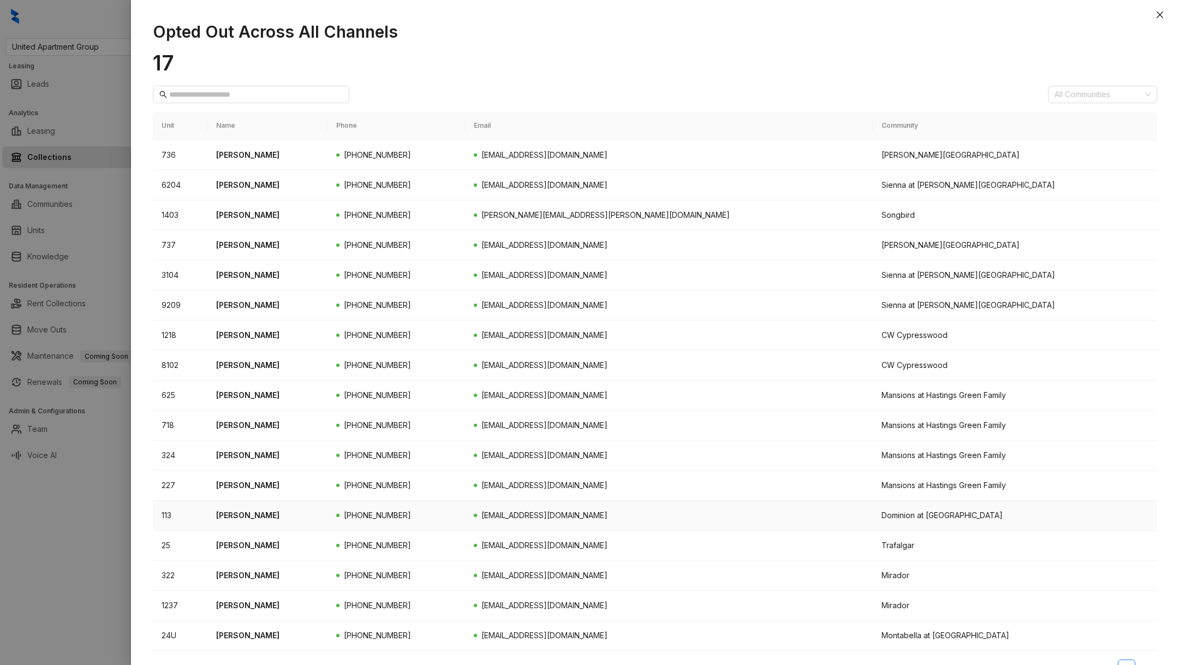
click at [50, 543] on div at bounding box center [589, 332] width 1179 height 665
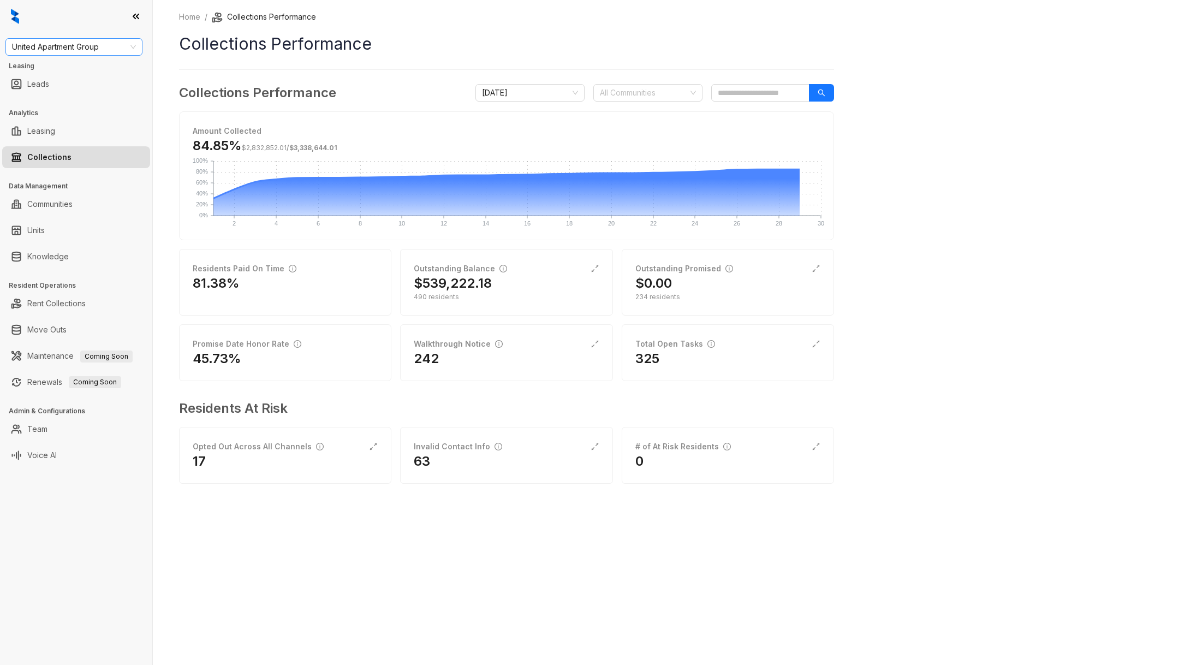
click at [64, 46] on span "United Apartment Group" at bounding box center [74, 47] width 124 height 16
type input "***"
click at [88, 66] on div "Magnolia Capital" at bounding box center [74, 69] width 120 height 12
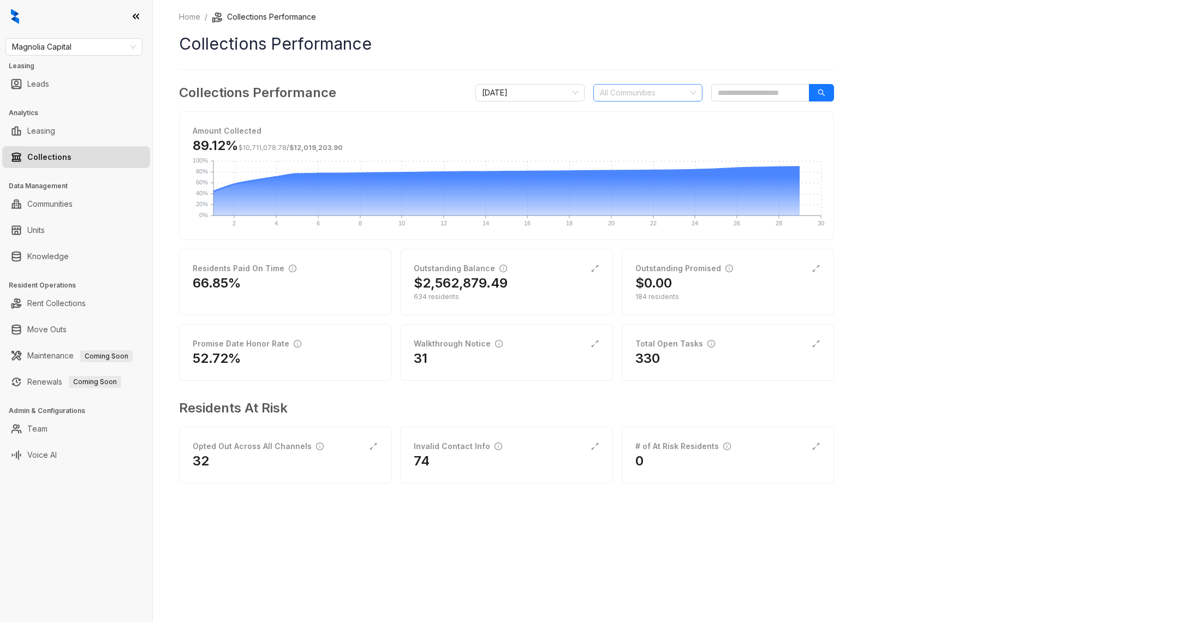
click at [631, 86] on div at bounding box center [642, 92] width 93 height 15
click at [47, 423] on link "Team" at bounding box center [37, 429] width 20 height 22
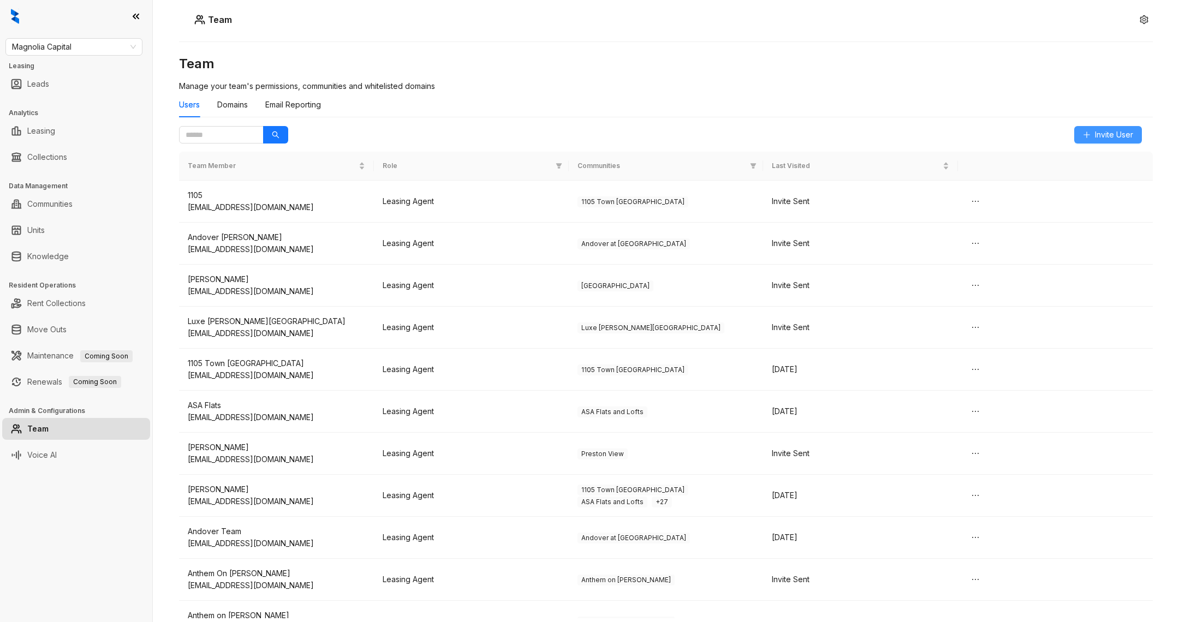
click at [1104, 126] on button "Invite User" at bounding box center [1108, 134] width 68 height 17
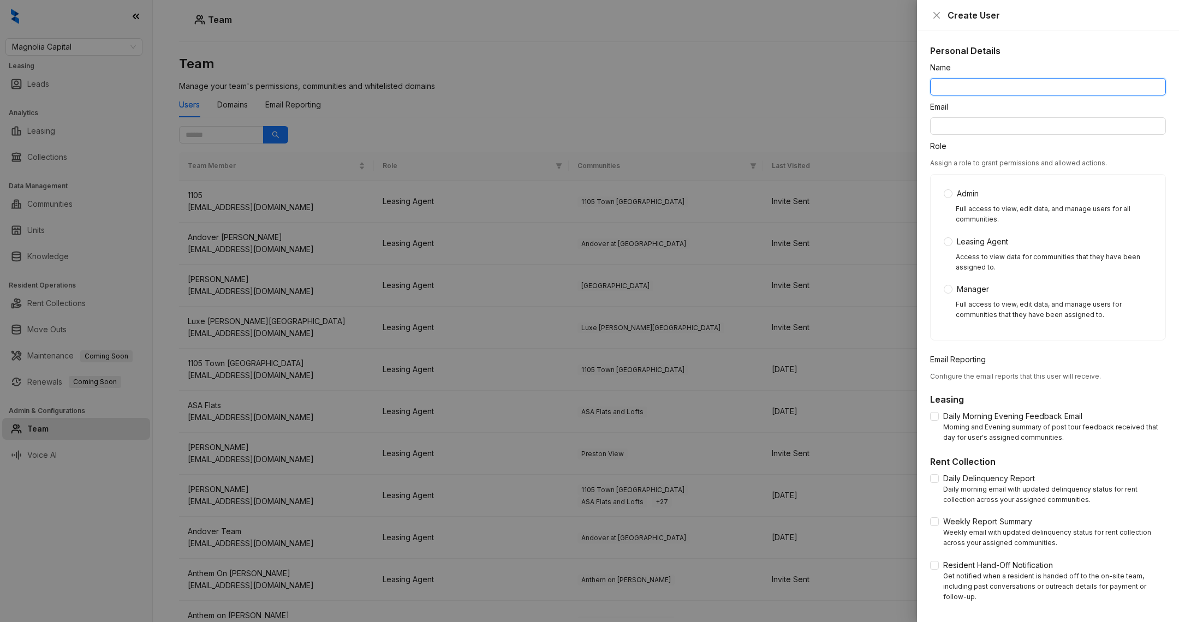
click at [1001, 84] on input "Name" at bounding box center [1048, 86] width 236 height 17
type input "********"
click at [1003, 138] on form "Name ******** Email Role Assign a role to grant permissions and allowed actions…" at bounding box center [1048, 374] width 236 height 625
click at [990, 130] on input "Email" at bounding box center [1048, 125] width 236 height 17
click at [971, 130] on input "Email" at bounding box center [1048, 125] width 236 height 17
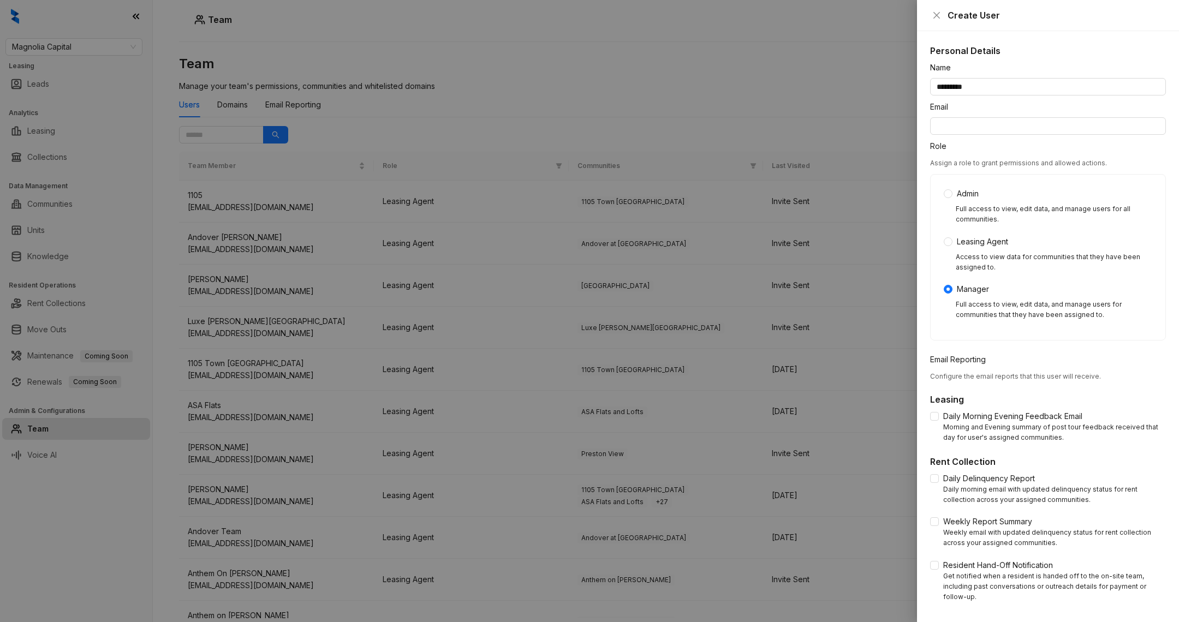
scroll to position [80, 0]
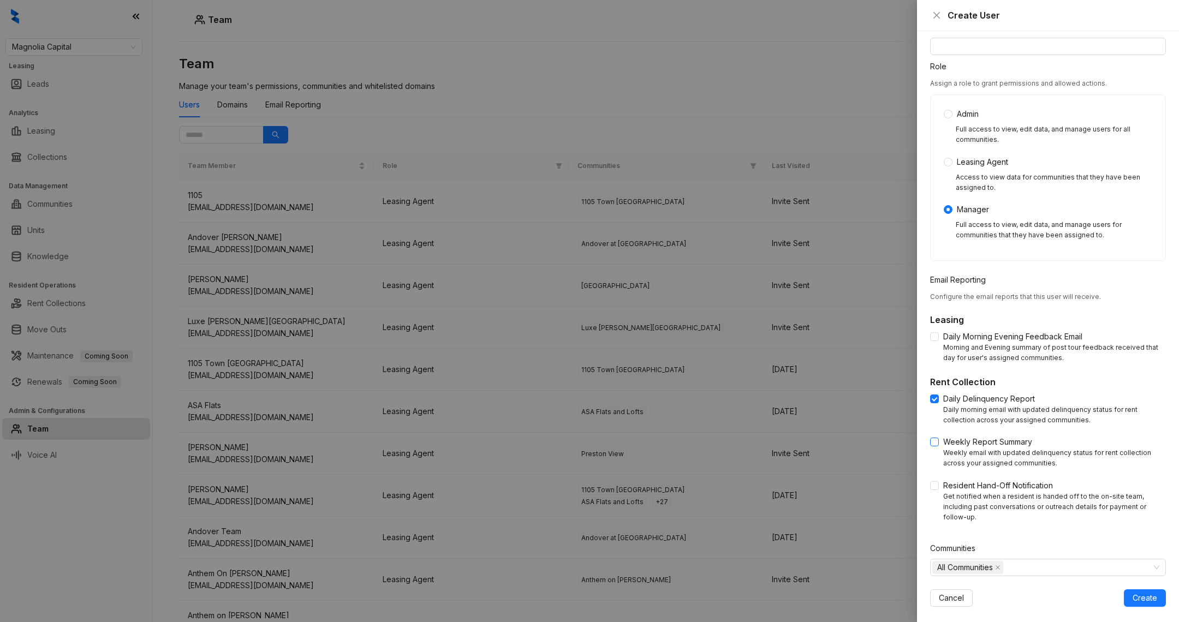
click at [935, 447] on label "Weekly Report Summary" at bounding box center [983, 442] width 106 height 12
click at [935, 492] on div "Resident Hand-Off Notification Get notified when a resident is handed off to th…" at bounding box center [1048, 501] width 236 height 43
click at [937, 489] on span at bounding box center [934, 485] width 9 height 9
click at [997, 565] on icon "close" at bounding box center [997, 567] width 5 height 5
click at [997, 560] on div at bounding box center [1042, 567] width 220 height 15
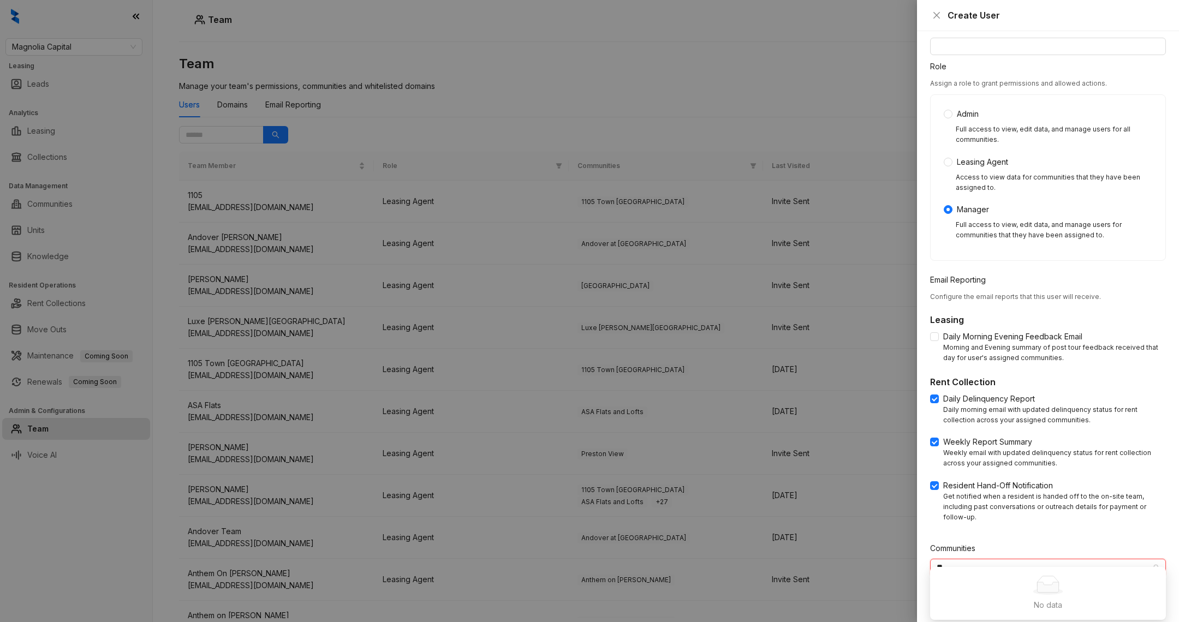
type input "*"
click at [932, 580] on span at bounding box center [938, 578] width 13 height 13
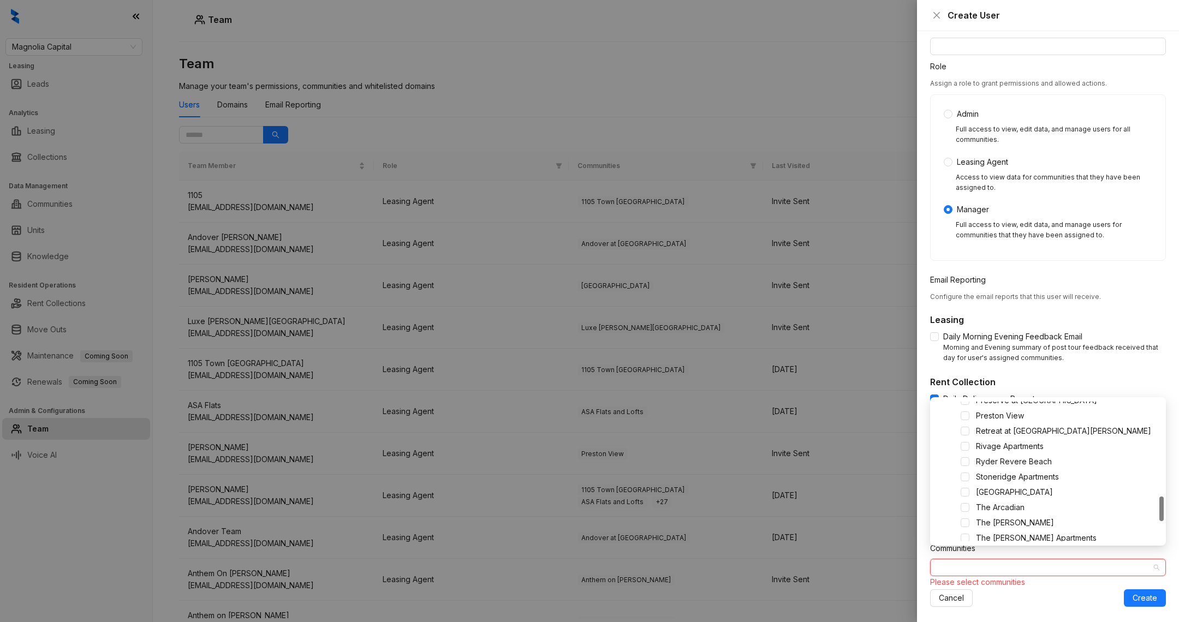
scroll to position [528, 0]
click at [967, 489] on span at bounding box center [965, 491] width 9 height 9
click at [1042, 565] on div "[GEOGRAPHIC_DATA]" at bounding box center [1048, 567] width 236 height 17
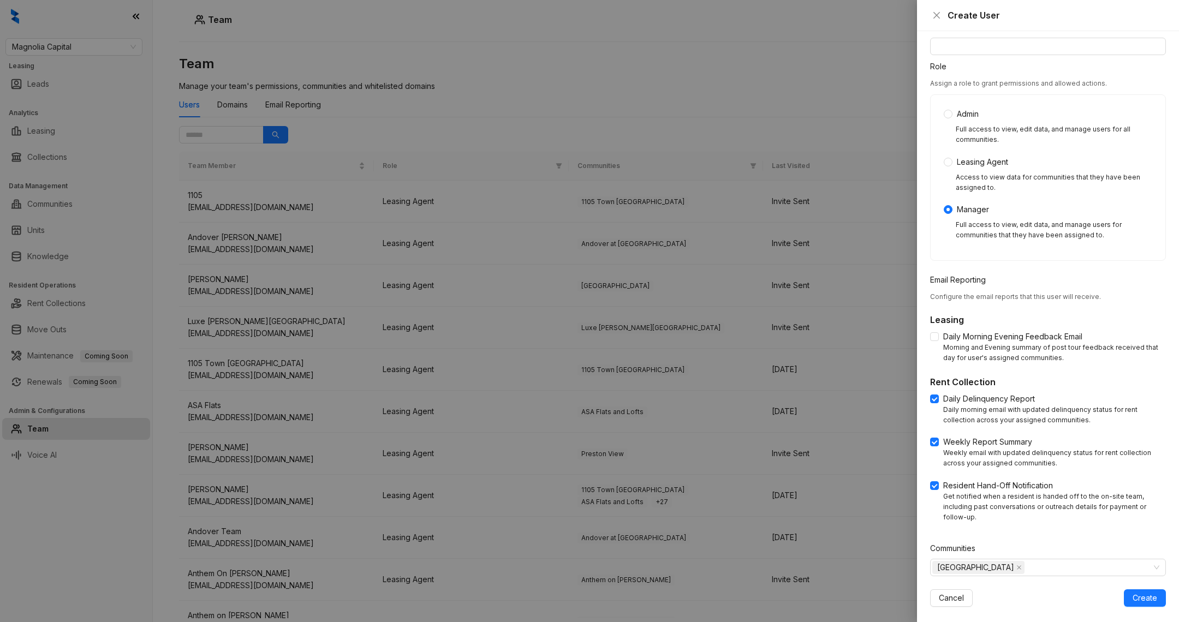
scroll to position [0, 0]
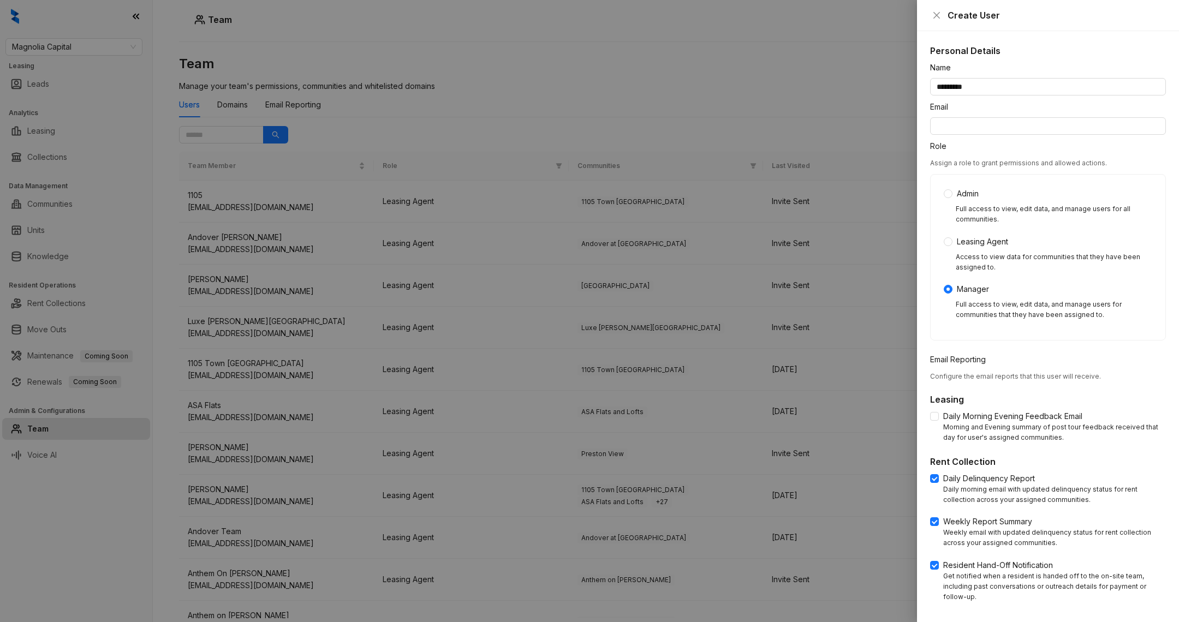
click at [968, 115] on div "Email" at bounding box center [1048, 109] width 236 height 16
click at [969, 116] on div "Email" at bounding box center [1048, 109] width 236 height 16
click at [971, 135] on form "Name ******** Email Role Assign a role to grant permissions and allowed actions…" at bounding box center [1048, 374] width 236 height 625
click at [970, 129] on input "Email" at bounding box center [1048, 125] width 236 height 17
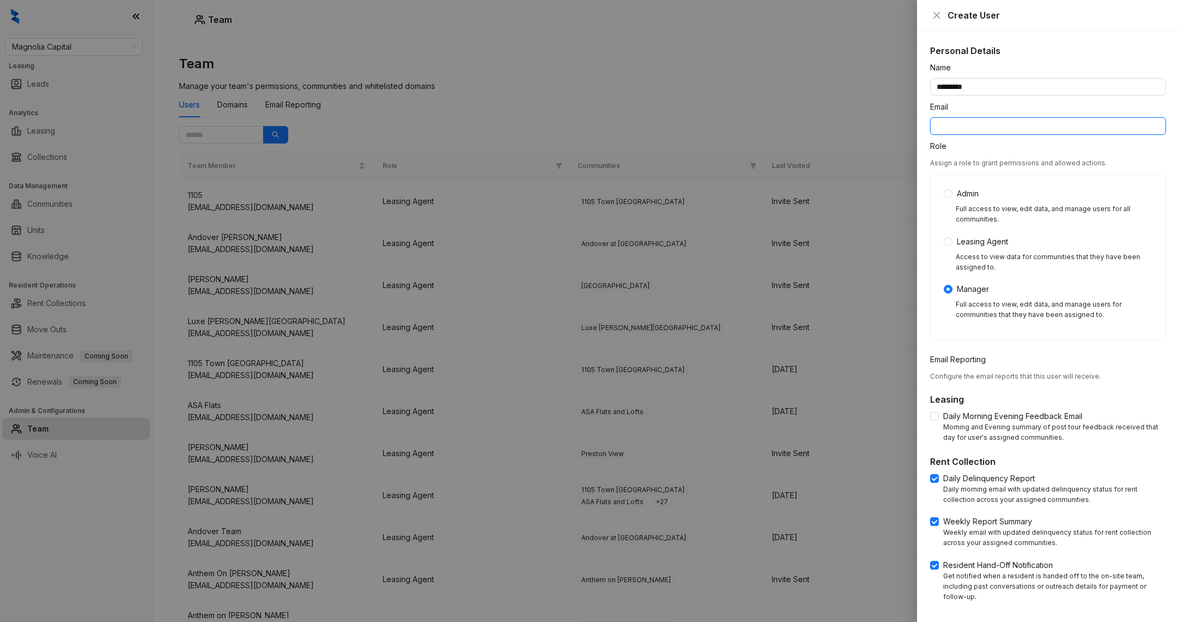
paste input "**********"
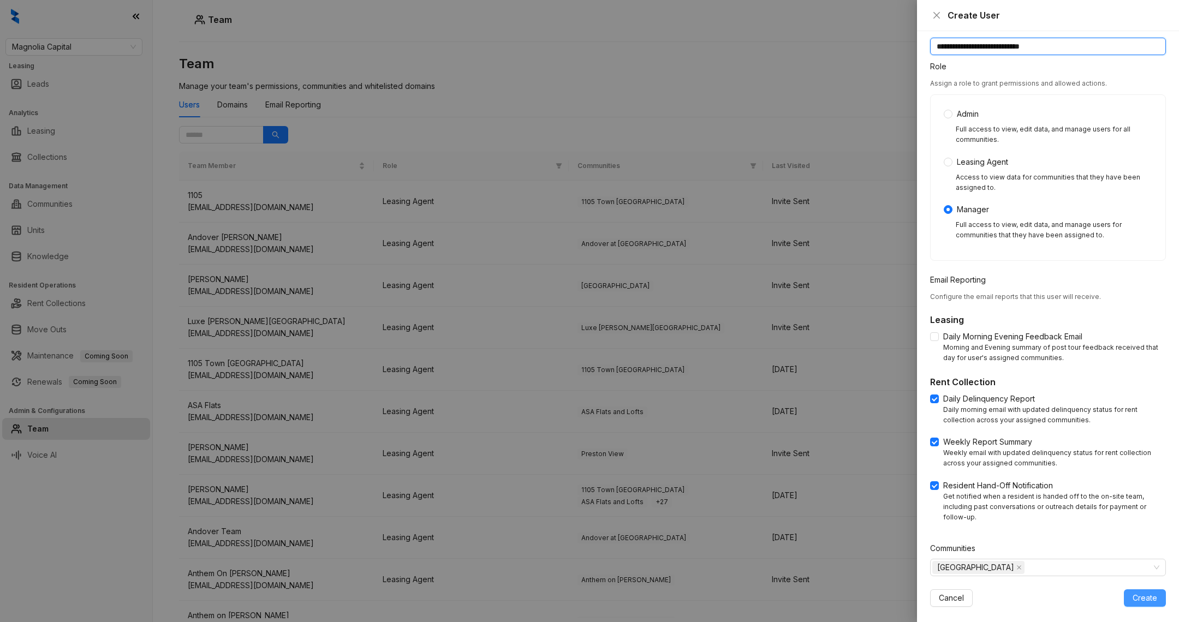
type input "**********"
click at [1141, 592] on span "Create" at bounding box center [1145, 598] width 25 height 12
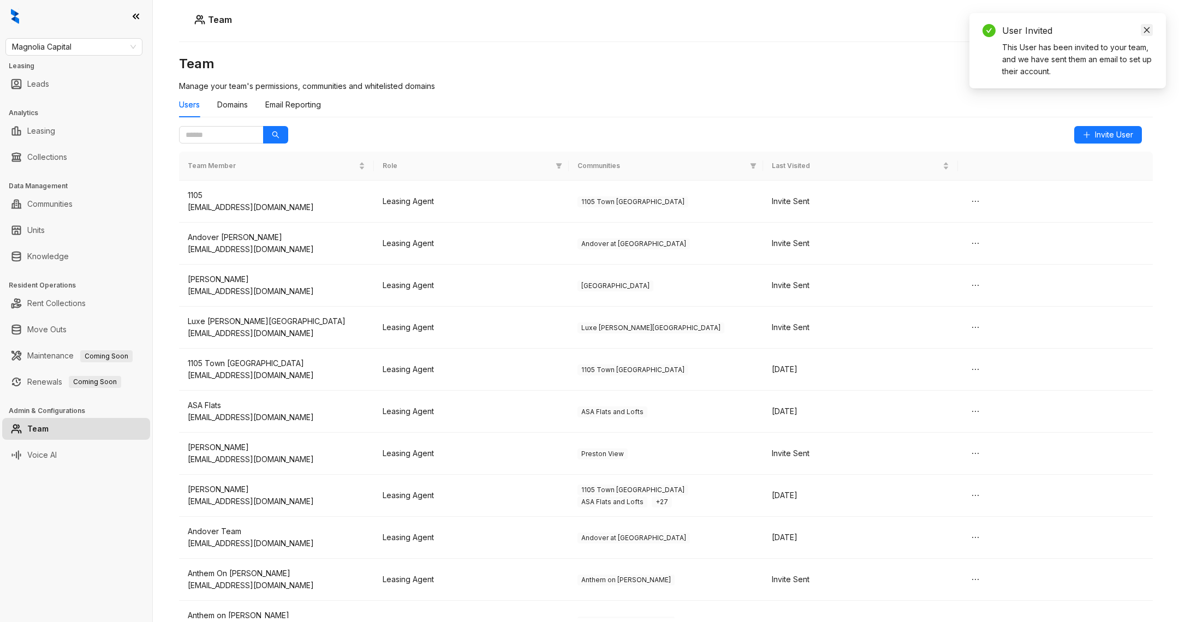
click at [1150, 31] on icon "close" at bounding box center [1147, 30] width 8 height 8
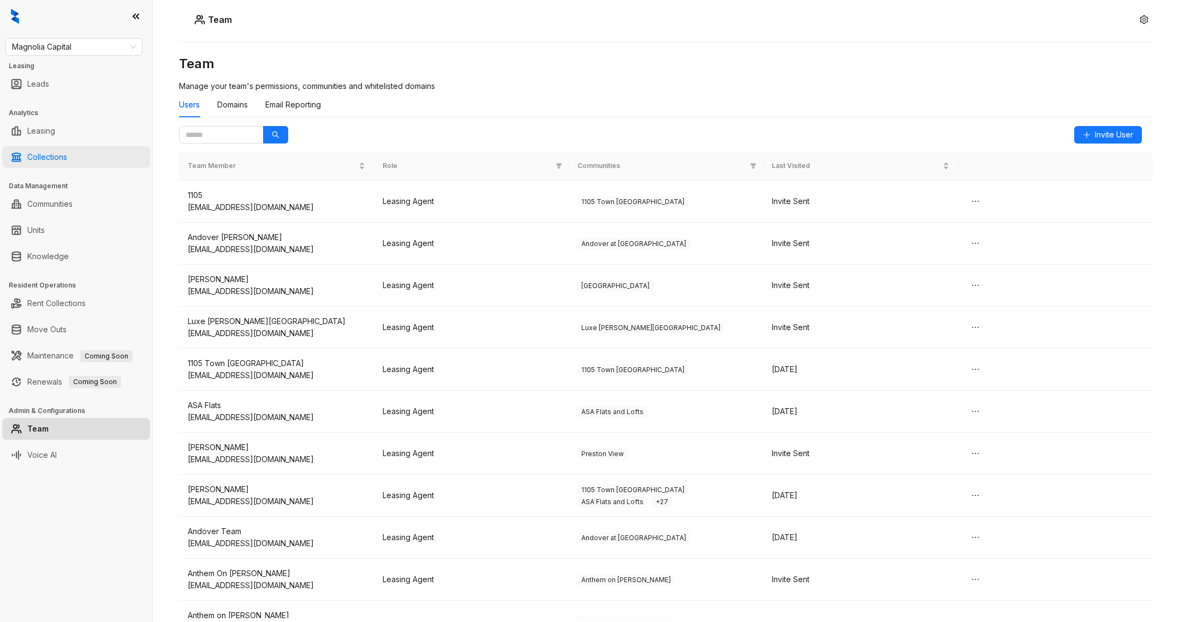
click at [49, 159] on link "Collections" at bounding box center [47, 157] width 40 height 22
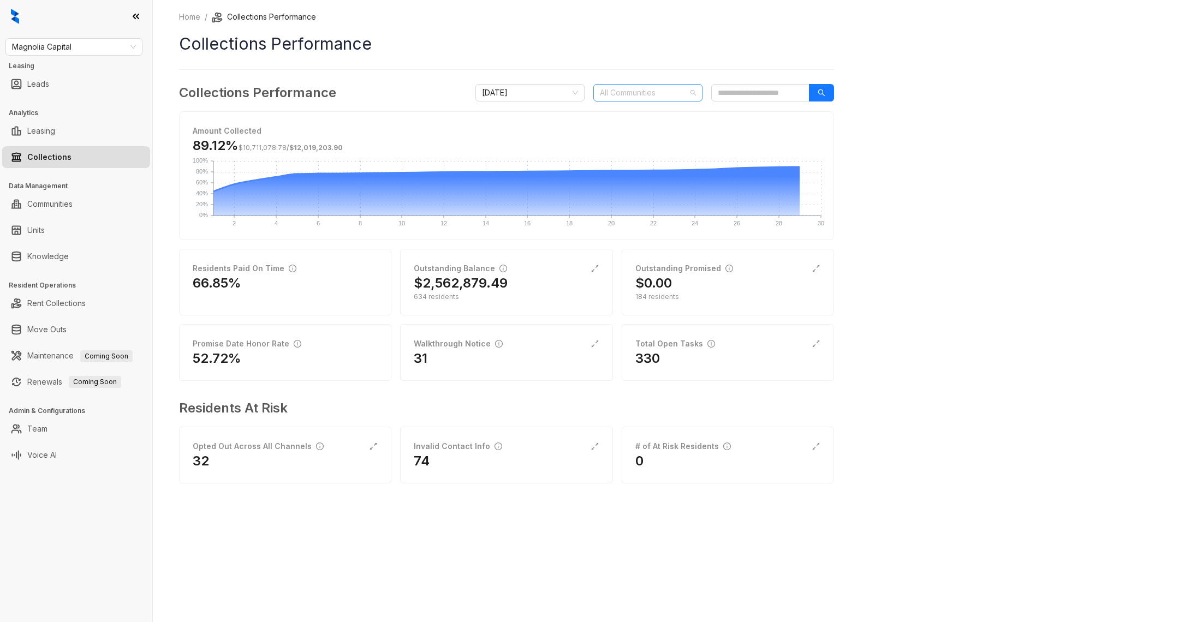
click at [623, 98] on div at bounding box center [642, 92] width 93 height 15
type input "***"
drag, startPoint x: 538, startPoint y: 101, endPoint x: 666, endPoint y: 112, distance: 128.7
click at [666, 112] on div "ASA Flats and Lofts" at bounding box center [648, 114] width 92 height 12
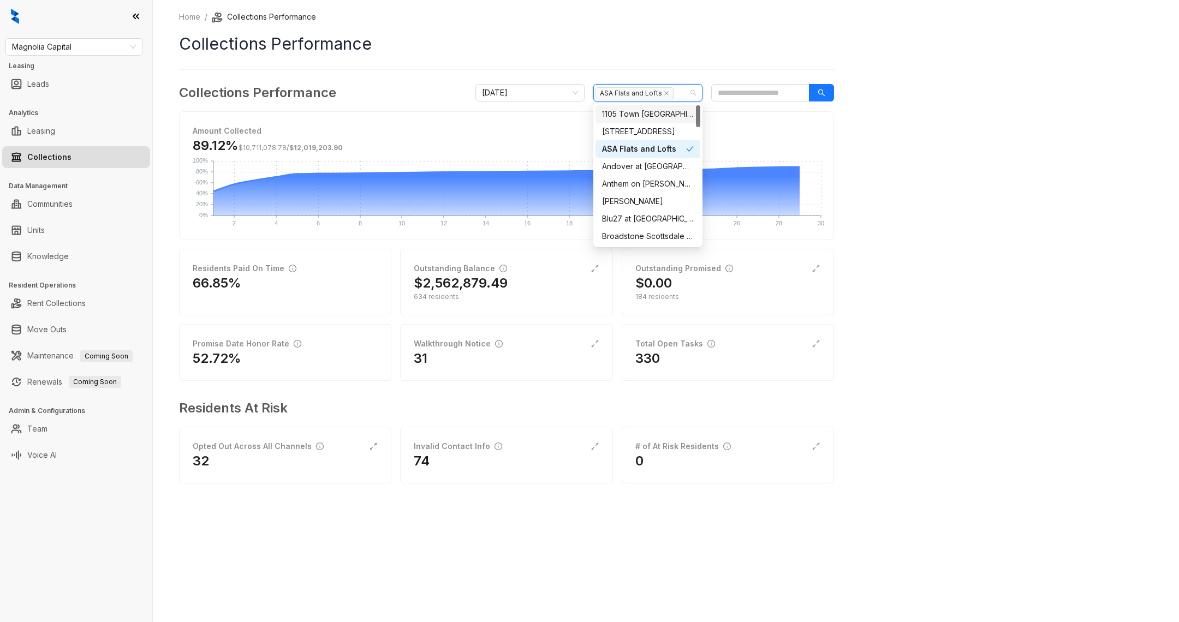
click at [417, 160] on div "89.12% $10,711,078.78 / $12,019,203.90" at bounding box center [507, 149] width 628 height 24
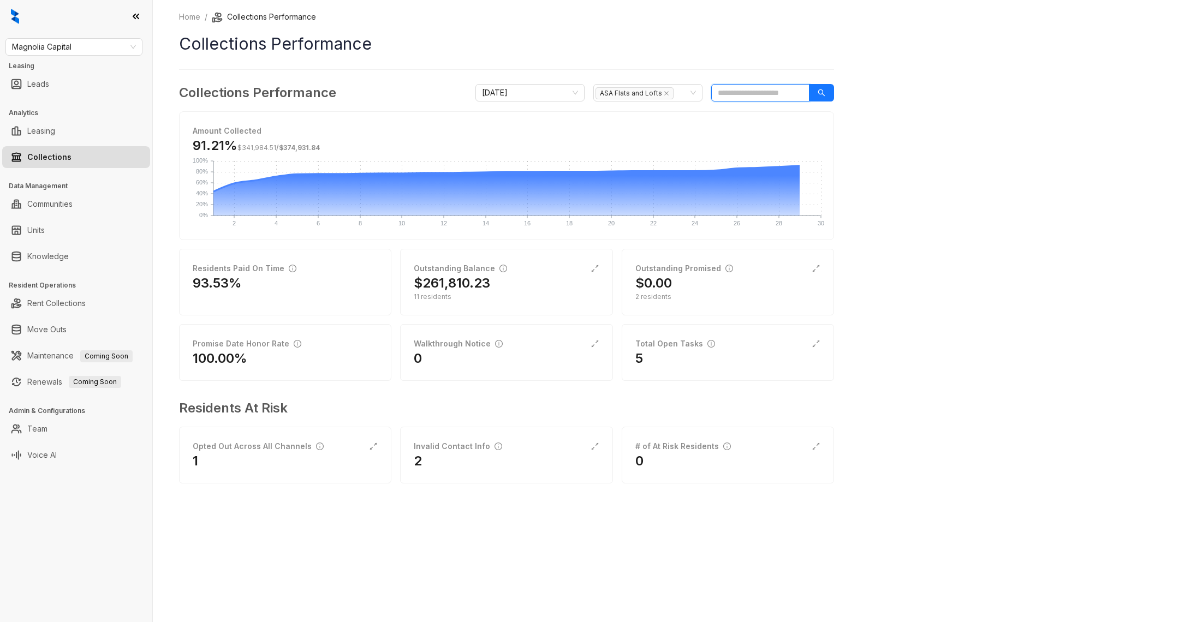
click at [752, 90] on input "search" at bounding box center [760, 92] width 98 height 17
click at [757, 92] on input "search" at bounding box center [760, 92] width 98 height 17
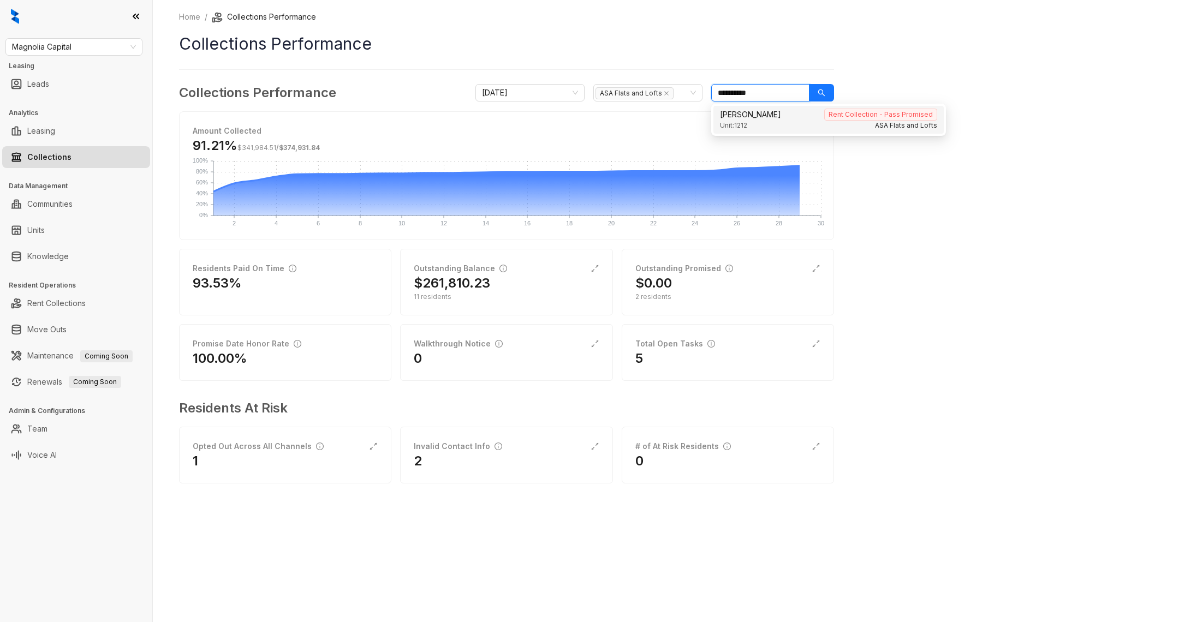
click at [771, 112] on div "Lisa Casey Rent Collection - Pass Promised" at bounding box center [828, 115] width 217 height 12
type input "**********"
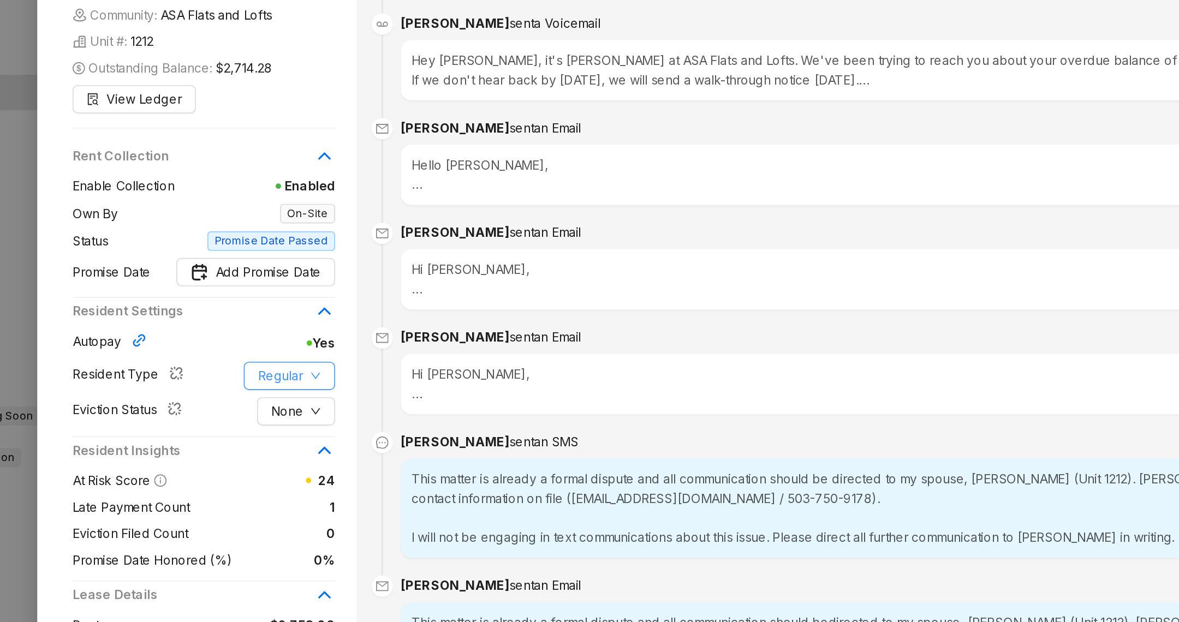
click at [298, 323] on button "Regular" at bounding box center [286, 331] width 56 height 17
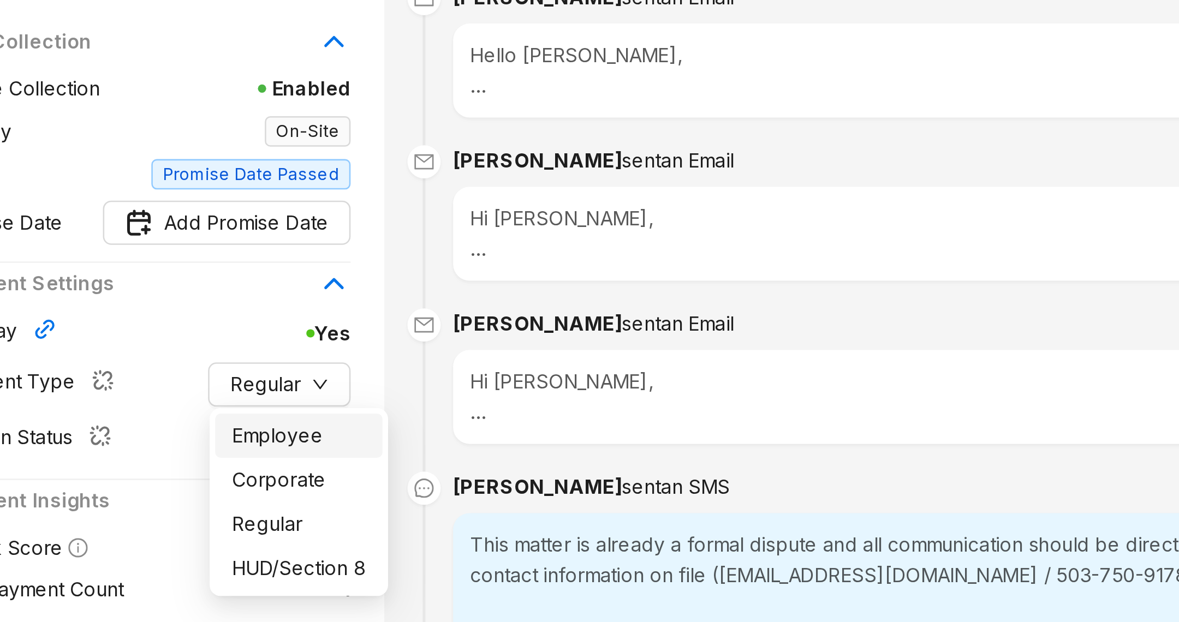
click at [294, 348] on span "Employee" at bounding box center [293, 352] width 53 height 12
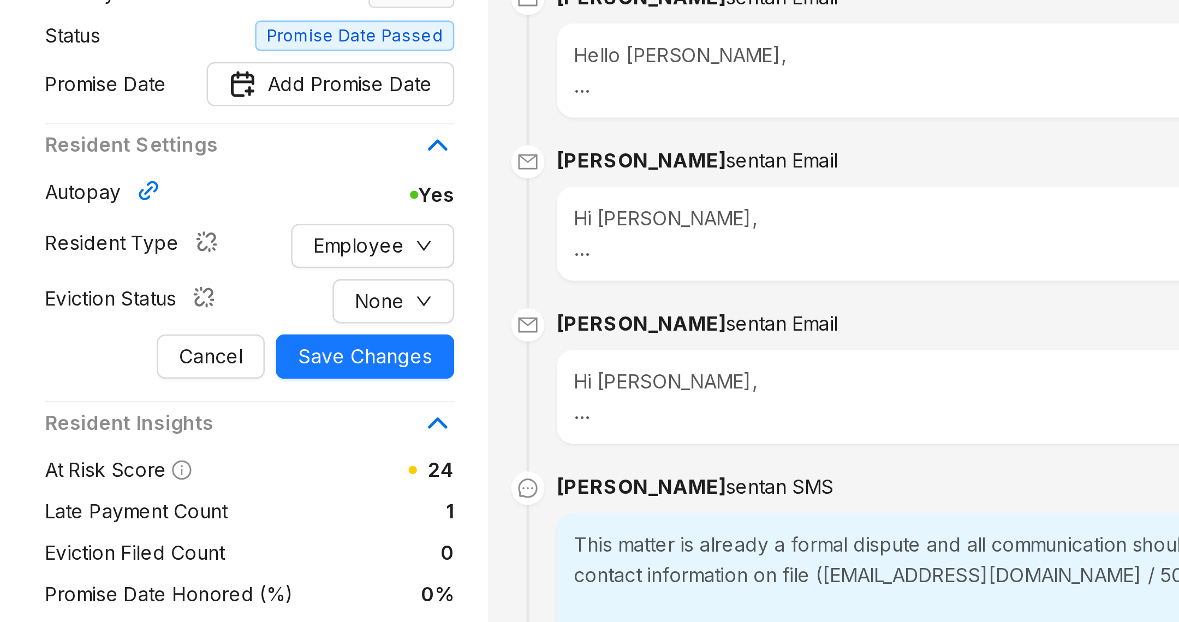
scroll to position [65, 0]
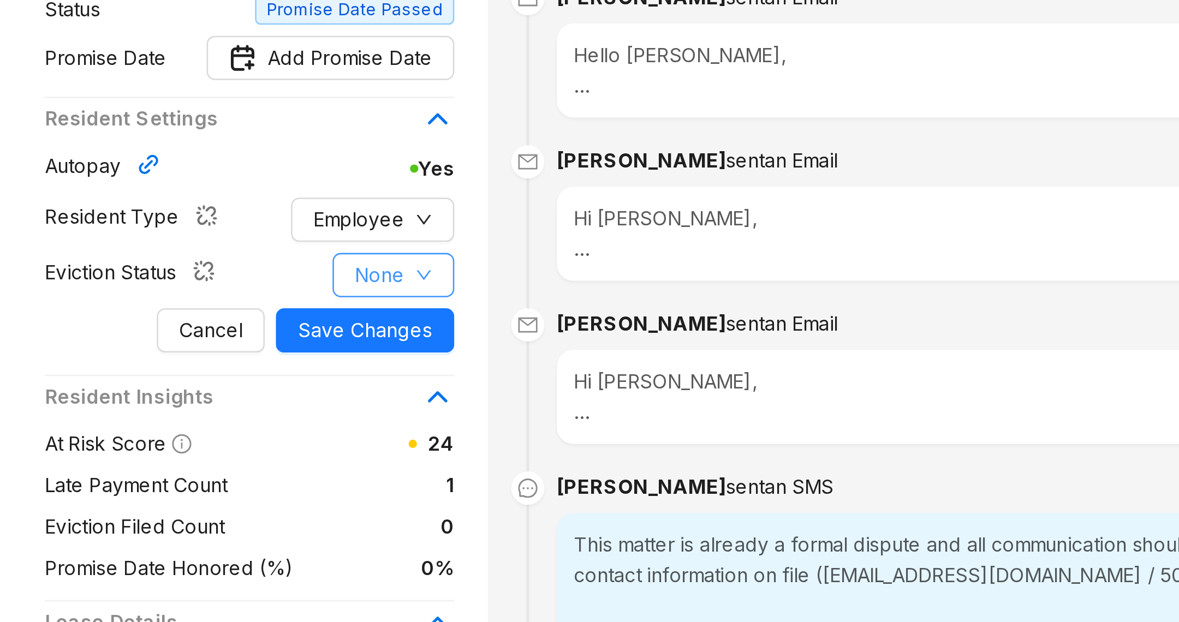
click at [300, 293] on button "None" at bounding box center [290, 288] width 48 height 17
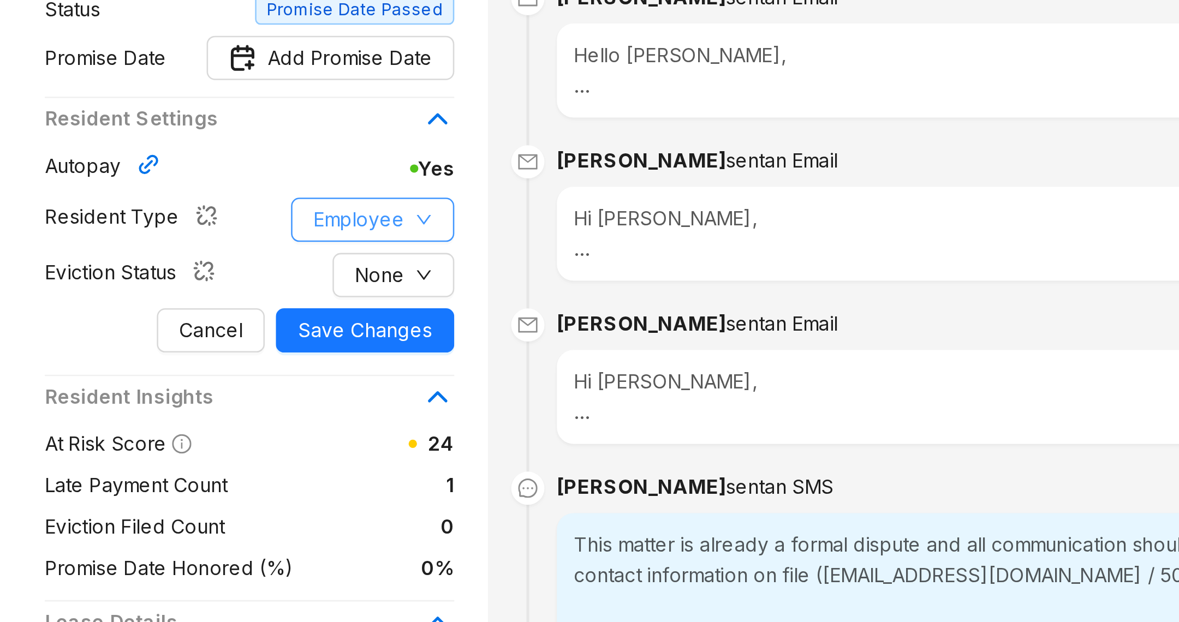
click at [279, 271] on span "Employee" at bounding box center [277, 267] width 36 height 12
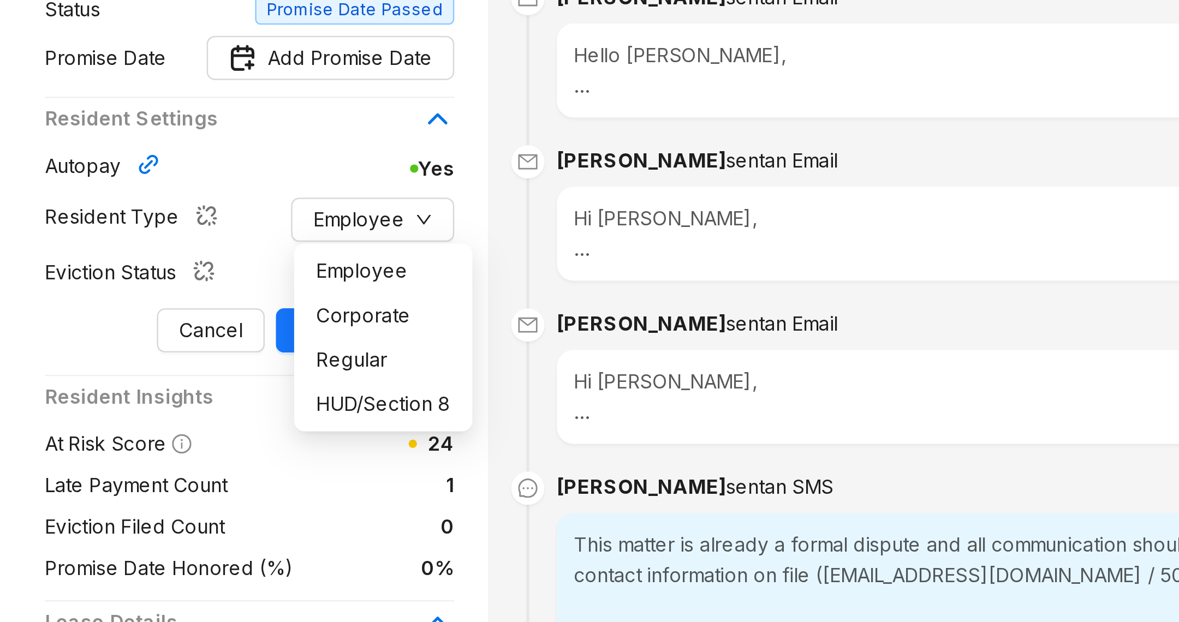
click at [181, 307] on div "Cancel Save Changes" at bounding box center [234, 310] width 162 height 17
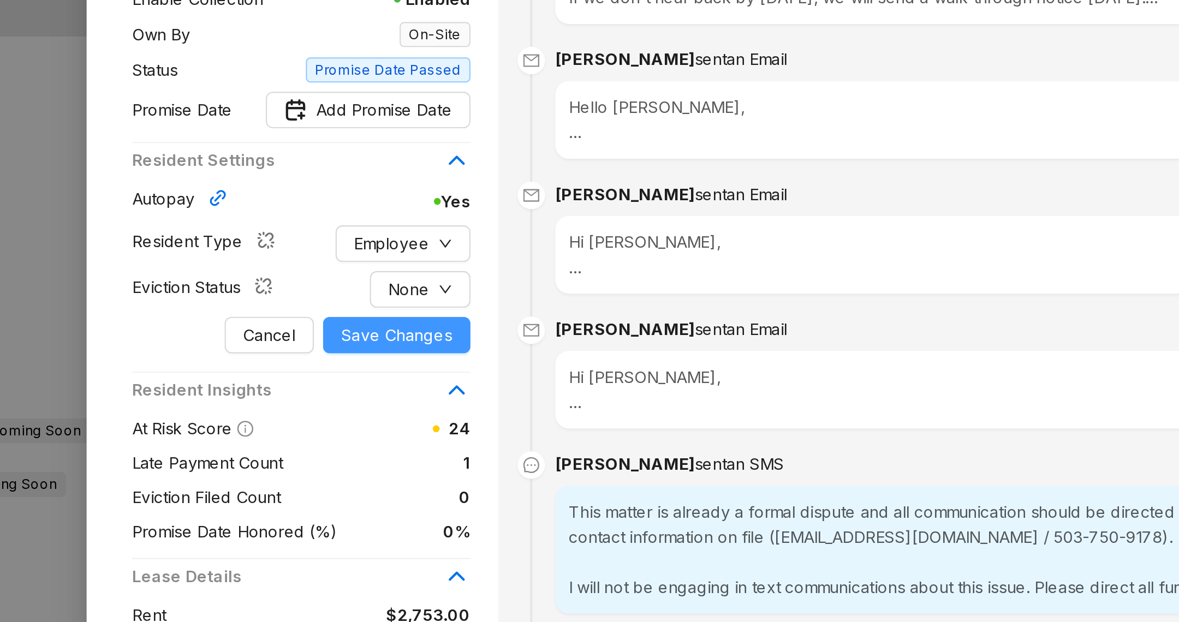
click at [276, 307] on span "Save Changes" at bounding box center [279, 311] width 53 height 12
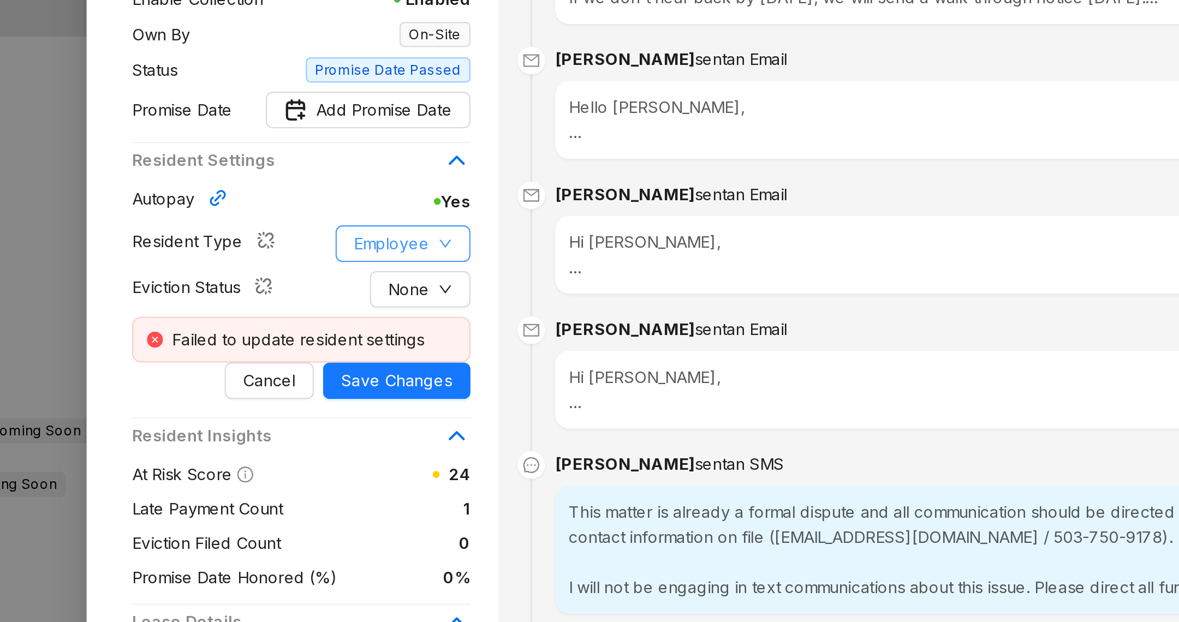
click at [291, 263] on span "Employee" at bounding box center [277, 267] width 36 height 12
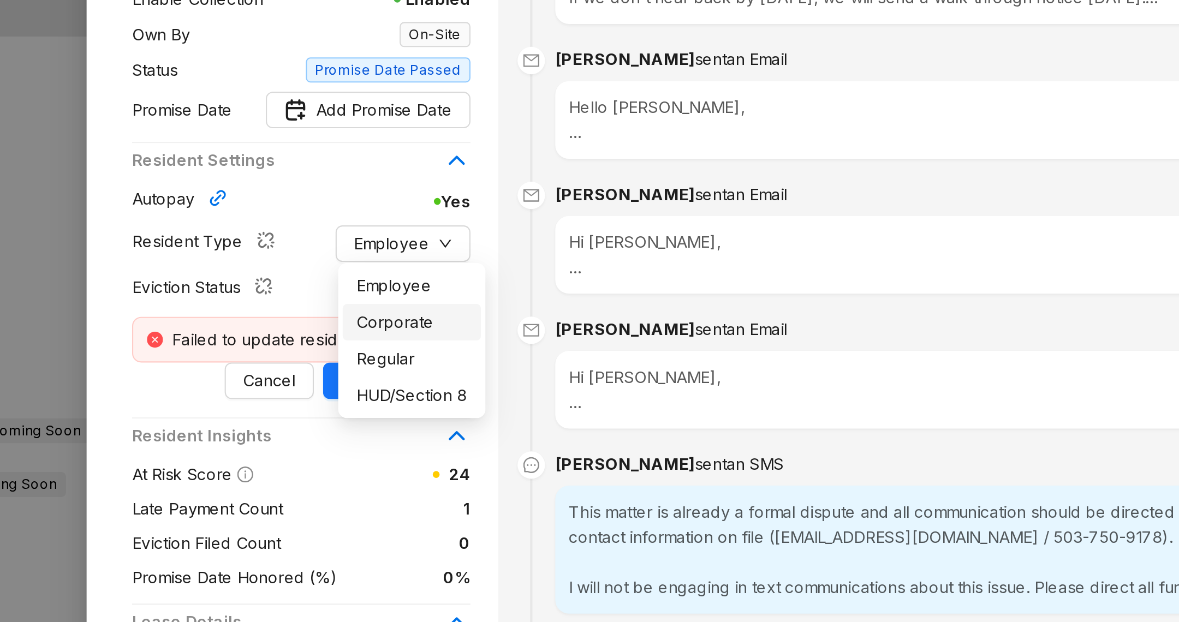
click at [290, 306] on span "Corporate" at bounding box center [286, 305] width 53 height 12
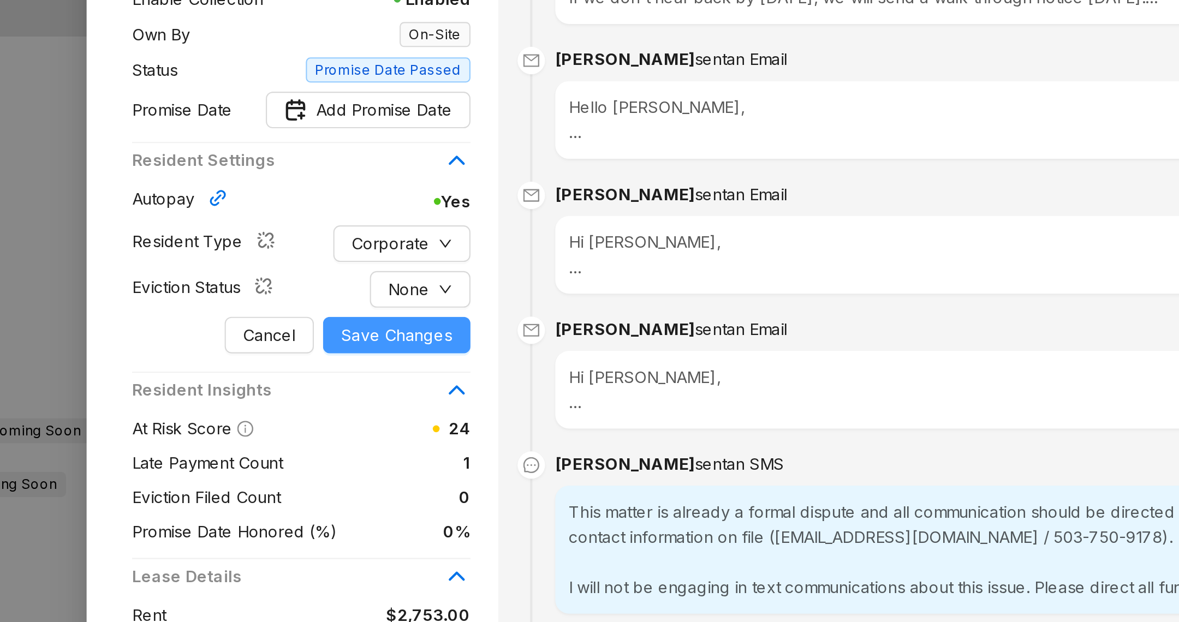
click at [283, 311] on span "Save Changes" at bounding box center [279, 311] width 53 height 12
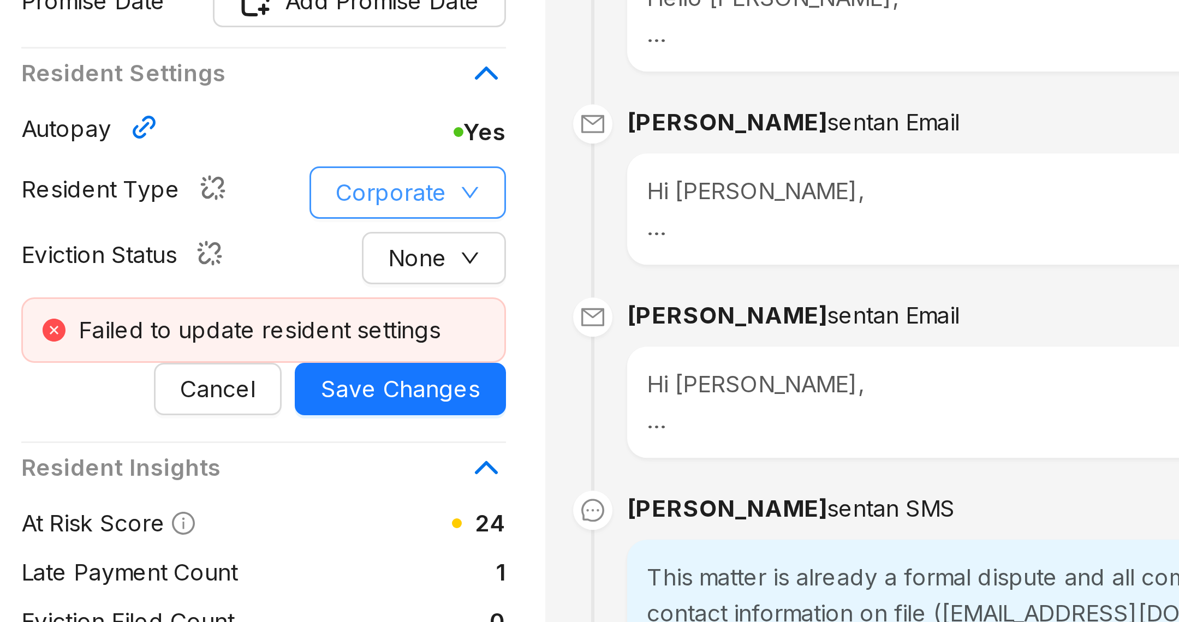
click at [286, 263] on span "Corporate" at bounding box center [276, 267] width 37 height 12
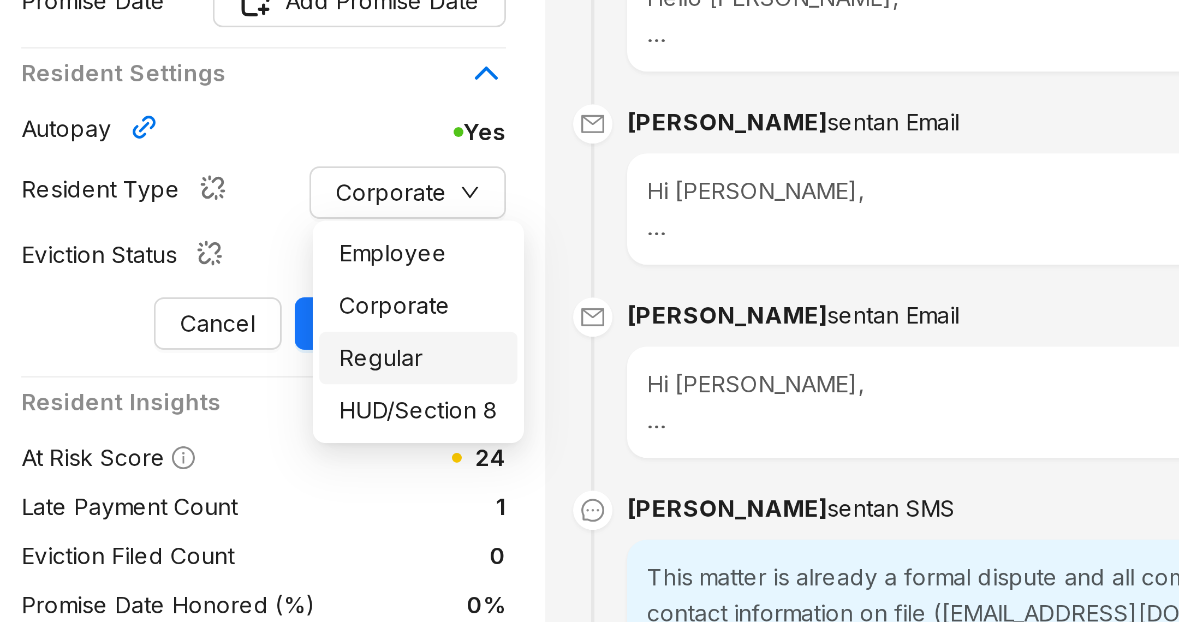
click at [275, 318] on span "Regular" at bounding box center [285, 322] width 53 height 12
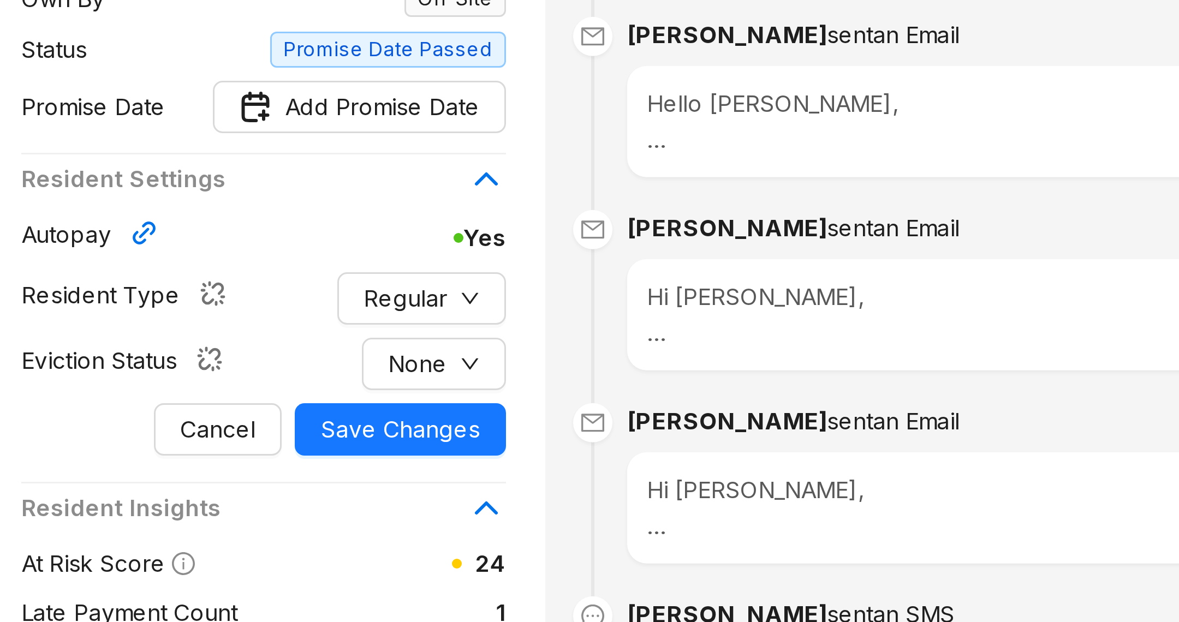
click at [282, 254] on div "Autopay Yes Resident Type Regular Eviction Status None Cancel Save Changes" at bounding box center [234, 280] width 162 height 80
click at [284, 266] on span "Regular" at bounding box center [281, 267] width 28 height 12
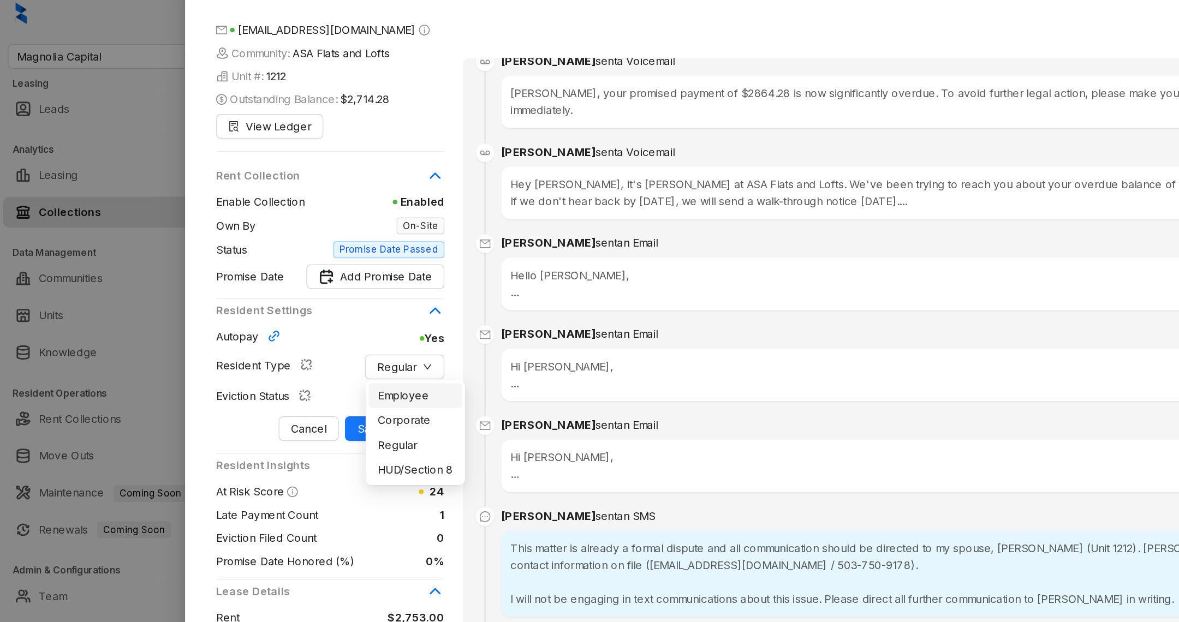
click at [297, 281] on span "Employee" at bounding box center [293, 287] width 53 height 12
click at [286, 307] on span "Save Changes" at bounding box center [279, 311] width 53 height 12
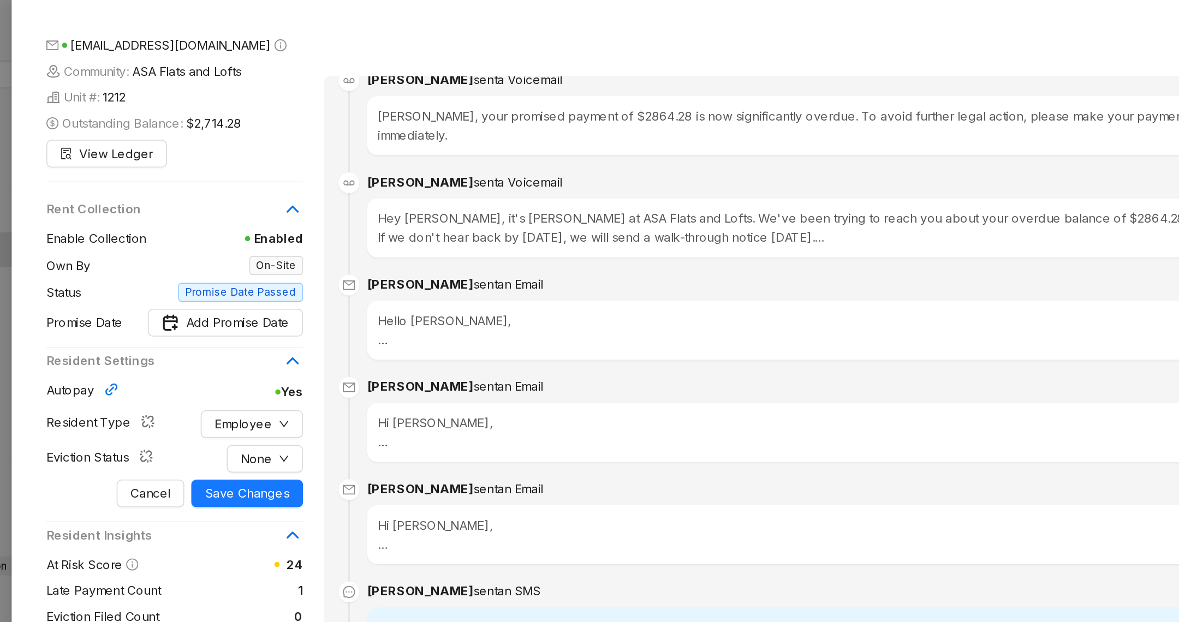
scroll to position [0, 0]
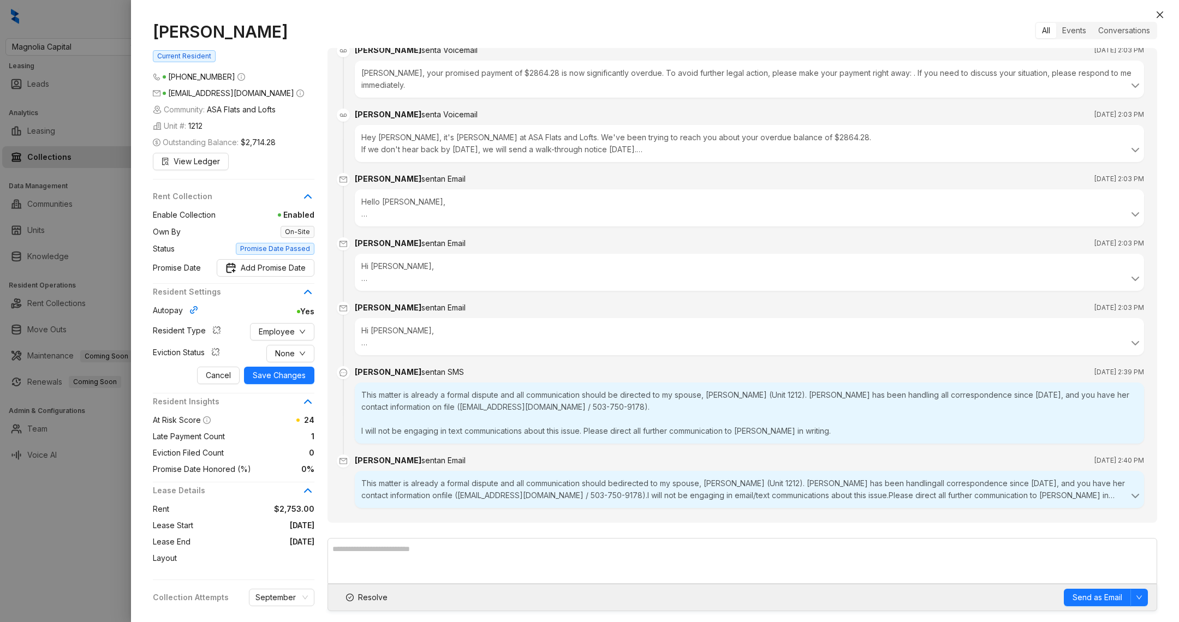
click at [100, 530] on div at bounding box center [589, 311] width 1179 height 622
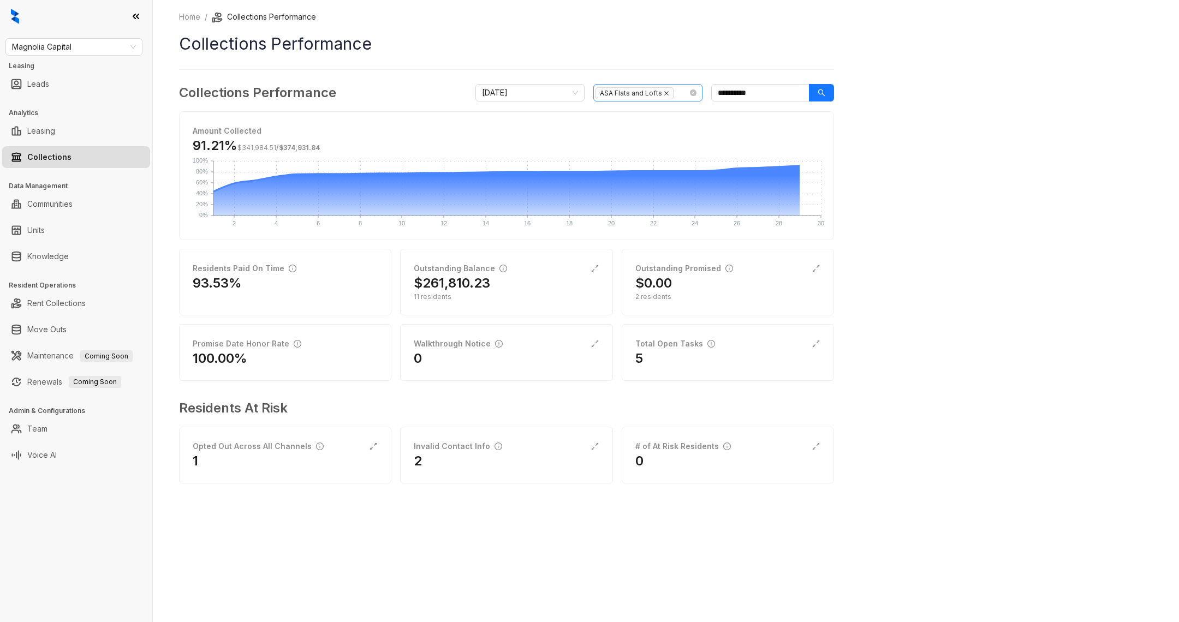
click at [664, 95] on icon "close" at bounding box center [666, 93] width 5 height 5
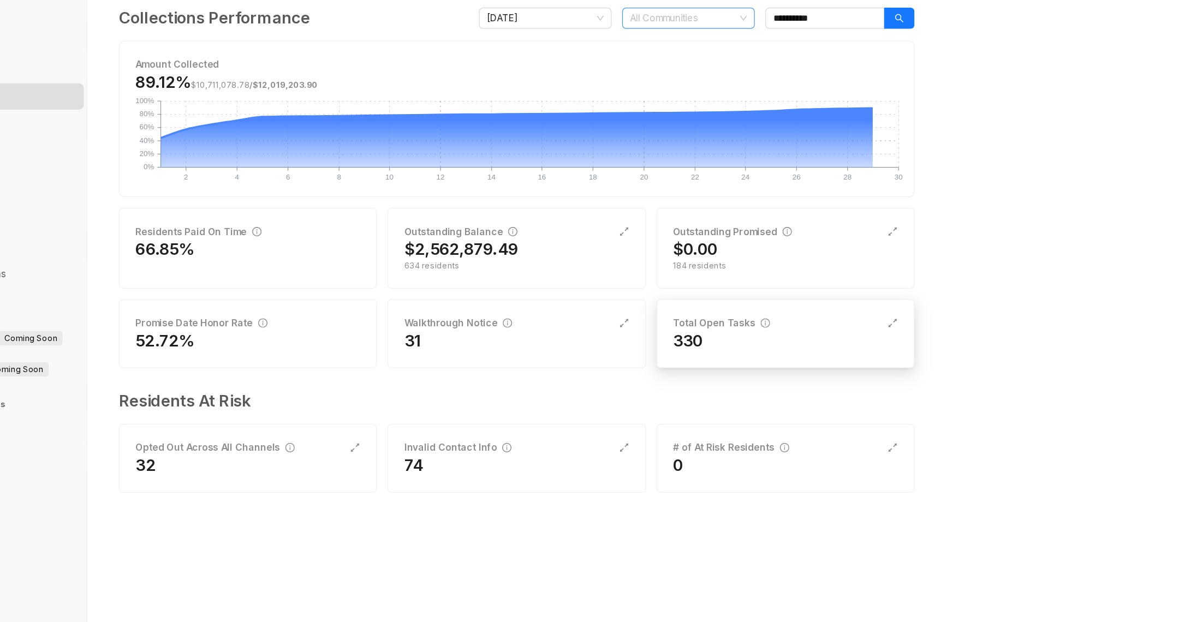
click at [680, 362] on div "330" at bounding box center [727, 358] width 185 height 17
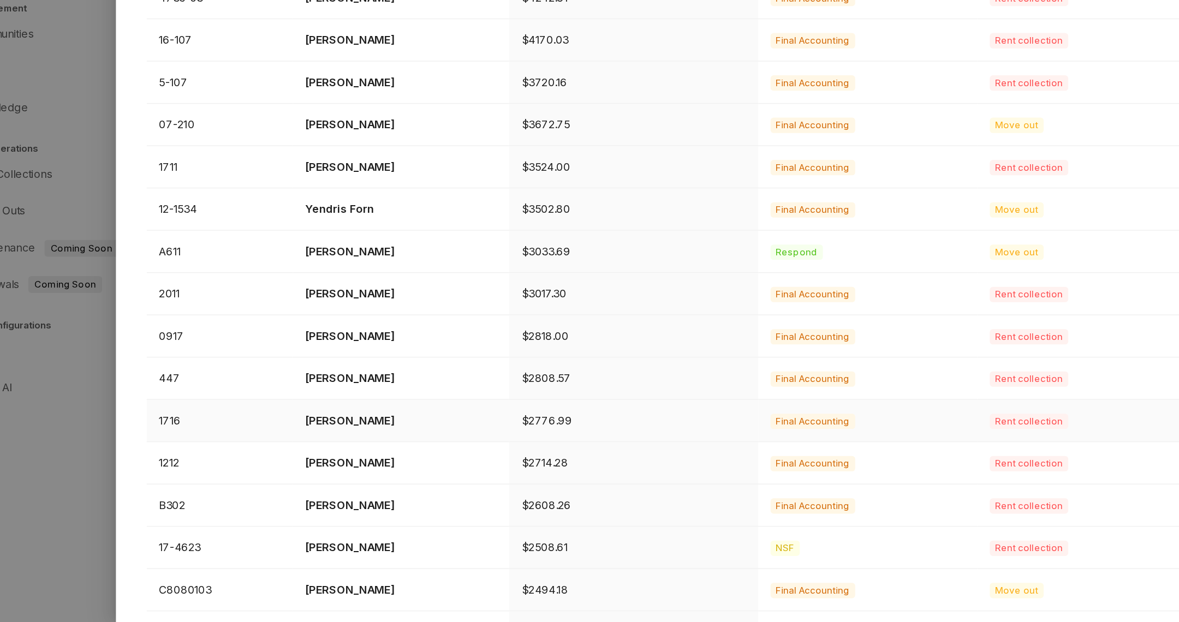
scroll to position [38, 0]
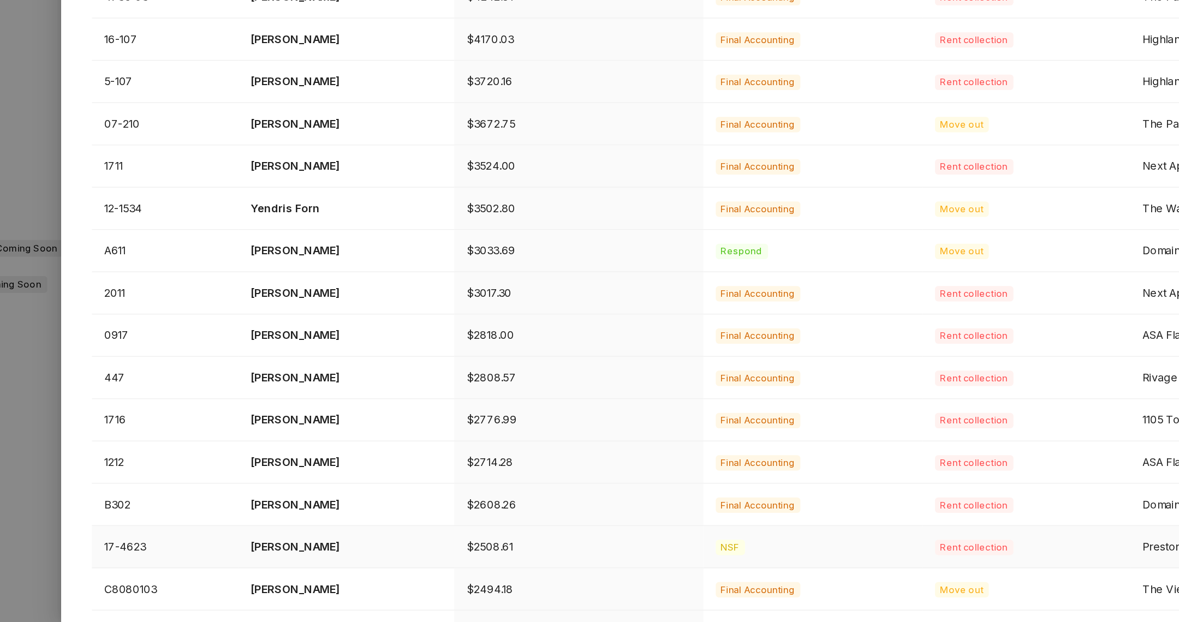
click at [317, 570] on p "Olivier Twagirimana" at bounding box center [333, 568] width 136 height 12
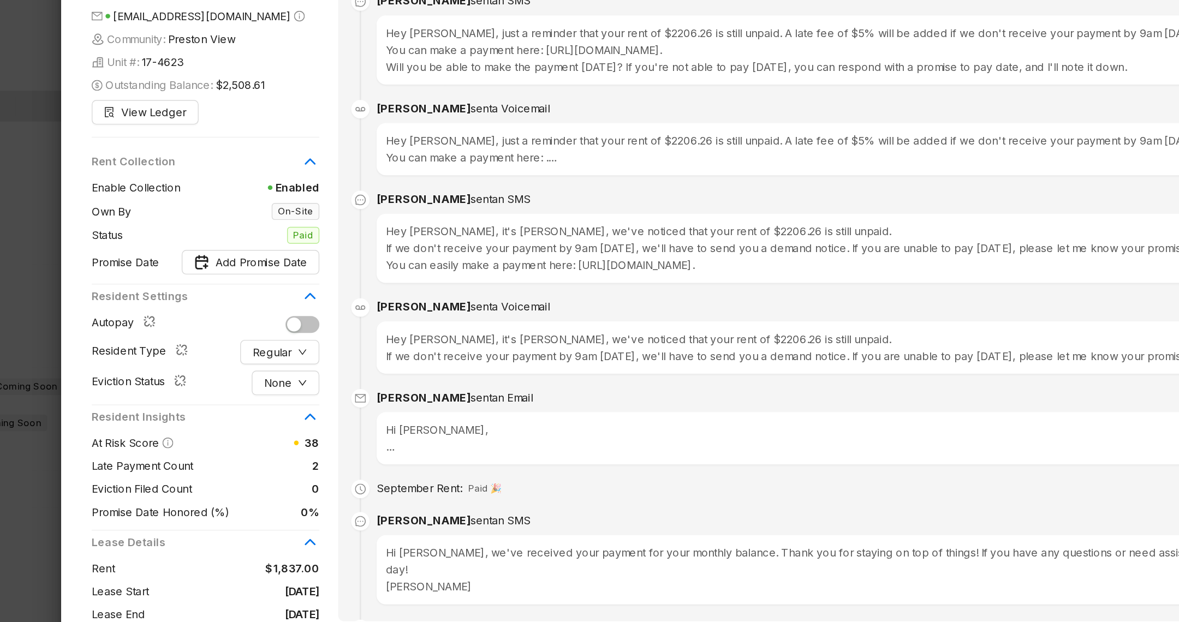
scroll to position [362, 0]
click at [421, 154] on span "sent a Voicemail" at bounding box center [449, 158] width 56 height 9
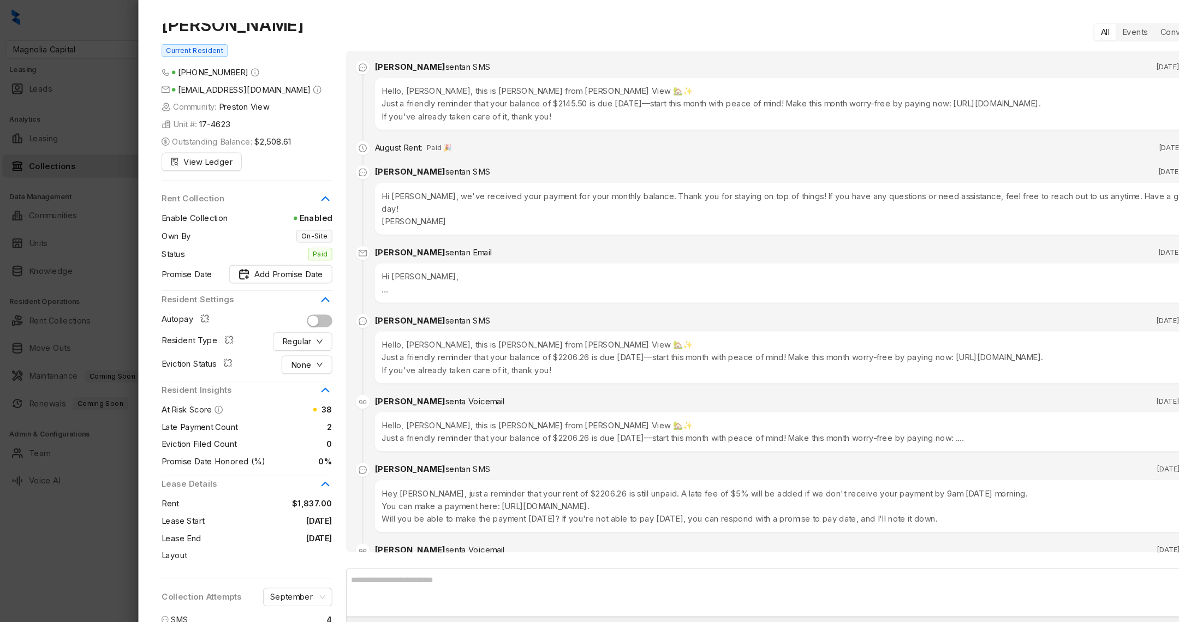
scroll to position [481, 0]
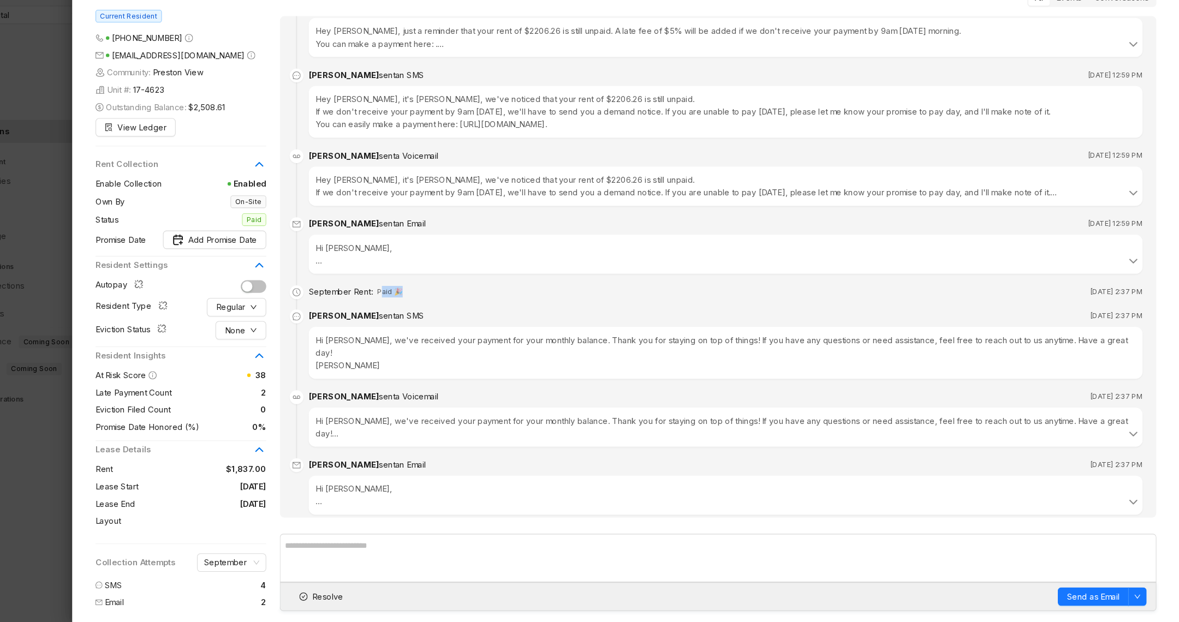
drag, startPoint x: 424, startPoint y: 293, endPoint x: 459, endPoint y: 297, distance: 34.6
click at [459, 303] on div "September Rent : Paid 🎉 Sep 7, 2025 at 2:37 PM" at bounding box center [749, 309] width 789 height 12
click at [368, 490] on div "Hi Olivier, We're happy to confirm that we've received your payment for your mo…" at bounding box center [749, 502] width 776 height 24
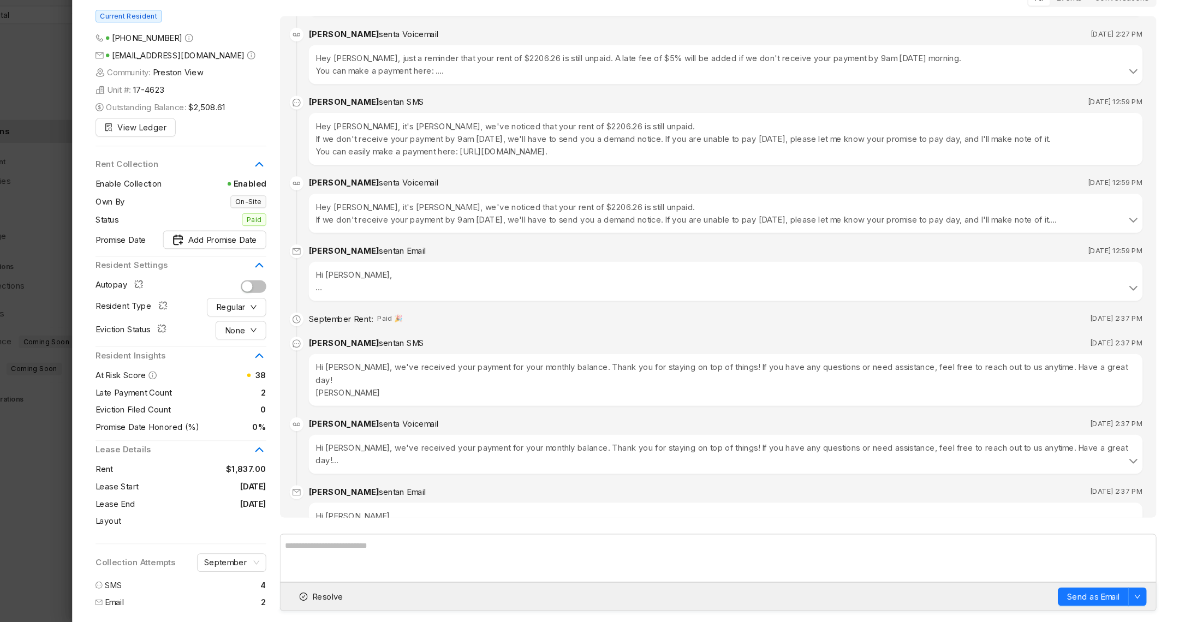
scroll to position [578, 0]
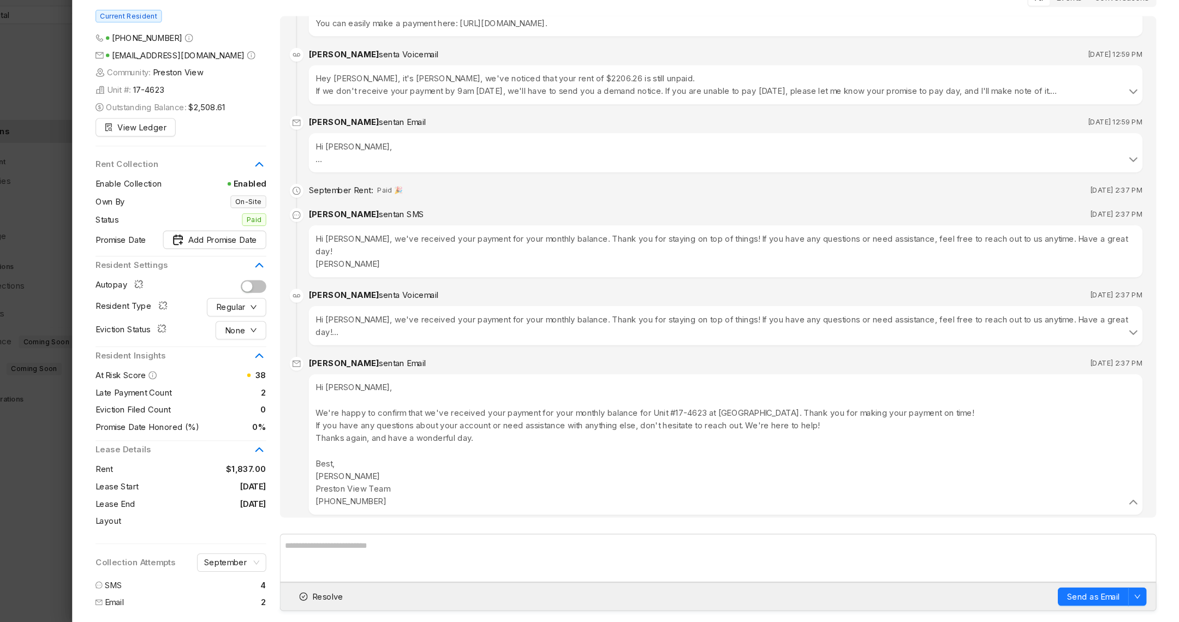
click at [86, 461] on div at bounding box center [589, 311] width 1179 height 622
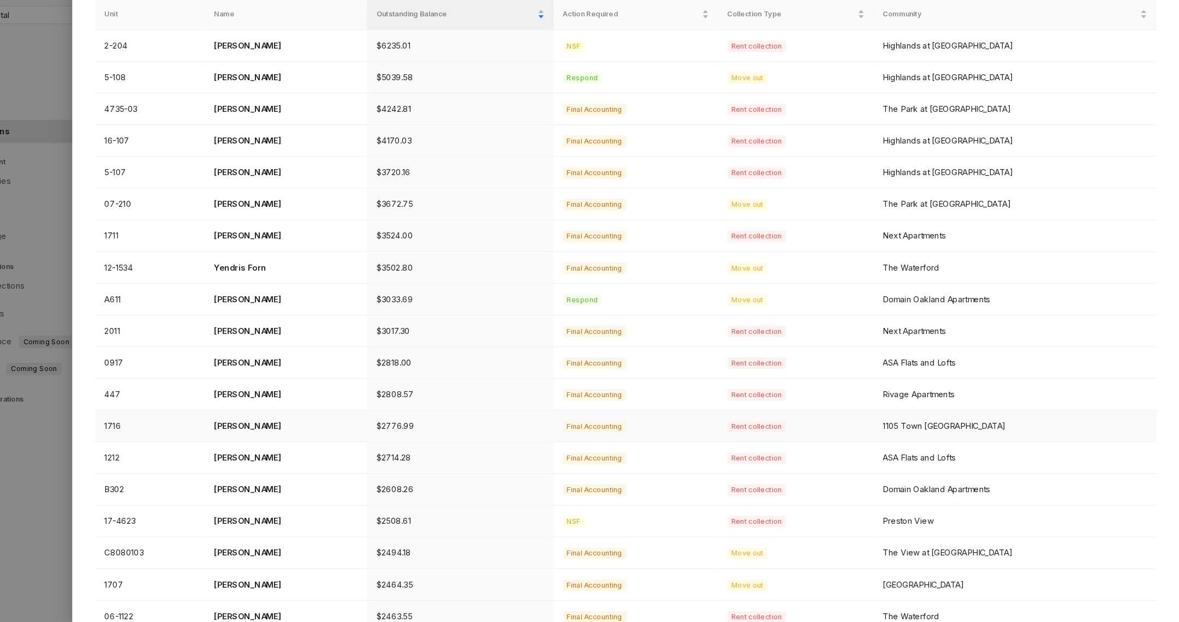
scroll to position [81, 0]
click at [313, 525] on p "Olivier Twagirimana" at bounding box center [333, 526] width 136 height 12
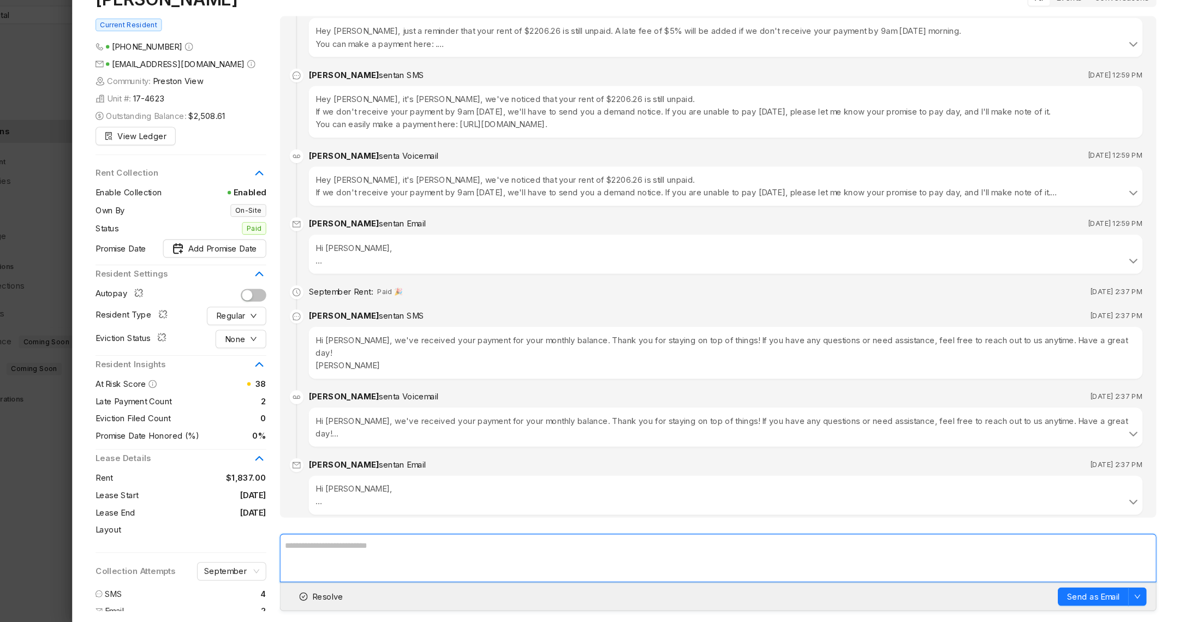
click at [379, 563] on textarea at bounding box center [743, 561] width 830 height 46
type textarea "**********"
click at [447, 557] on textarea "**********" at bounding box center [743, 561] width 830 height 45
click at [447, 558] on textarea "**********" at bounding box center [743, 561] width 830 height 45
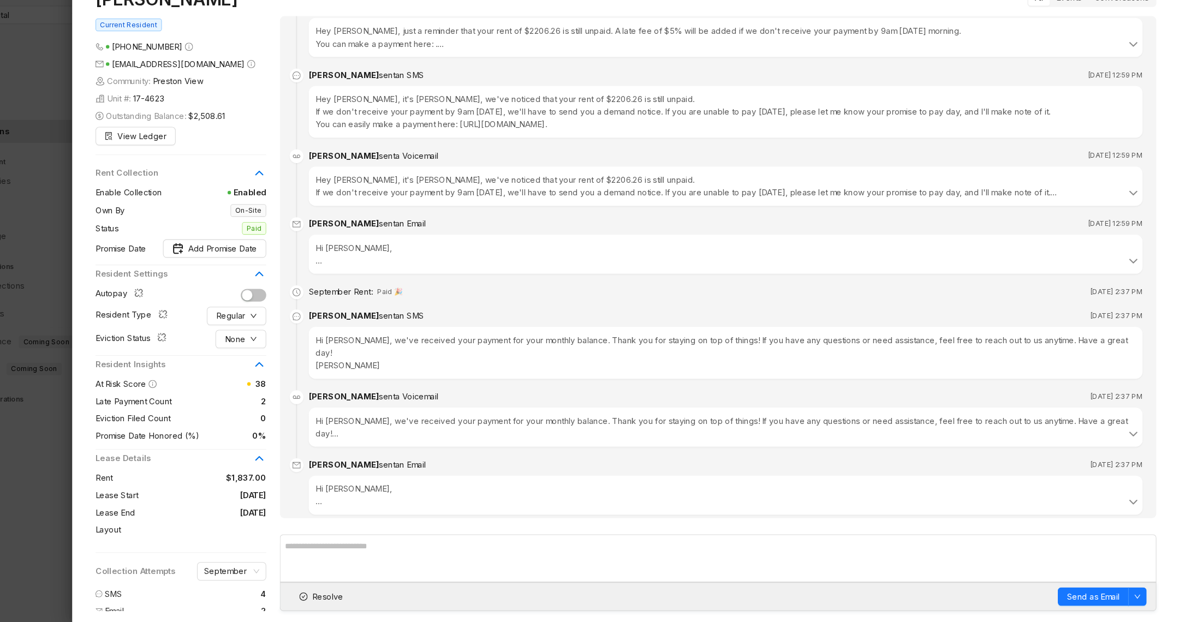
click at [81, 537] on div at bounding box center [589, 311] width 1179 height 622
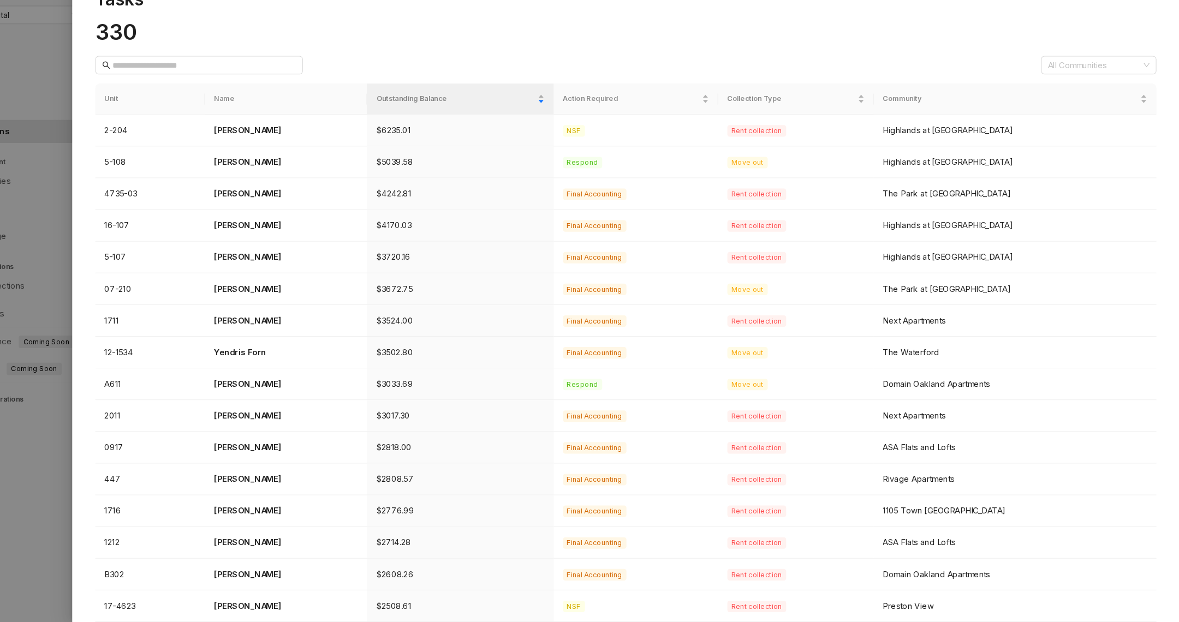
click at [88, 588] on div at bounding box center [589, 311] width 1179 height 622
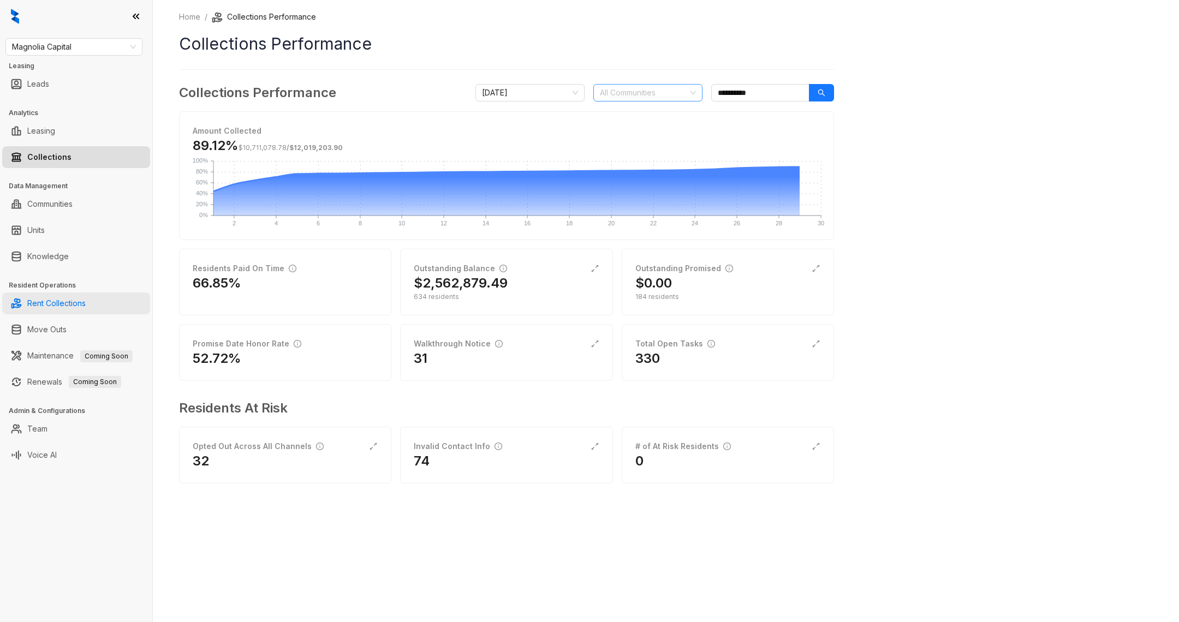
click at [73, 304] on link "Rent Collections" at bounding box center [56, 304] width 58 height 22
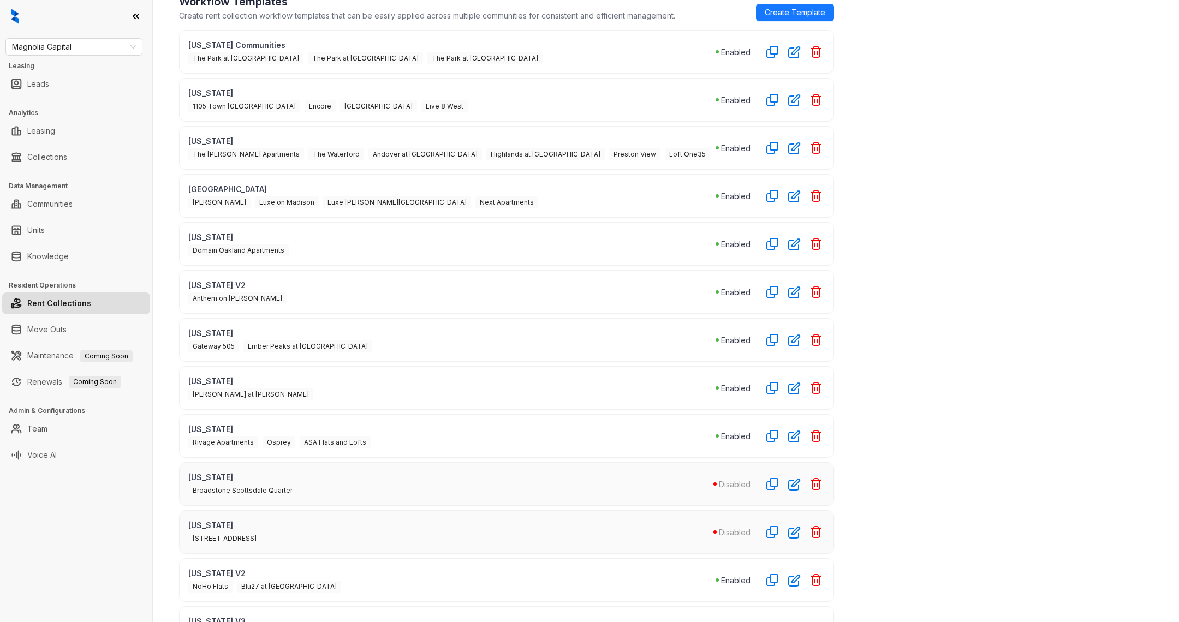
scroll to position [102, 0]
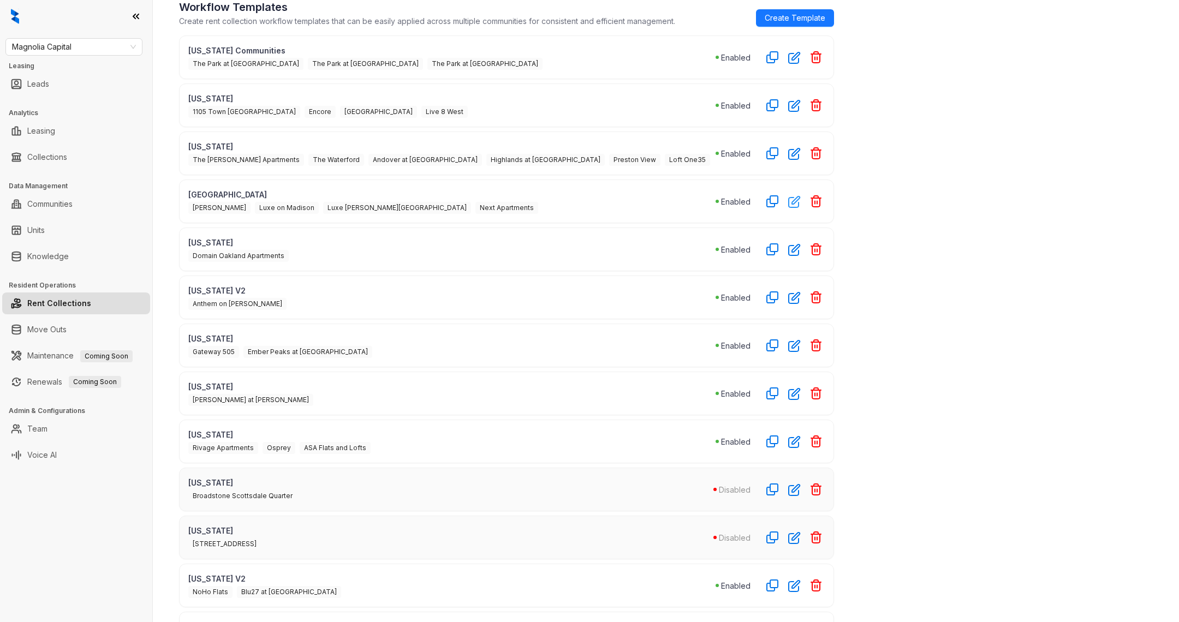
click at [794, 199] on icon "button" at bounding box center [794, 202] width 11 height 11
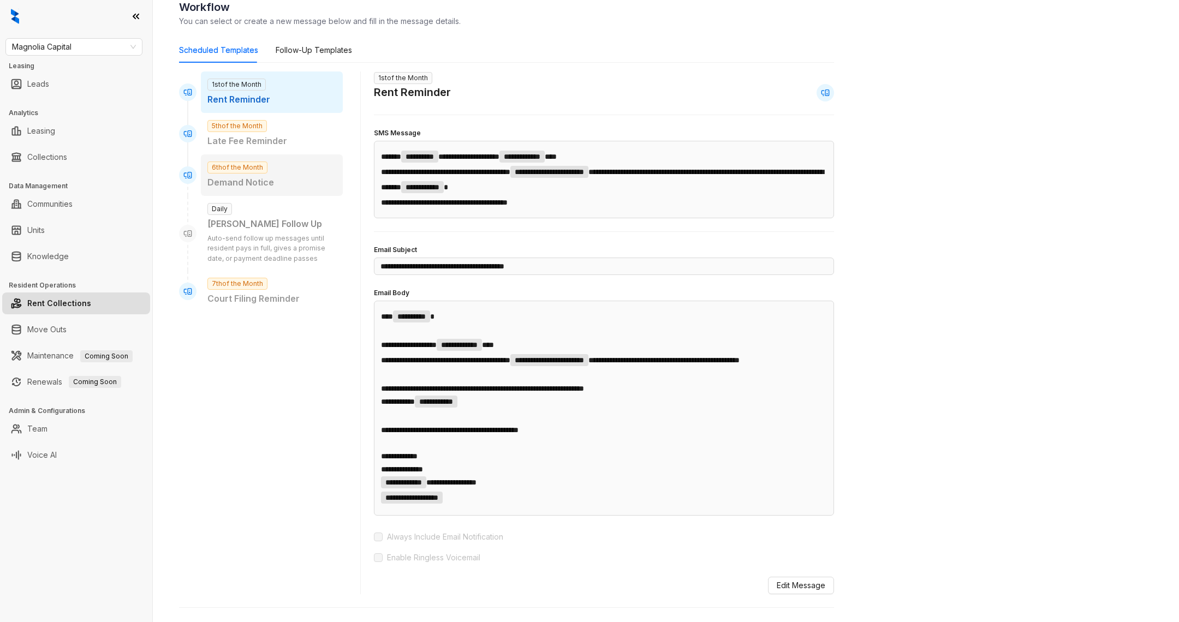
click at [255, 174] on div "6th of the Month Demand Notice" at bounding box center [272, 174] width 142 height 41
type input "**********"
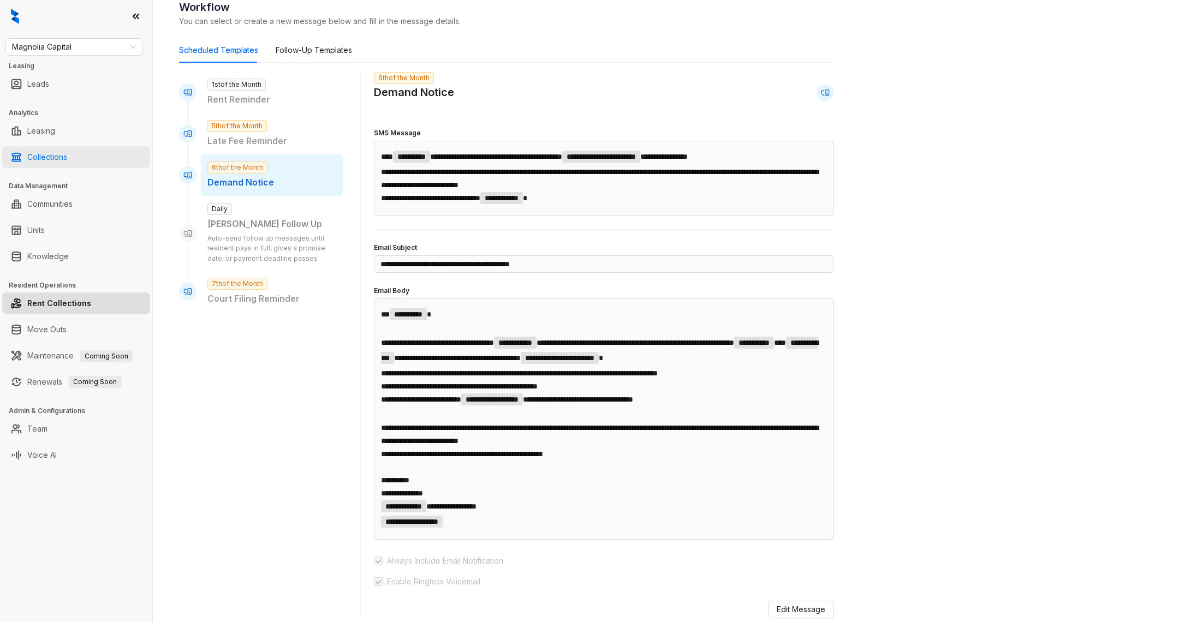
click at [41, 146] on link "Collections" at bounding box center [47, 157] width 40 height 22
click at [53, 164] on link "Collections" at bounding box center [47, 157] width 40 height 22
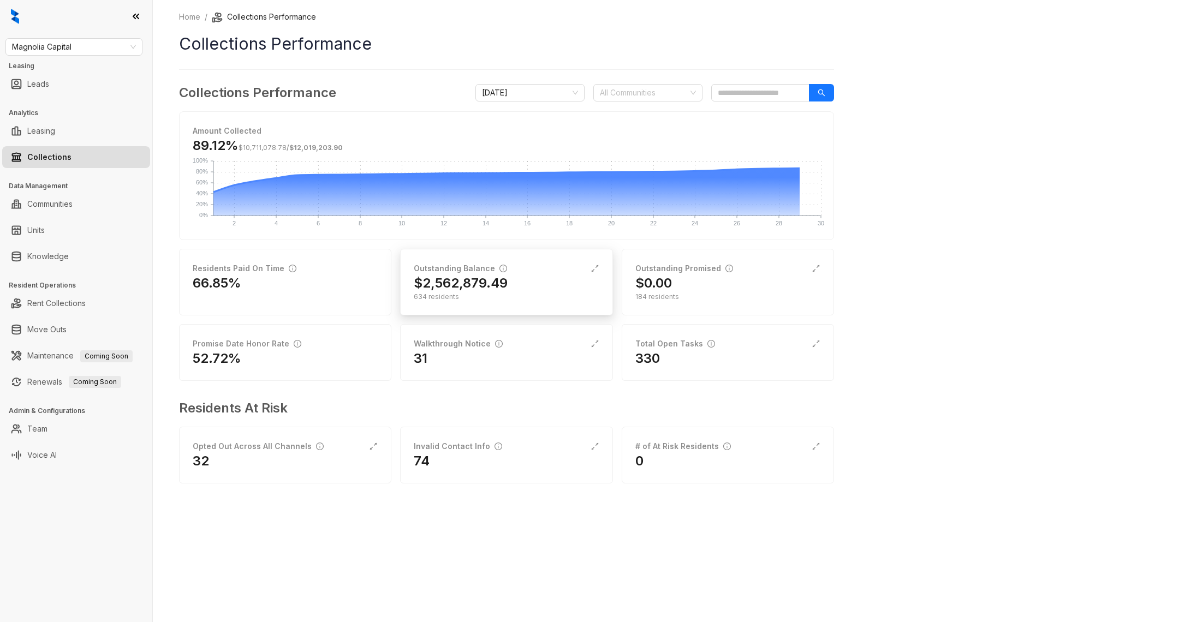
click at [555, 278] on div "$2,562,879.49" at bounding box center [506, 283] width 185 height 17
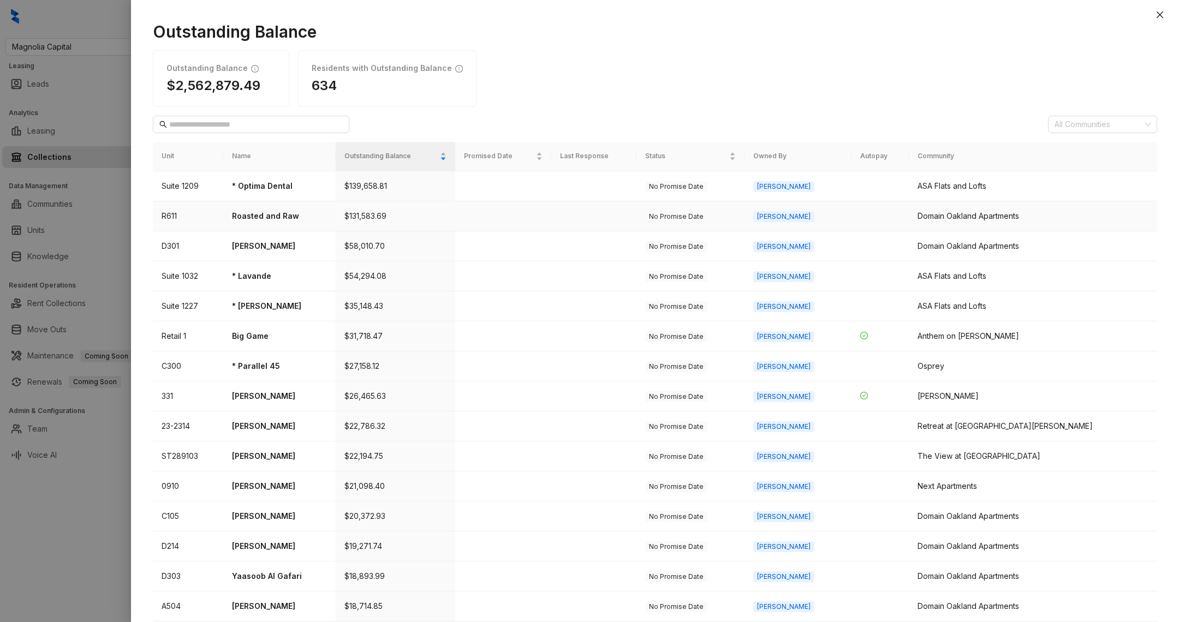
click at [279, 215] on p "Roasted and Raw" at bounding box center [279, 216] width 95 height 12
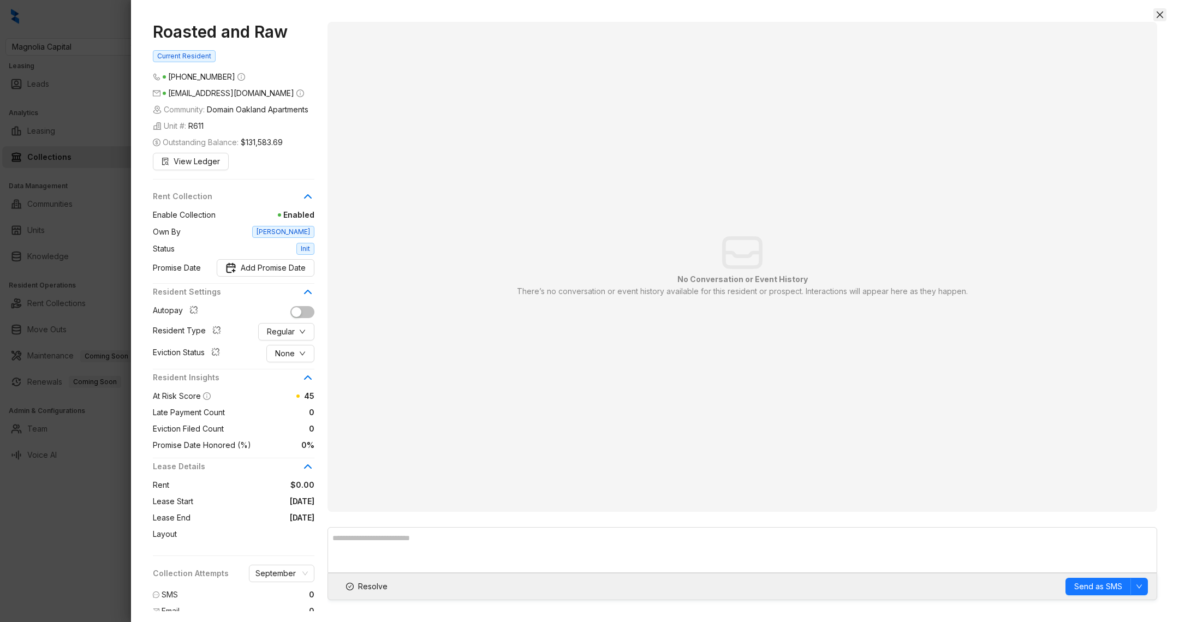
click at [1158, 14] on icon "close" at bounding box center [1160, 14] width 9 height 9
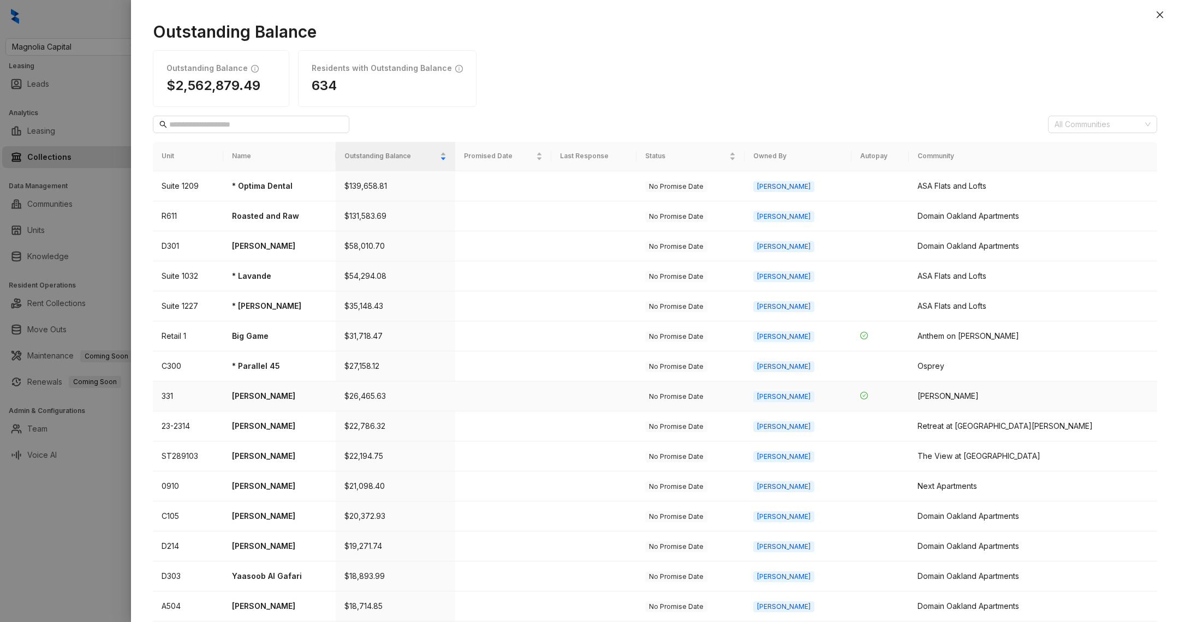
click at [275, 399] on p "Yolanda Harris" at bounding box center [279, 396] width 95 height 12
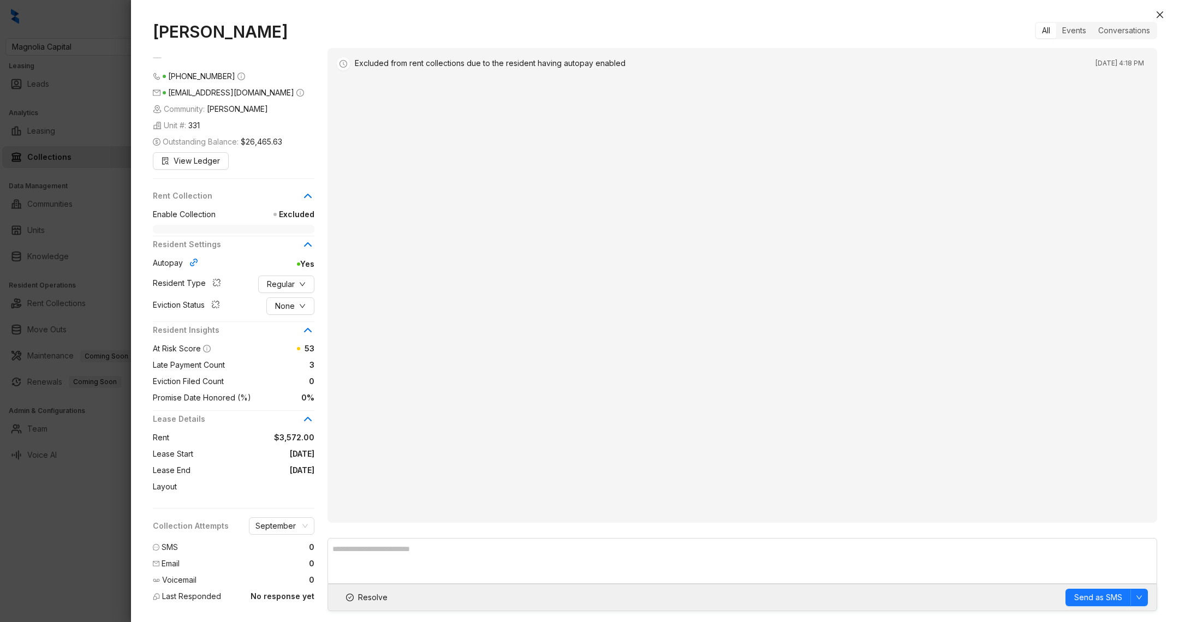
click at [1168, 16] on div "Yolanda Harris (347) 877 9900 yolaiente@icloud.com Community: Logan Unit #: 331…" at bounding box center [655, 316] width 1048 height 611
click at [1165, 16] on button "Close" at bounding box center [1159, 14] width 13 height 13
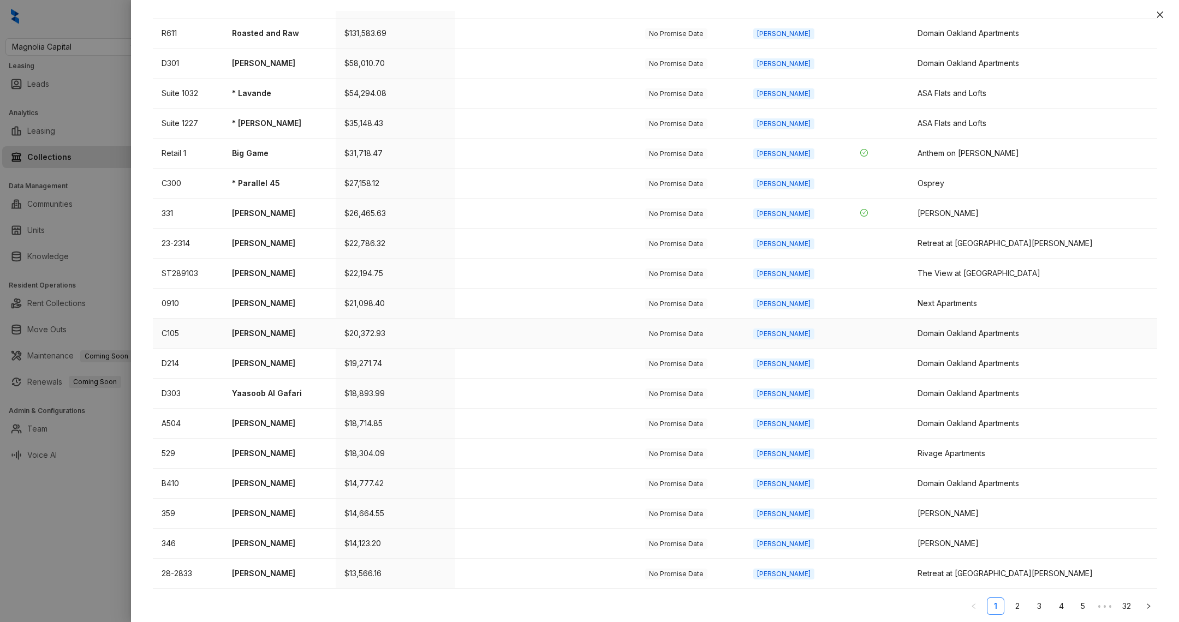
scroll to position [182, 0]
click at [116, 557] on div at bounding box center [589, 311] width 1179 height 622
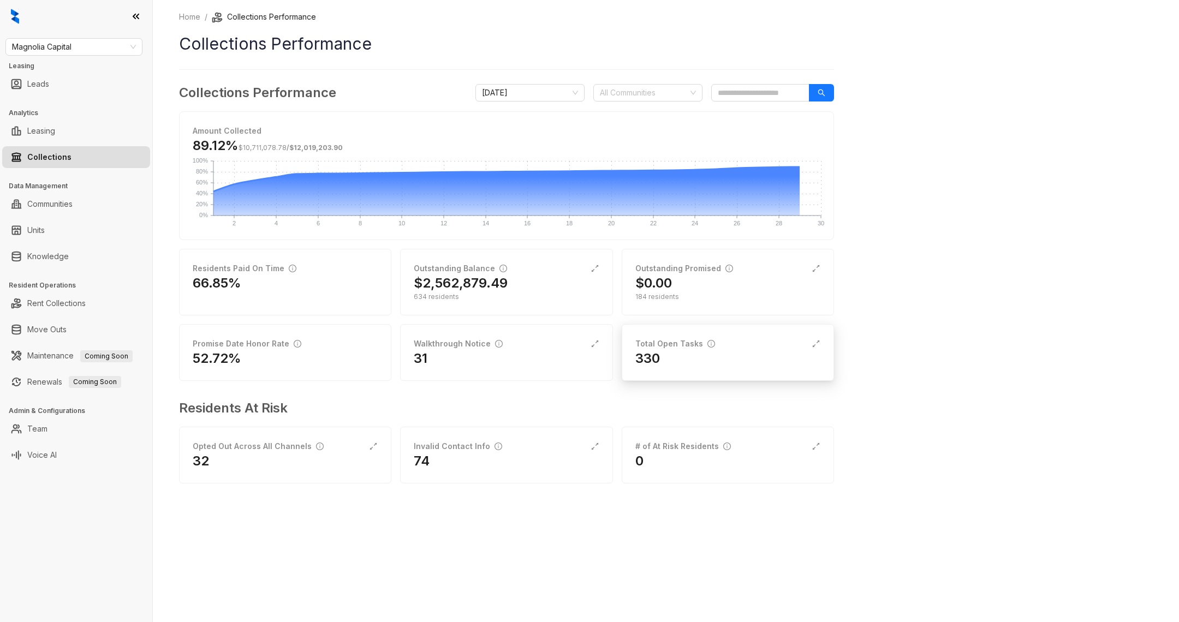
click at [687, 351] on div "330" at bounding box center [727, 358] width 185 height 17
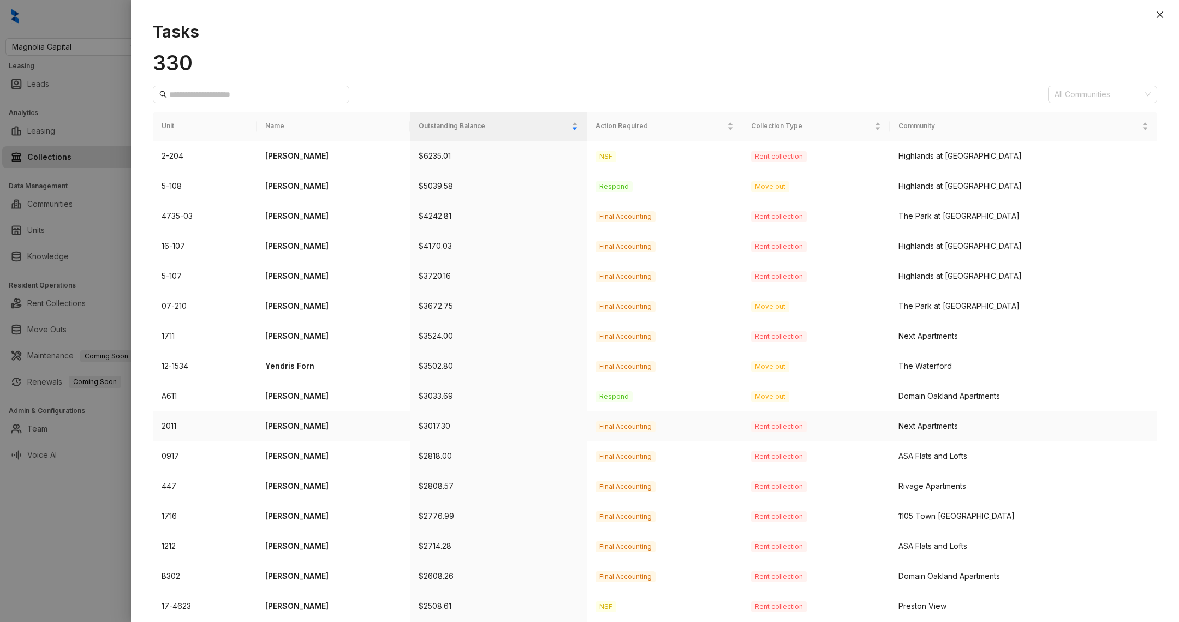
click at [297, 431] on td "Valerie Thomas" at bounding box center [333, 427] width 153 height 30
click at [264, 425] on td "Valerie Thomas" at bounding box center [333, 427] width 153 height 30
click at [316, 426] on p "Valerie Thomas" at bounding box center [333, 426] width 136 height 12
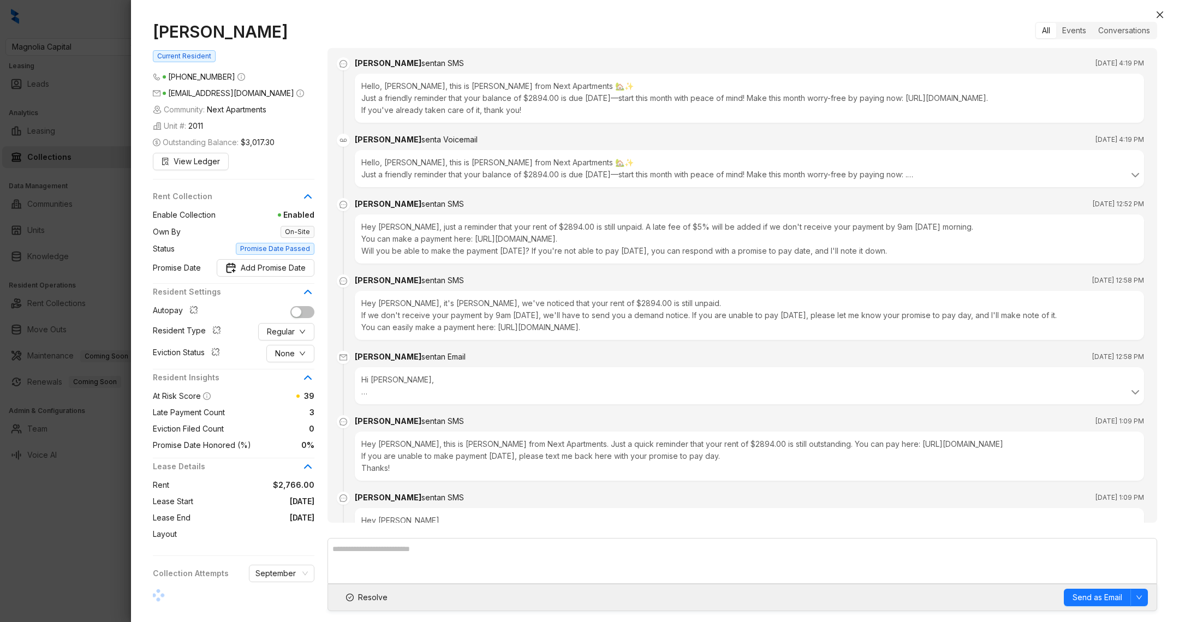
scroll to position [1967, 0]
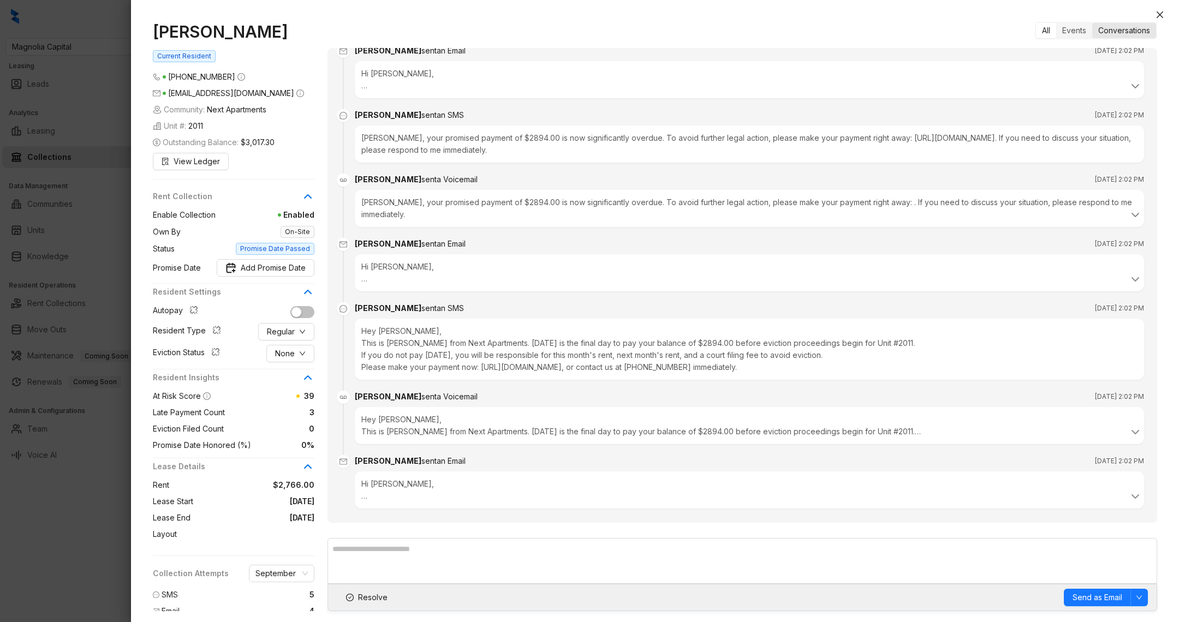
click at [1133, 31] on div "Conversations" at bounding box center [1124, 30] width 64 height 15
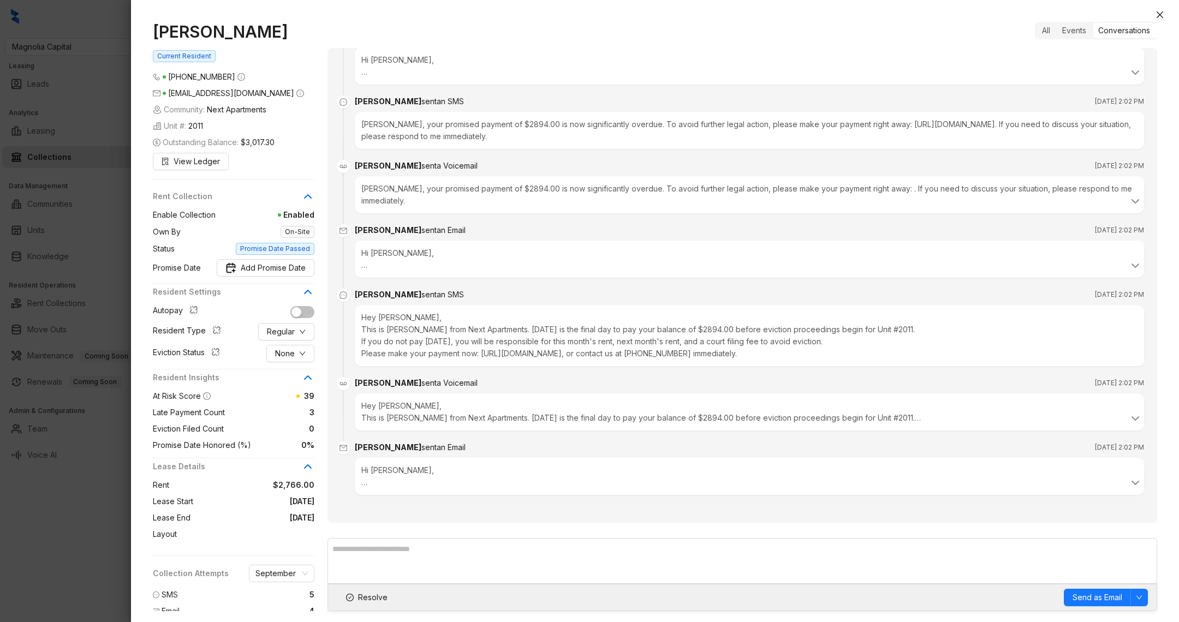
scroll to position [1944, 0]
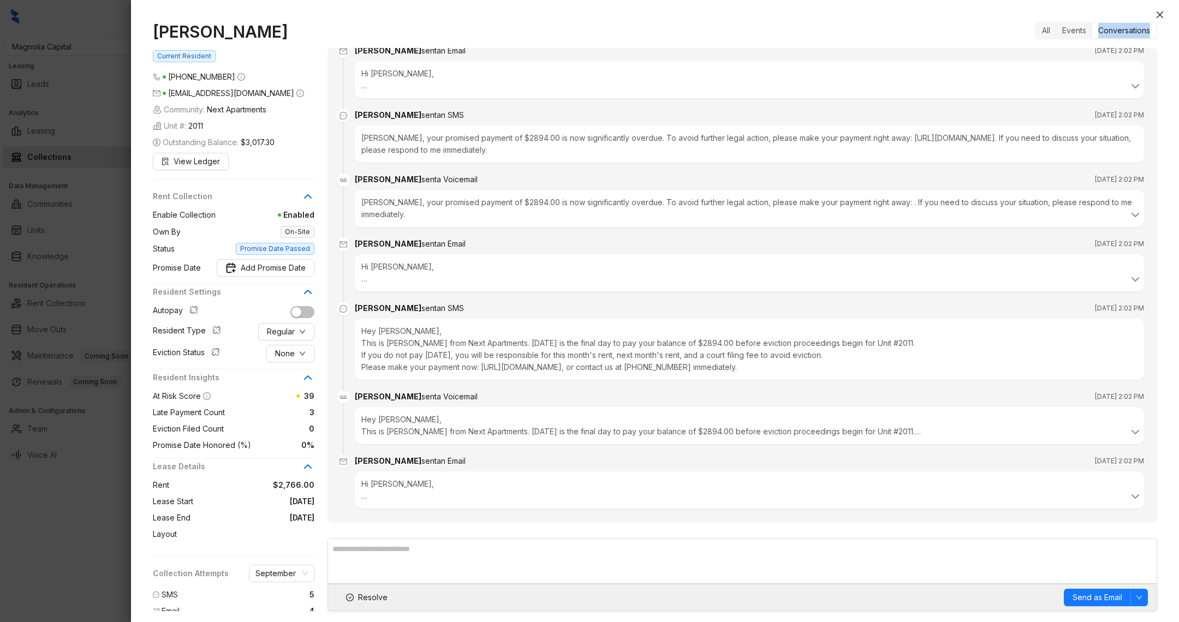
click at [1133, 32] on div "Conversations" at bounding box center [1124, 30] width 64 height 15
click at [1131, 31] on div "Conversations" at bounding box center [1124, 30] width 64 height 15
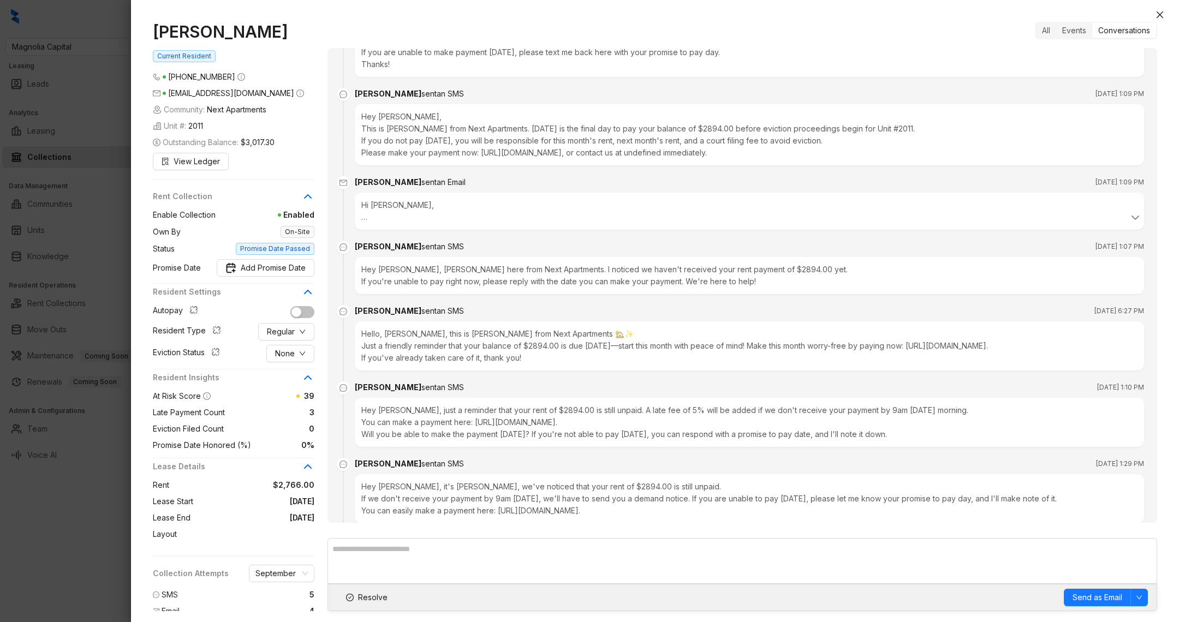
scroll to position [0, 0]
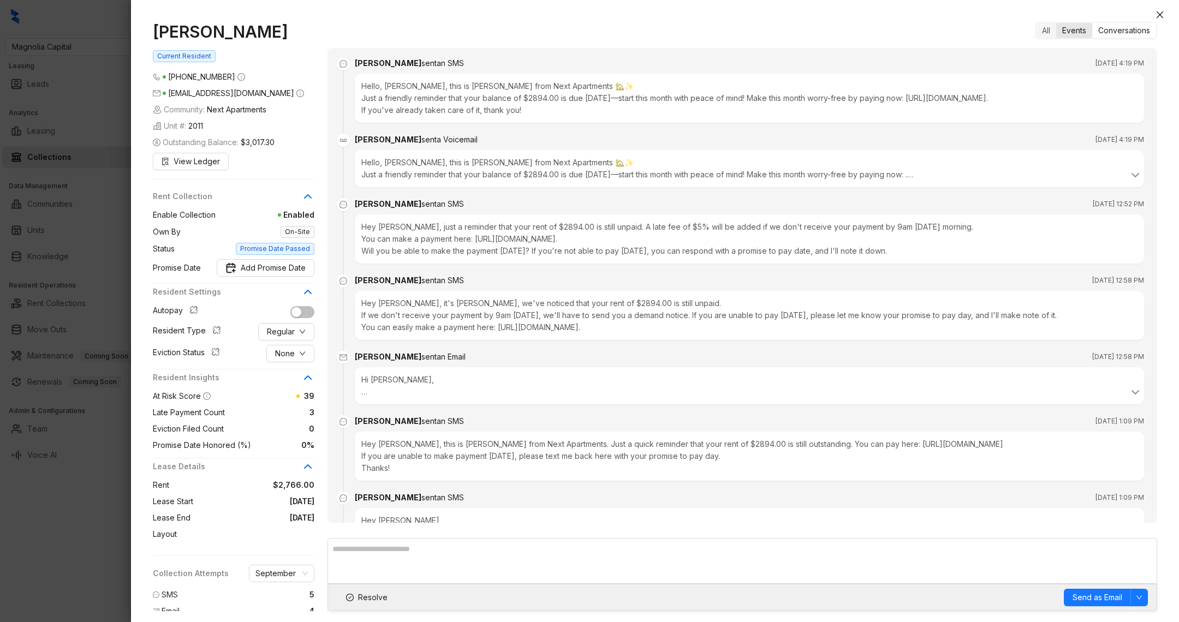
click at [1073, 31] on div "Events" at bounding box center [1074, 30] width 36 height 15
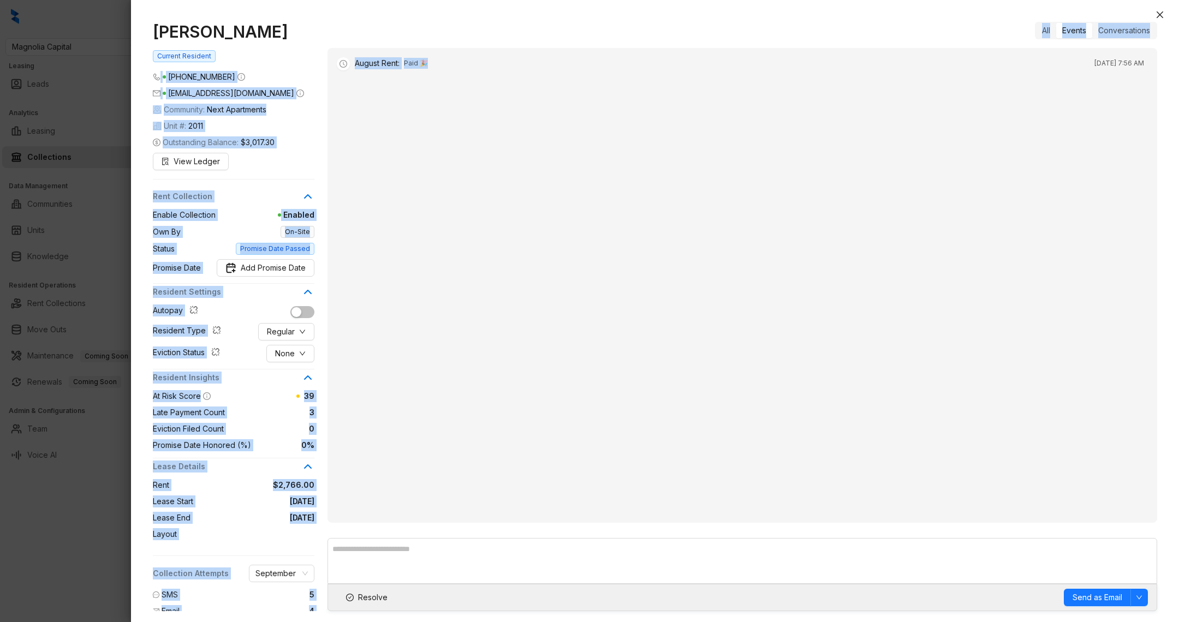
drag, startPoint x: 485, startPoint y: 69, endPoint x: 326, endPoint y: 64, distance: 158.4
click at [326, 64] on div "Valerie Thomas Current Resident (773) 335 3751 val2023thomas@mail.com Community…" at bounding box center [655, 317] width 1004 height 590
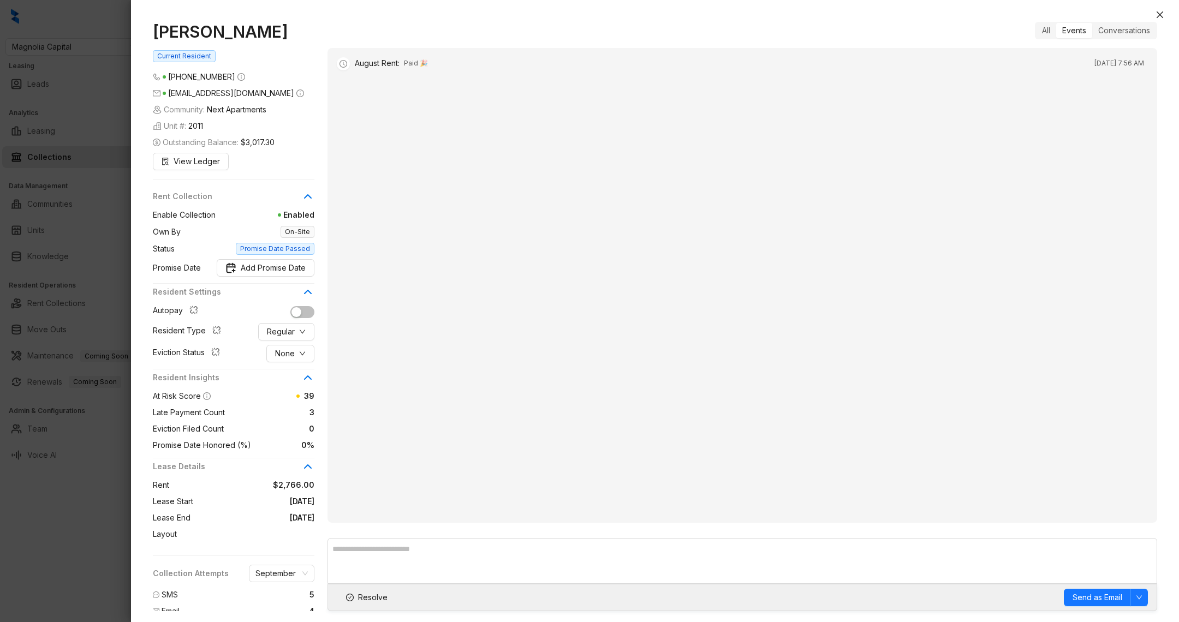
click at [326, 64] on div "Valerie Thomas Current Resident (773) 335 3751 val2023thomas@mail.com Community…" at bounding box center [240, 338] width 175 height 633
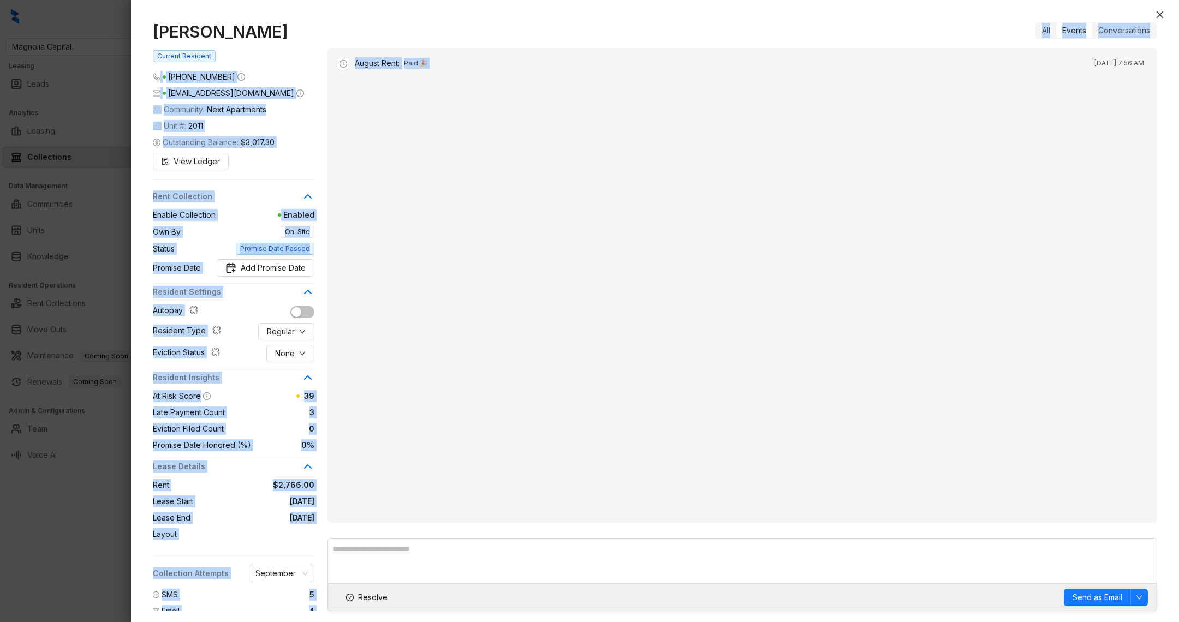
drag, startPoint x: 326, startPoint y: 64, endPoint x: 501, endPoint y: 67, distance: 174.2
click at [496, 66] on div "Valerie Thomas Current Resident (773) 335 3751 val2023thomas@mail.com Community…" at bounding box center [655, 317] width 1004 height 590
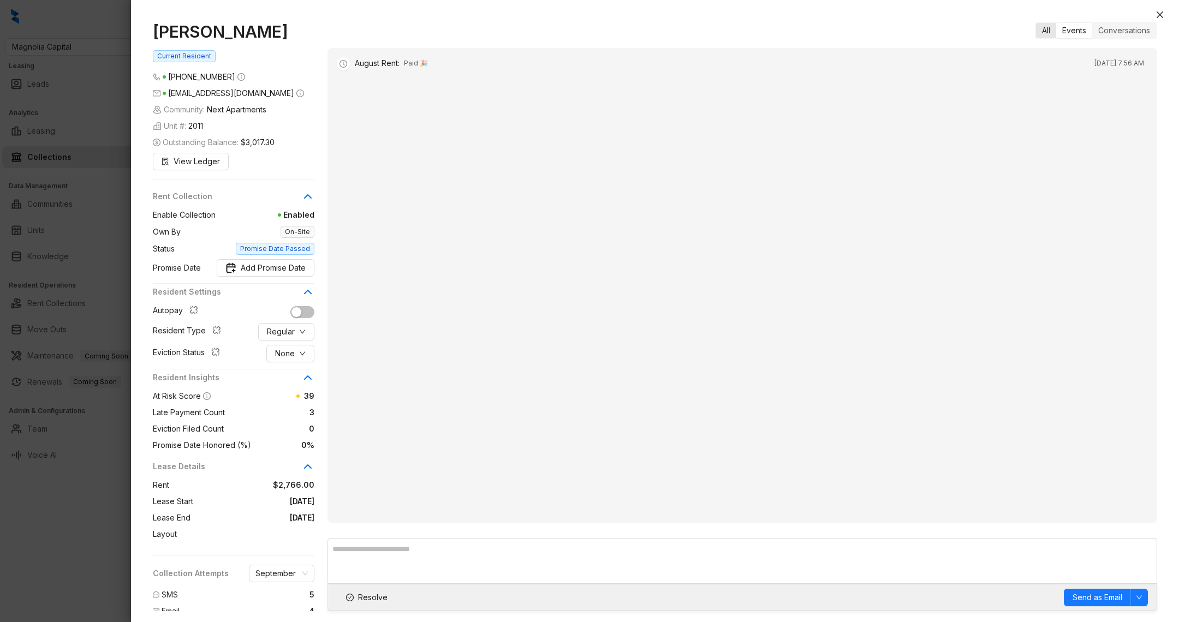
click at [1040, 31] on div "All" at bounding box center [1046, 30] width 20 height 15
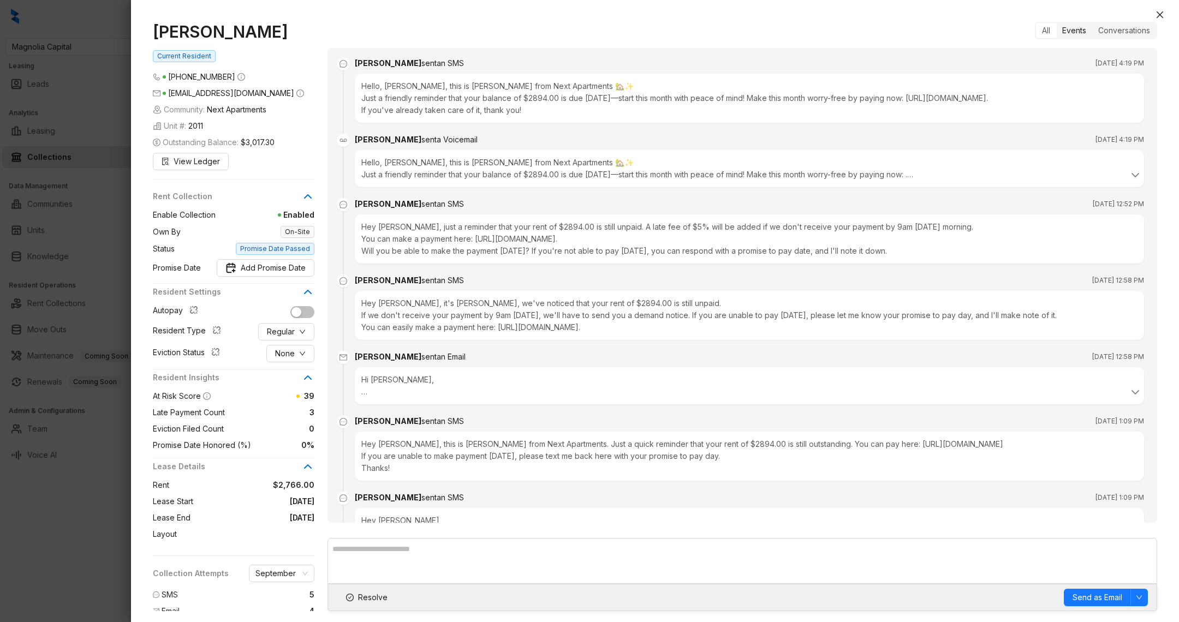
scroll to position [1967, 0]
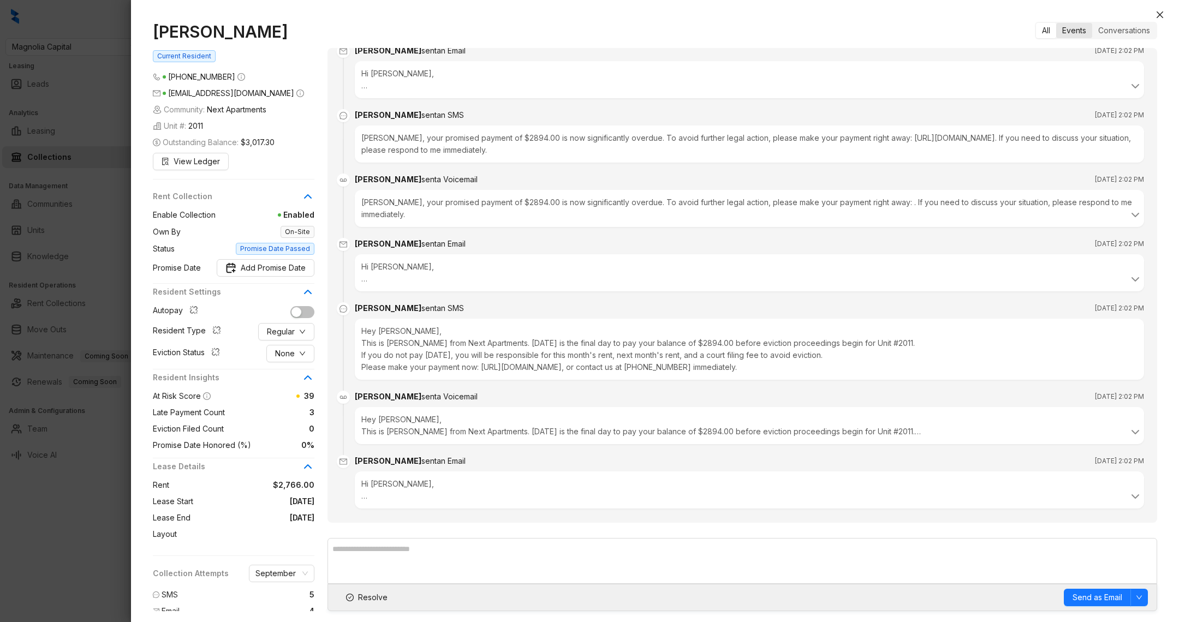
click at [1072, 31] on div "Events" at bounding box center [1074, 30] width 36 height 15
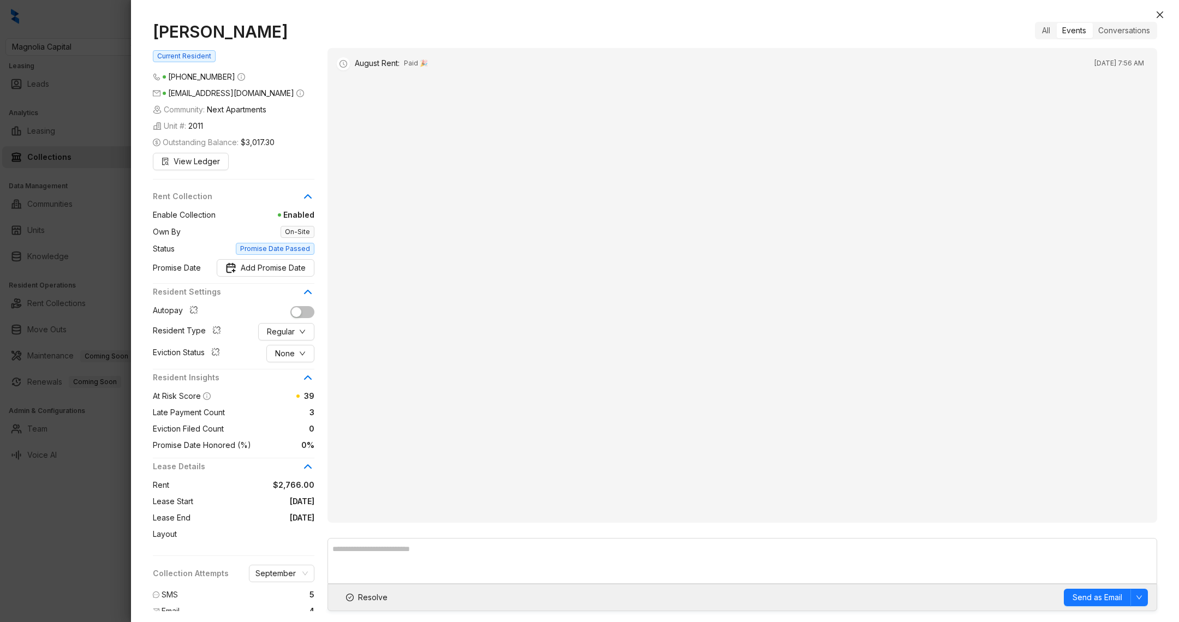
scroll to position [0, 0]
click at [1140, 33] on div "Conversations" at bounding box center [1124, 30] width 64 height 15
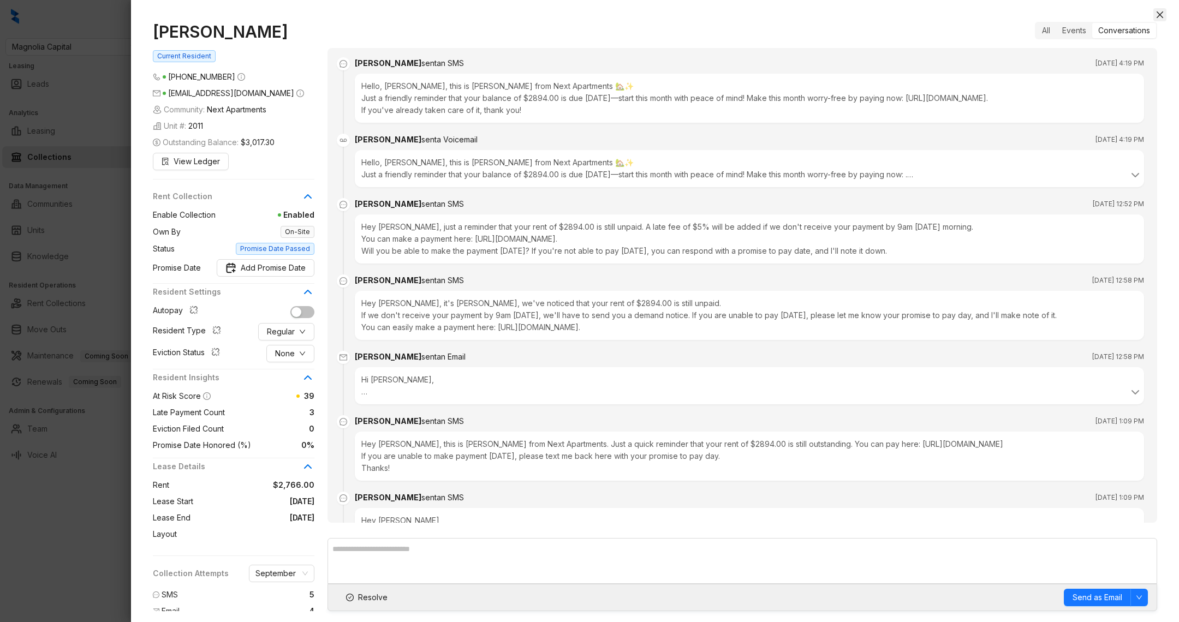
click at [1156, 16] on icon "close" at bounding box center [1160, 14] width 9 height 9
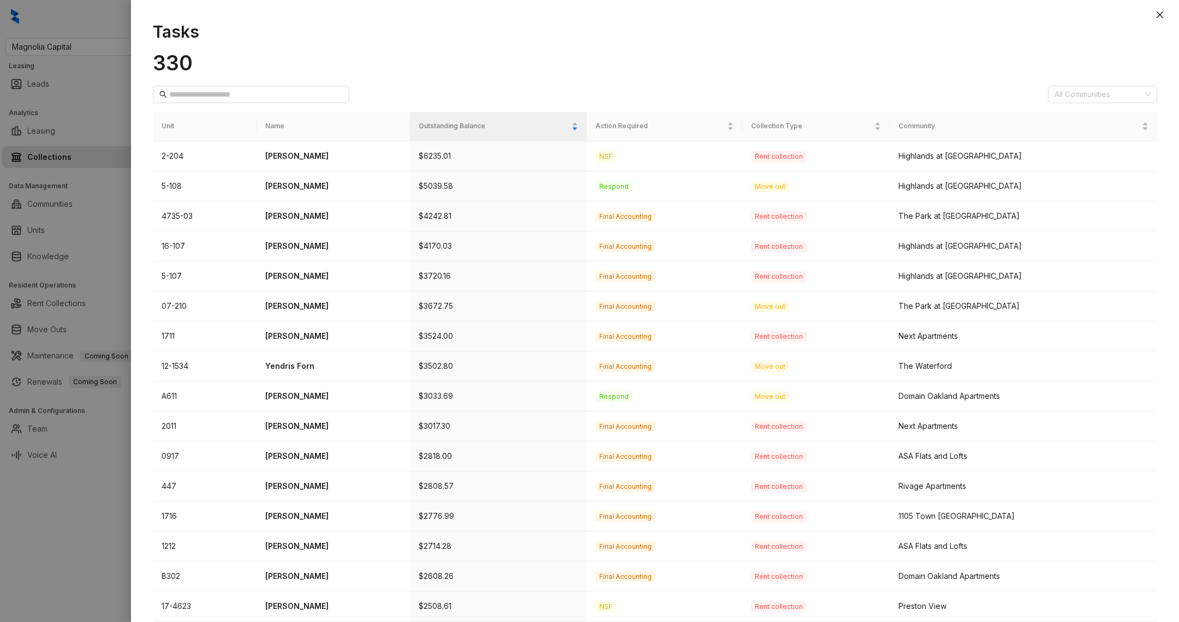
click at [65, 562] on div at bounding box center [589, 311] width 1179 height 622
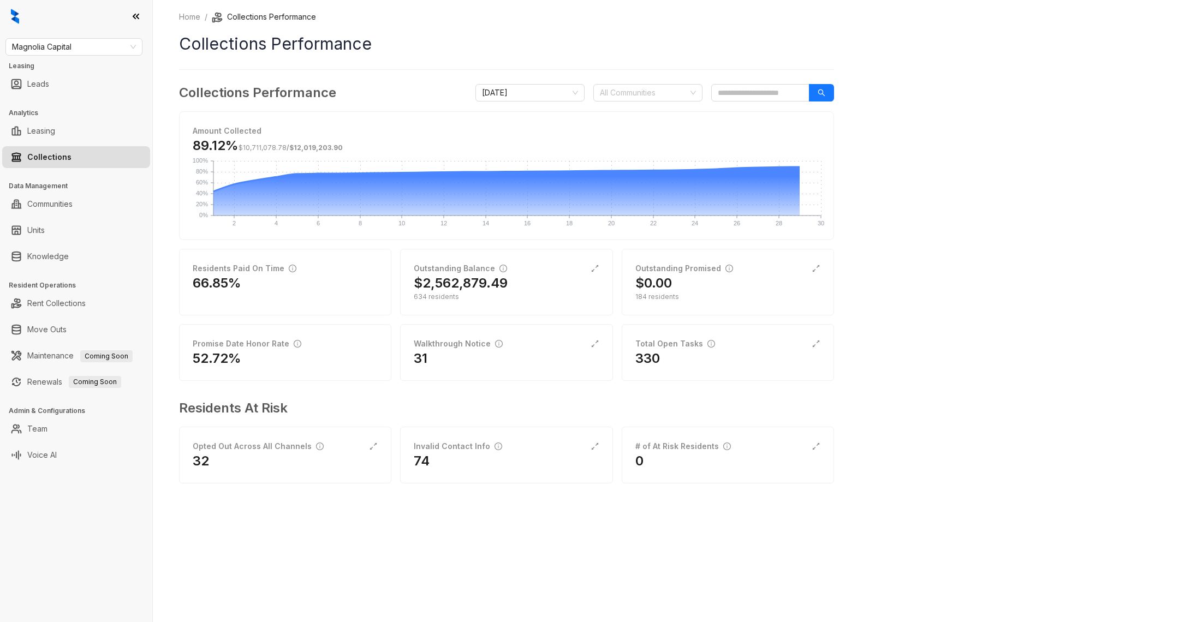
click at [671, 74] on div "Home / Collections Performance Collections Performance Collections Performance …" at bounding box center [506, 255] width 655 height 488
click at [635, 96] on div at bounding box center [642, 92] width 93 height 15
click at [86, 303] on link "Rent Collections" at bounding box center [56, 304] width 58 height 22
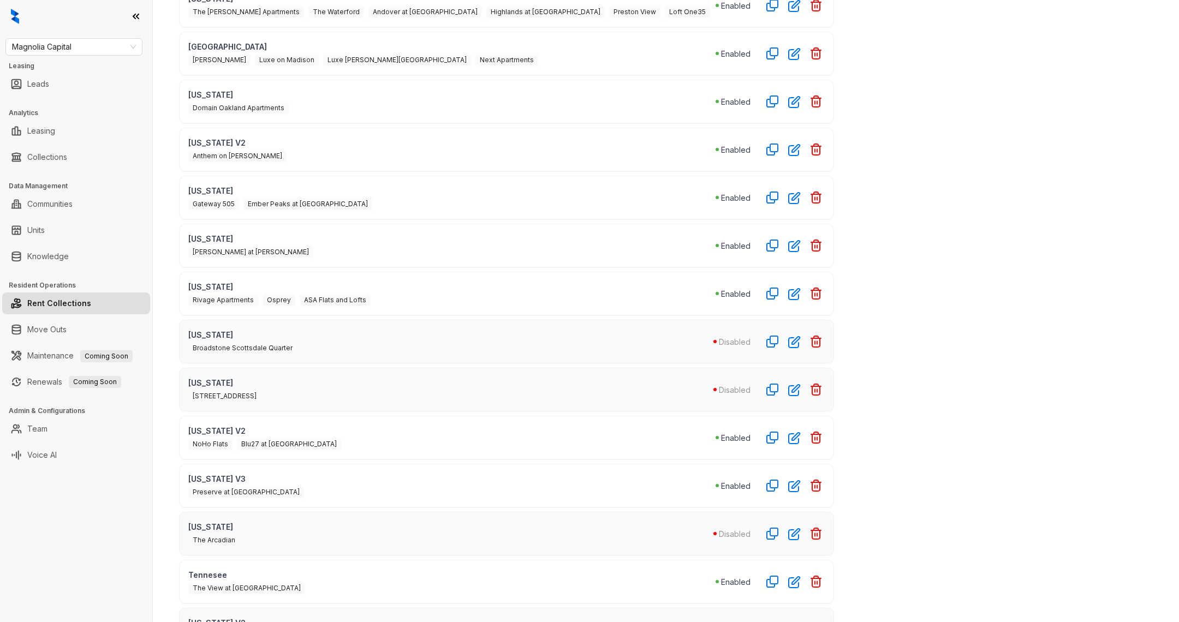
scroll to position [249, 0]
click at [794, 336] on icon "button" at bounding box center [794, 342] width 13 height 13
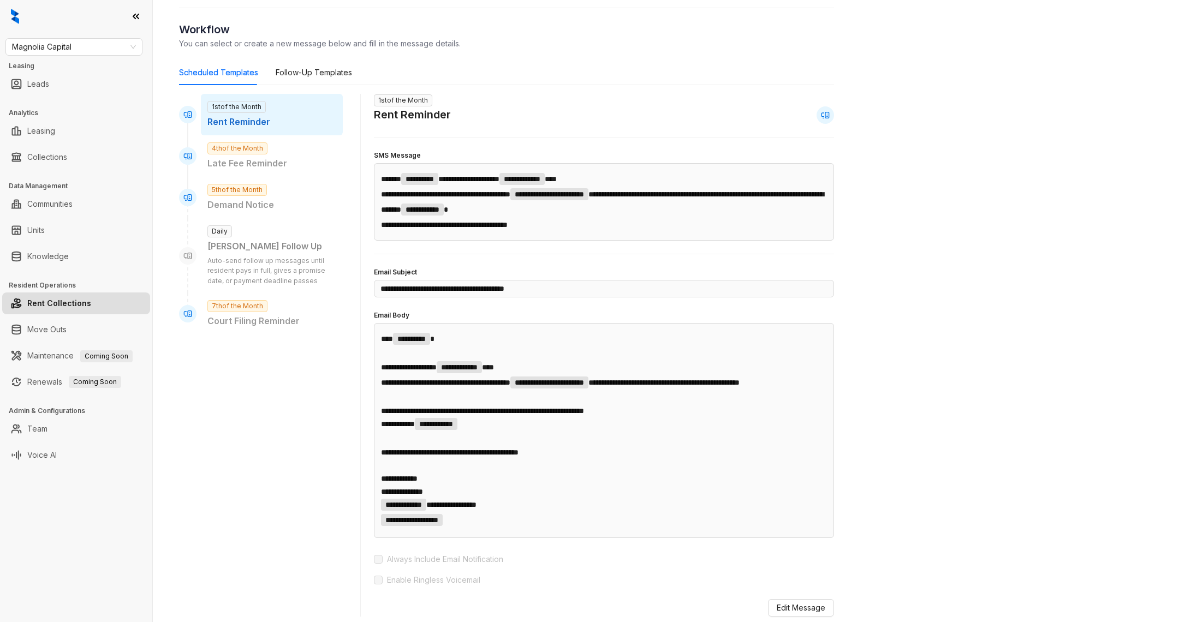
scroll to position [76, 0]
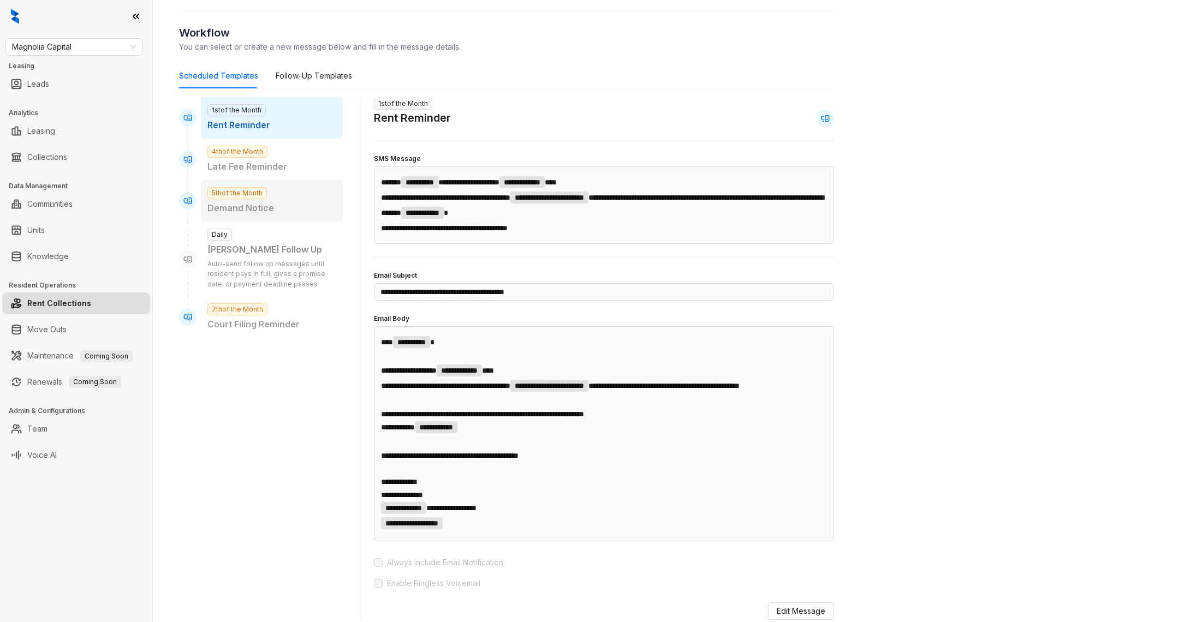
click at [288, 218] on div "5th of the Month Demand Notice" at bounding box center [272, 200] width 142 height 41
type input "**********"
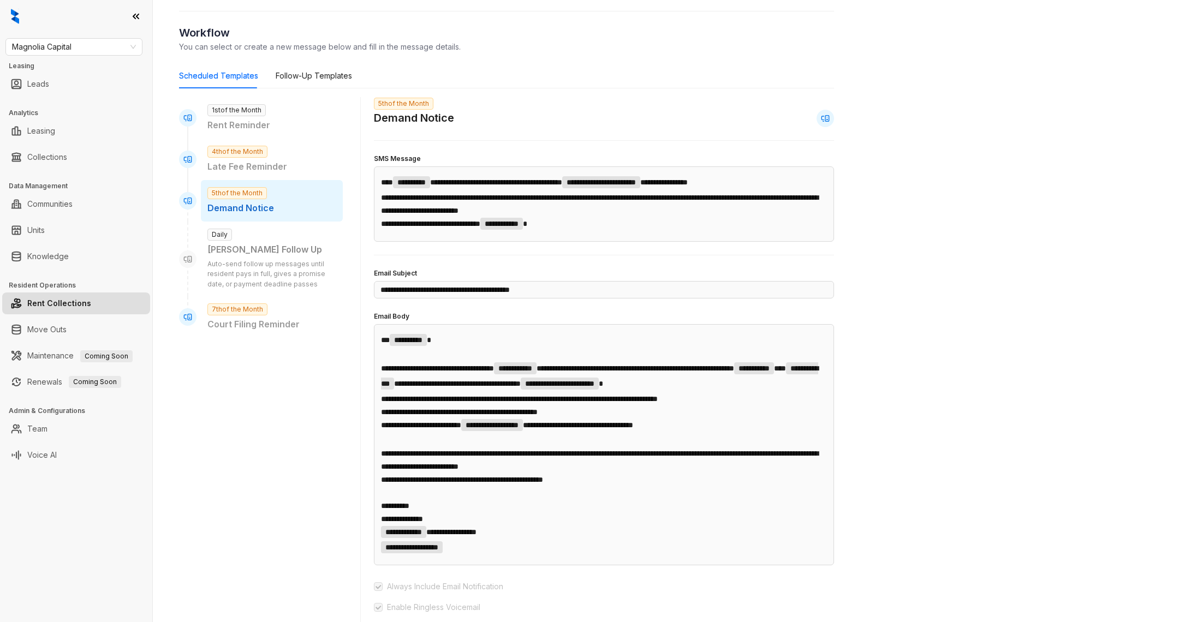
click at [288, 218] on div "5th of the Month Demand Notice" at bounding box center [272, 200] width 142 height 41
click at [52, 307] on link "Rent Collections" at bounding box center [59, 304] width 64 height 22
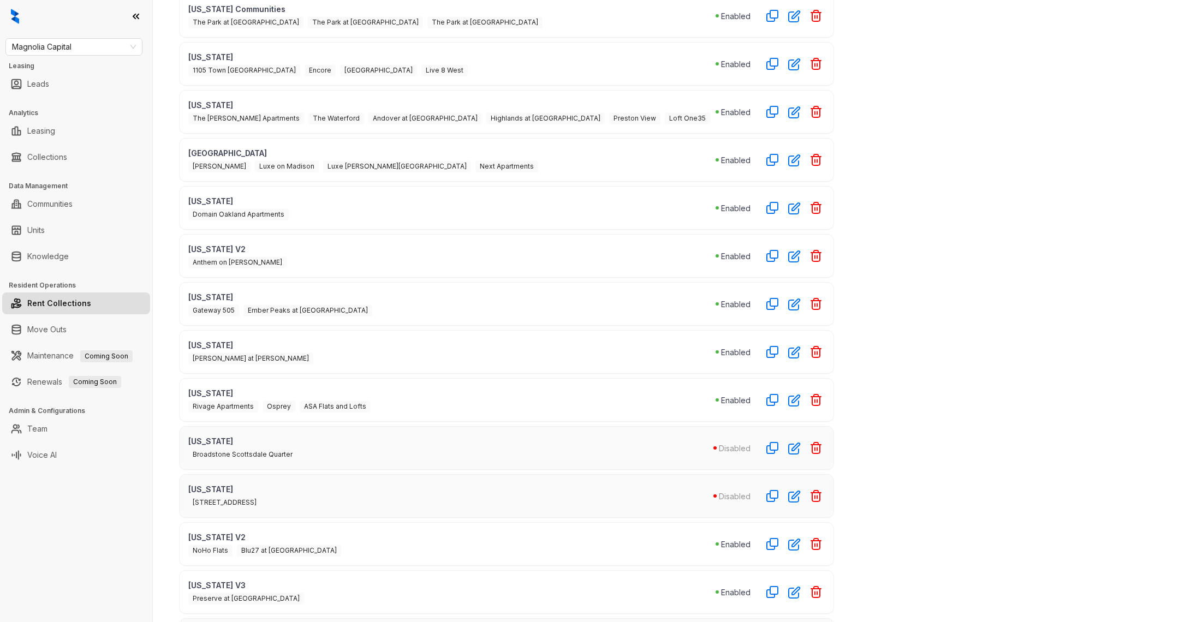
scroll to position [136, 0]
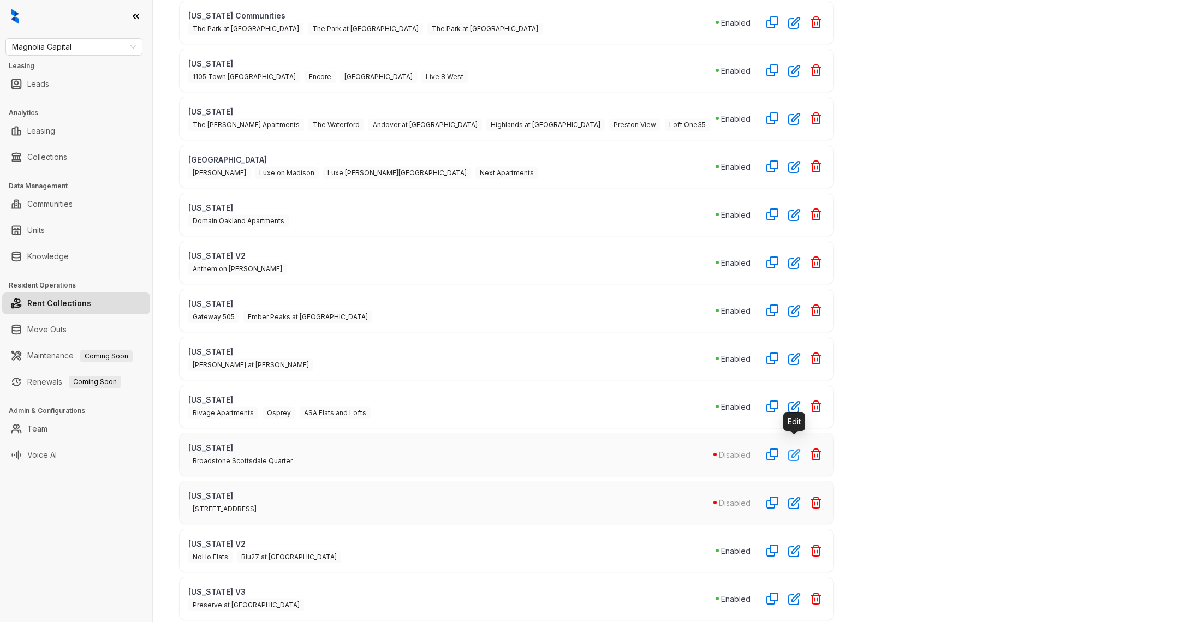
click at [789, 449] on icon "button" at bounding box center [794, 455] width 13 height 13
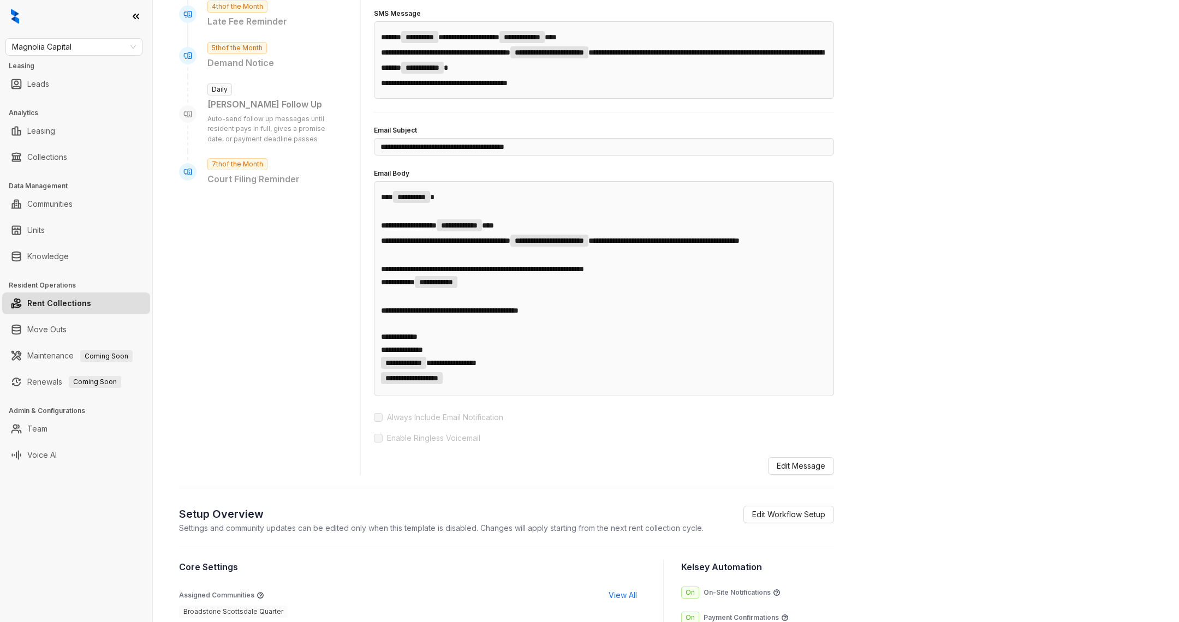
scroll to position [246, 0]
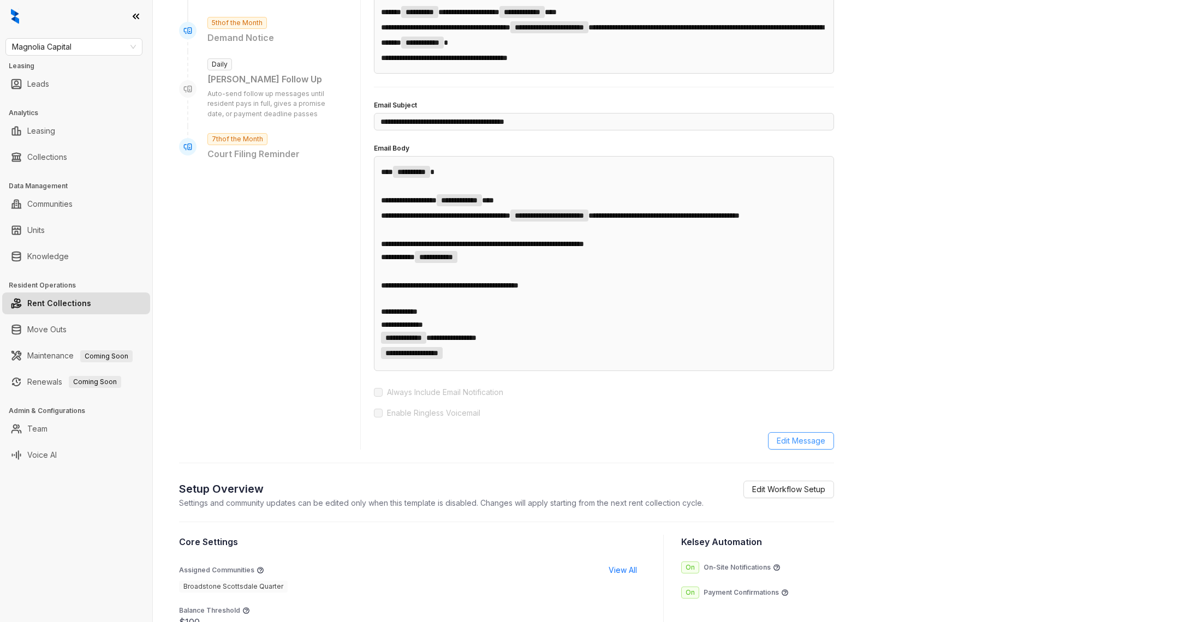
click at [796, 447] on span "Edit Message" at bounding box center [801, 441] width 49 height 12
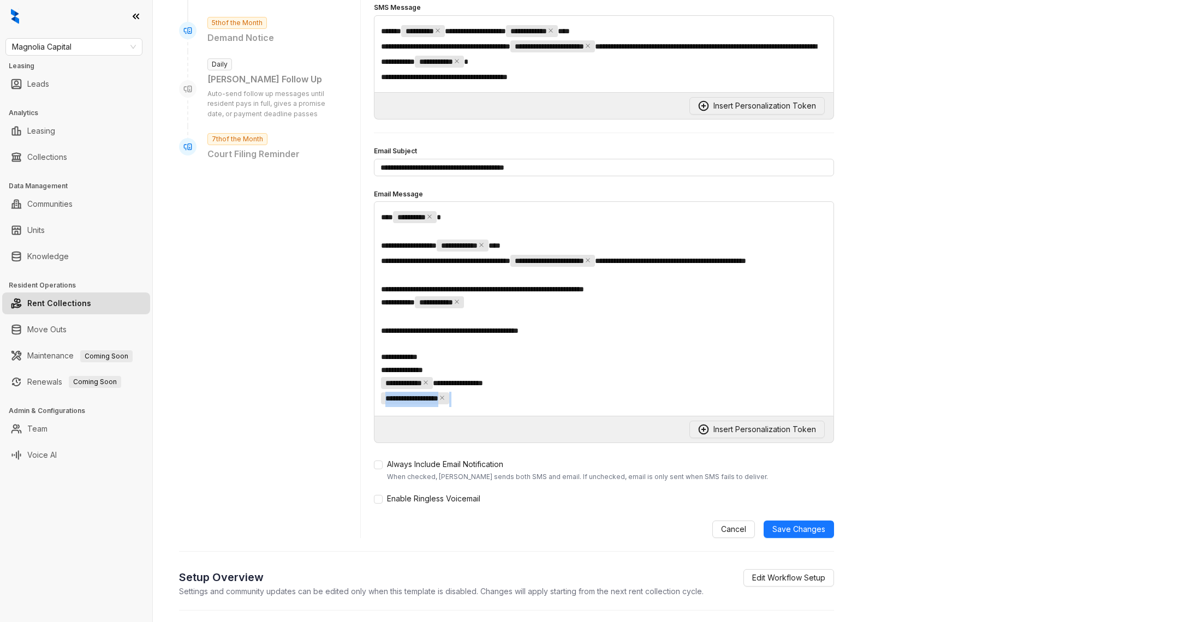
drag, startPoint x: 620, startPoint y: 424, endPoint x: 374, endPoint y: 227, distance: 314.9
click at [326, 159] on div "**********" at bounding box center [506, 232] width 655 height 611
click at [377, 216] on div "**********" at bounding box center [604, 308] width 460 height 215
click at [378, 216] on div "**********" at bounding box center [604, 308] width 460 height 215
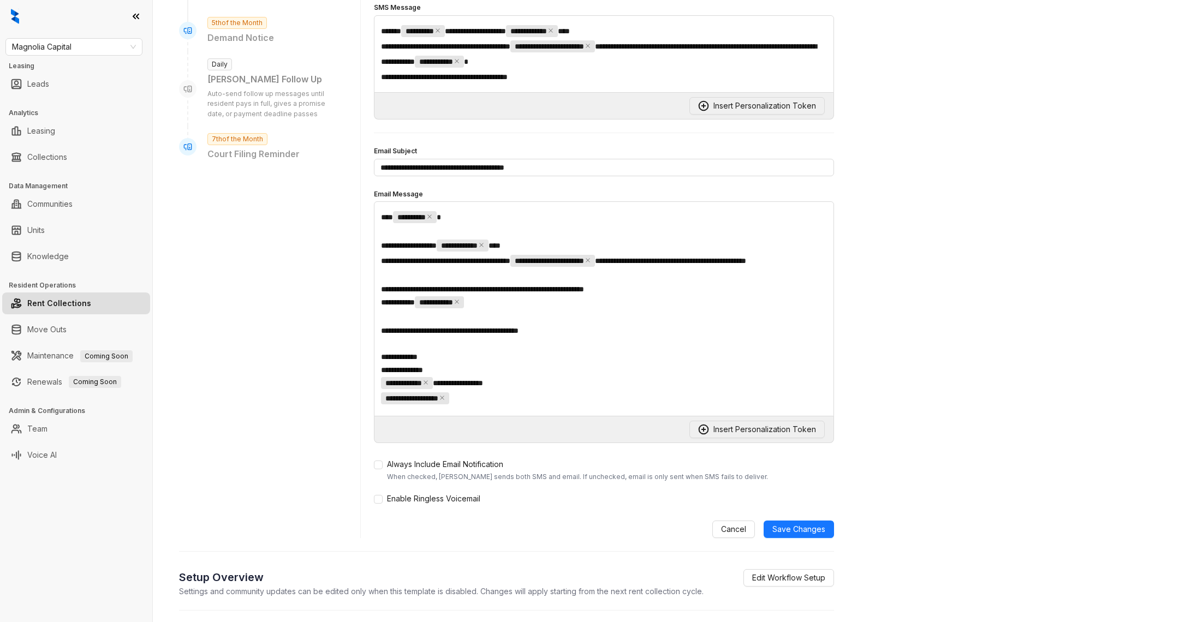
click at [378, 216] on div "**********" at bounding box center [604, 308] width 460 height 215
click at [379, 216] on div "**********" at bounding box center [604, 308] width 460 height 215
click at [586, 407] on p "**********" at bounding box center [604, 399] width 446 height 15
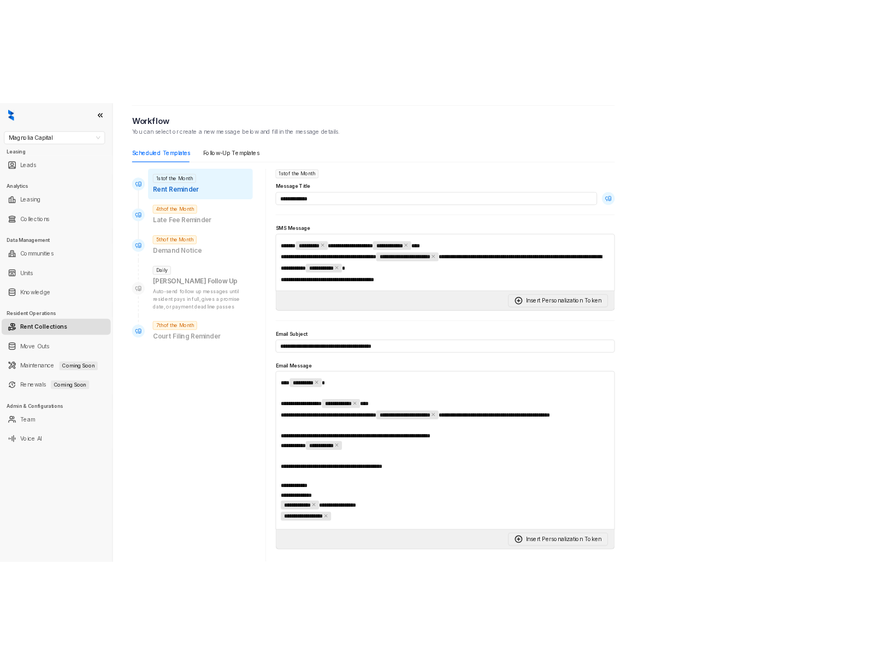
scroll to position [0, 0]
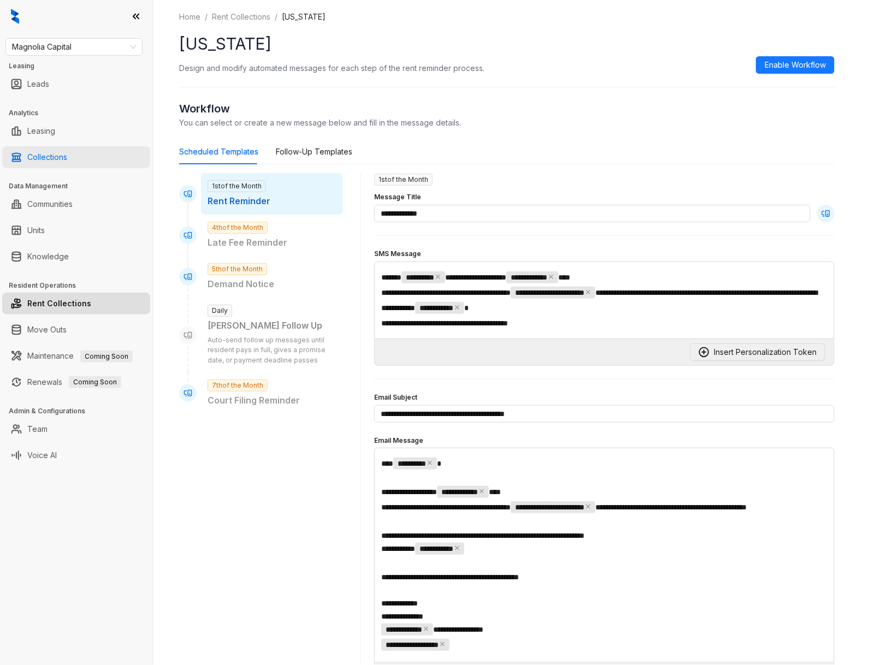
click at [35, 162] on link "Collections" at bounding box center [47, 157] width 40 height 22
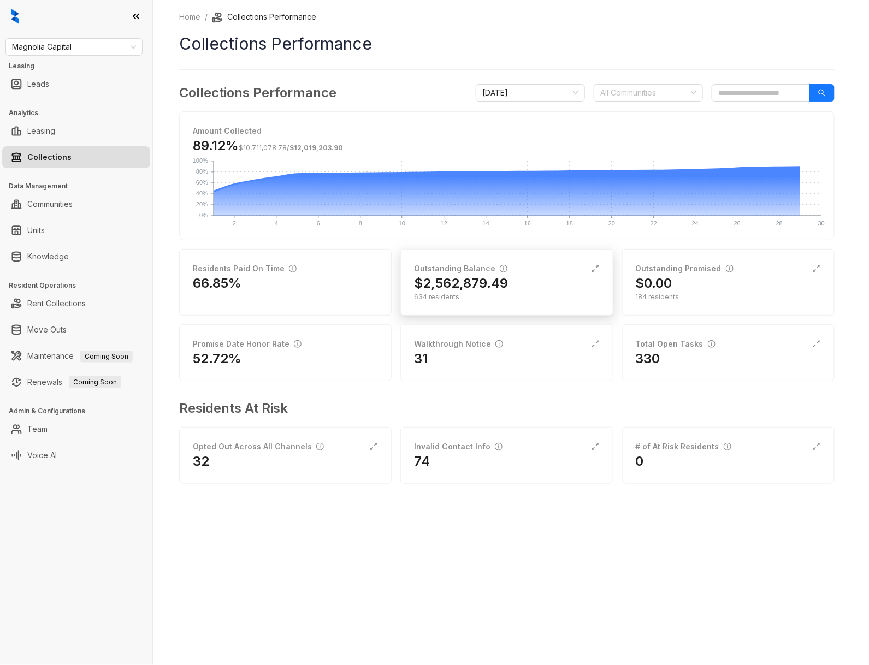
click at [471, 310] on div "Outstanding Balance $2,562,879.49 634 residents" at bounding box center [506, 282] width 212 height 67
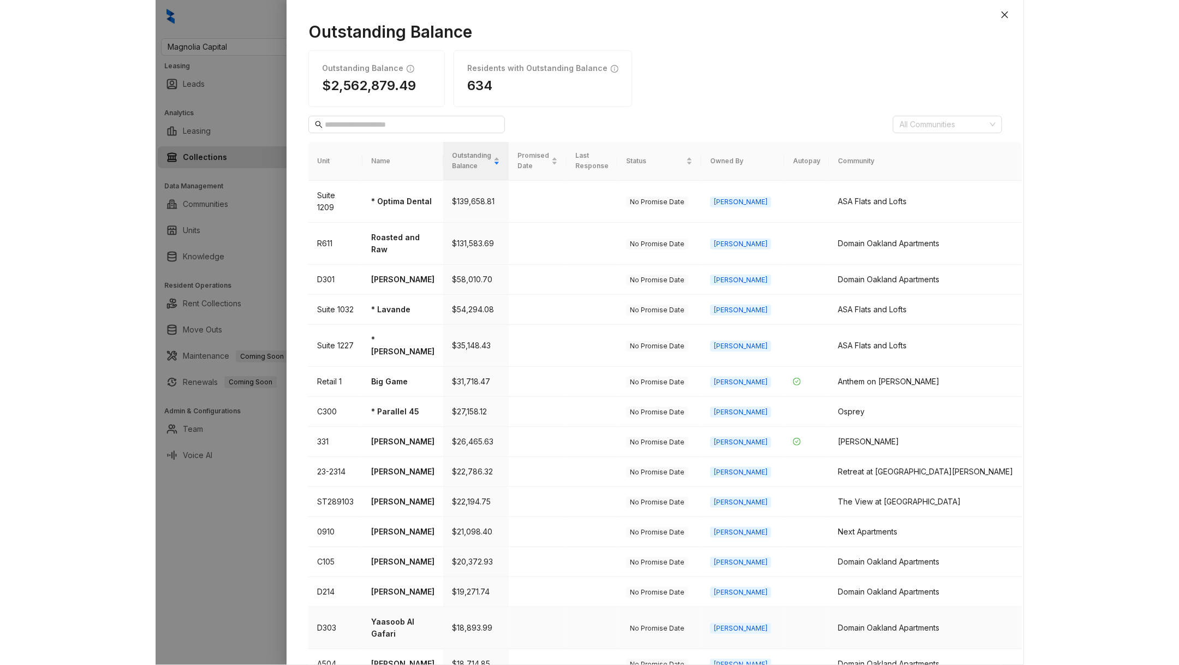
scroll to position [140, 0]
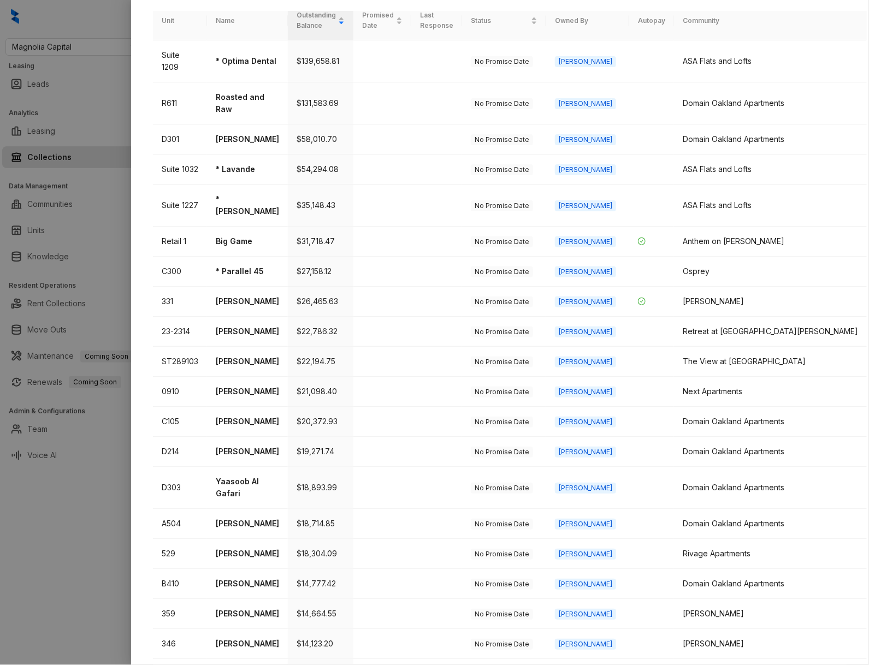
click at [128, 611] on div at bounding box center [434, 332] width 869 height 665
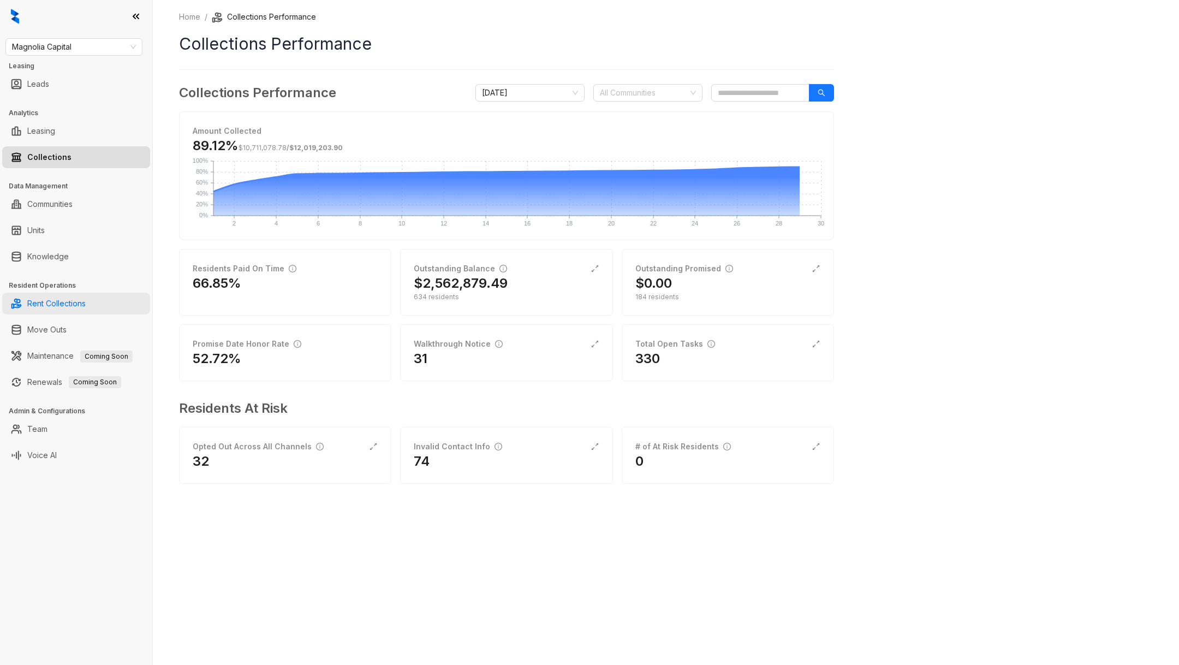
click at [50, 306] on link "Rent Collections" at bounding box center [56, 304] width 58 height 22
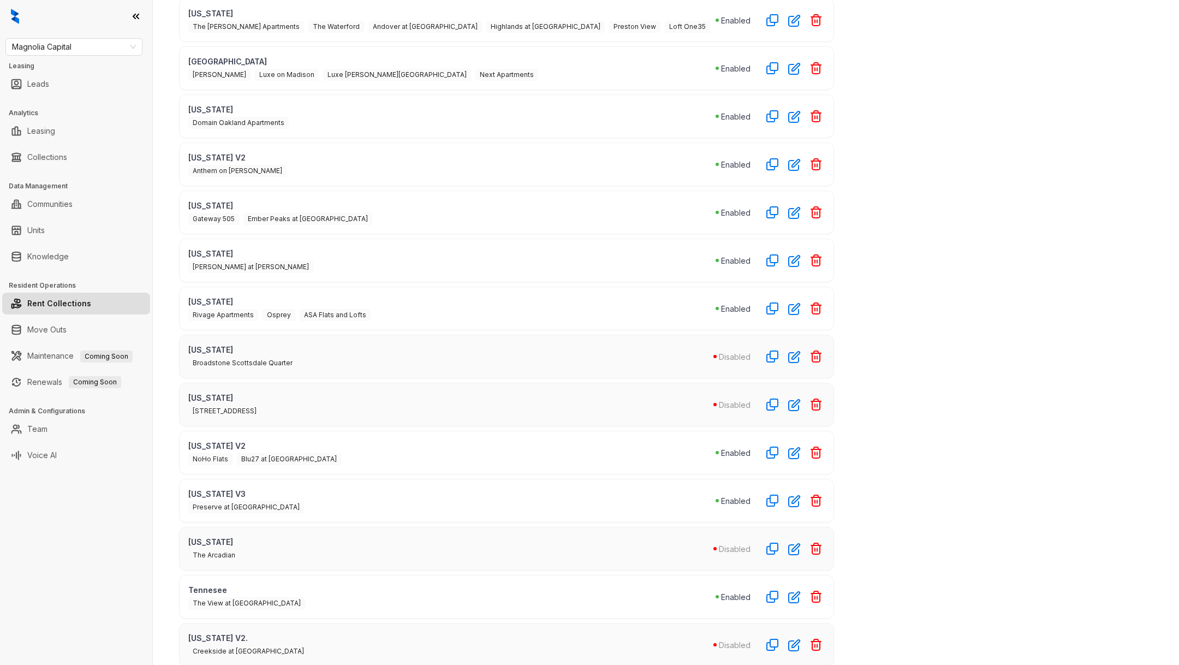
scroll to position [238, 0]
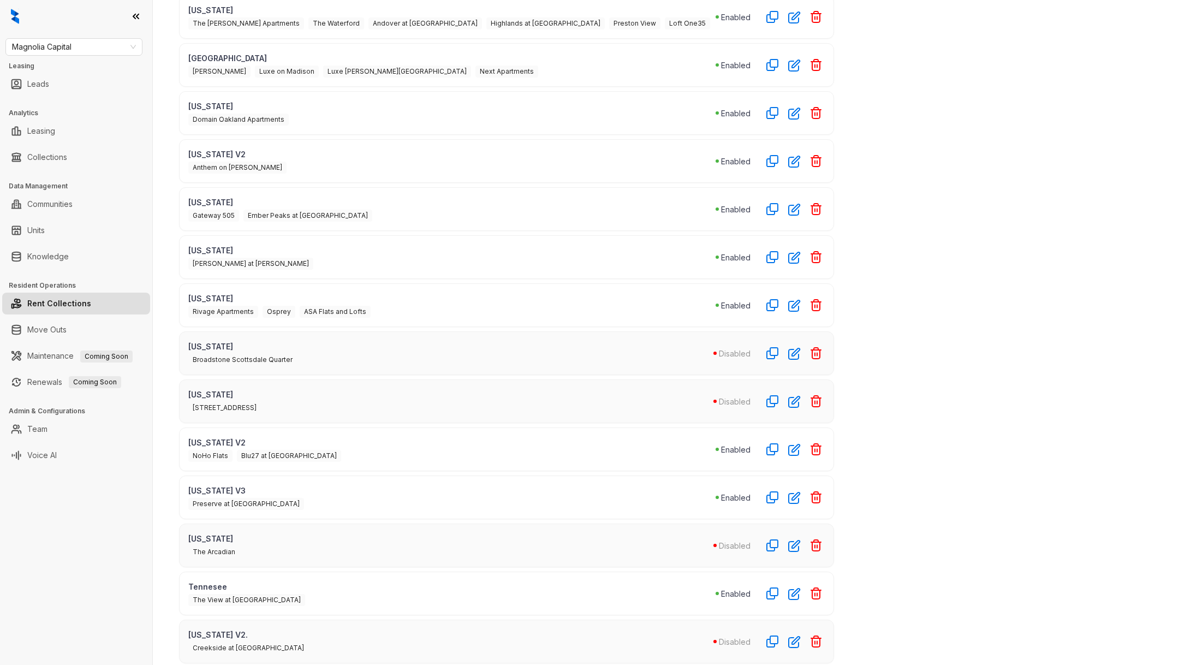
click at [106, 35] on div "Magnolia Capital Leasing Leads Analytics Leasing Collections Data Management Co…" at bounding box center [76, 332] width 152 height 665
click at [106, 41] on span "Magnolia Capital" at bounding box center [74, 47] width 124 height 16
type input "***"
click at [78, 102] on div "United Apartment Group" at bounding box center [74, 104] width 120 height 12
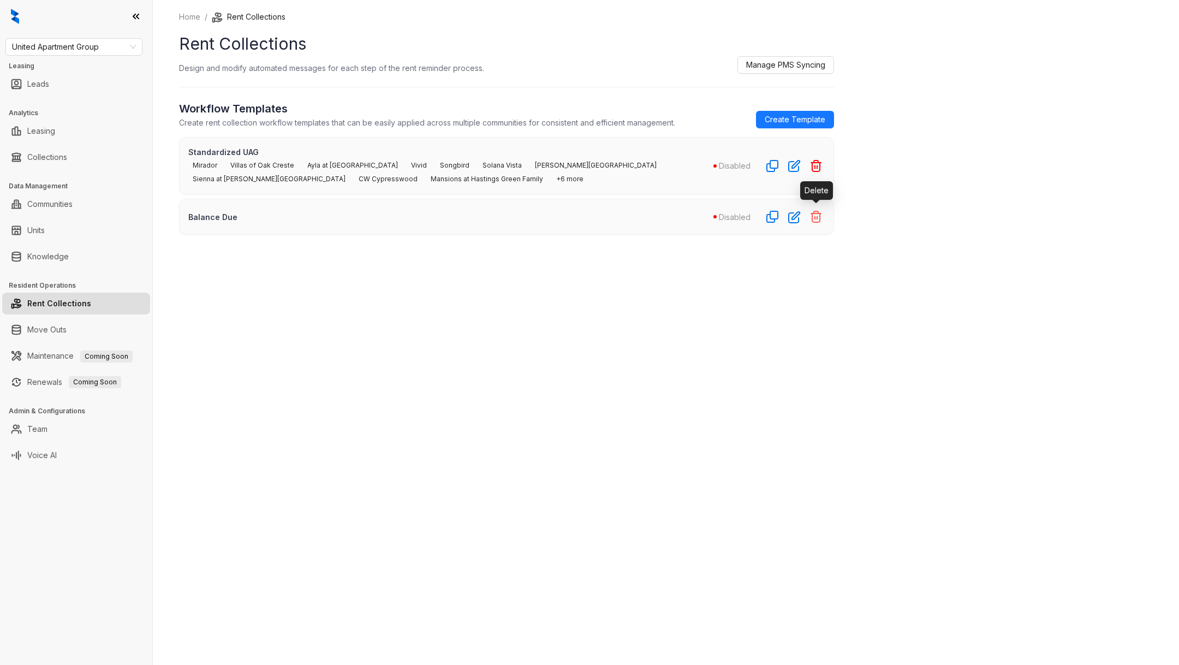
click at [818, 212] on icon "button" at bounding box center [816, 216] width 13 height 13
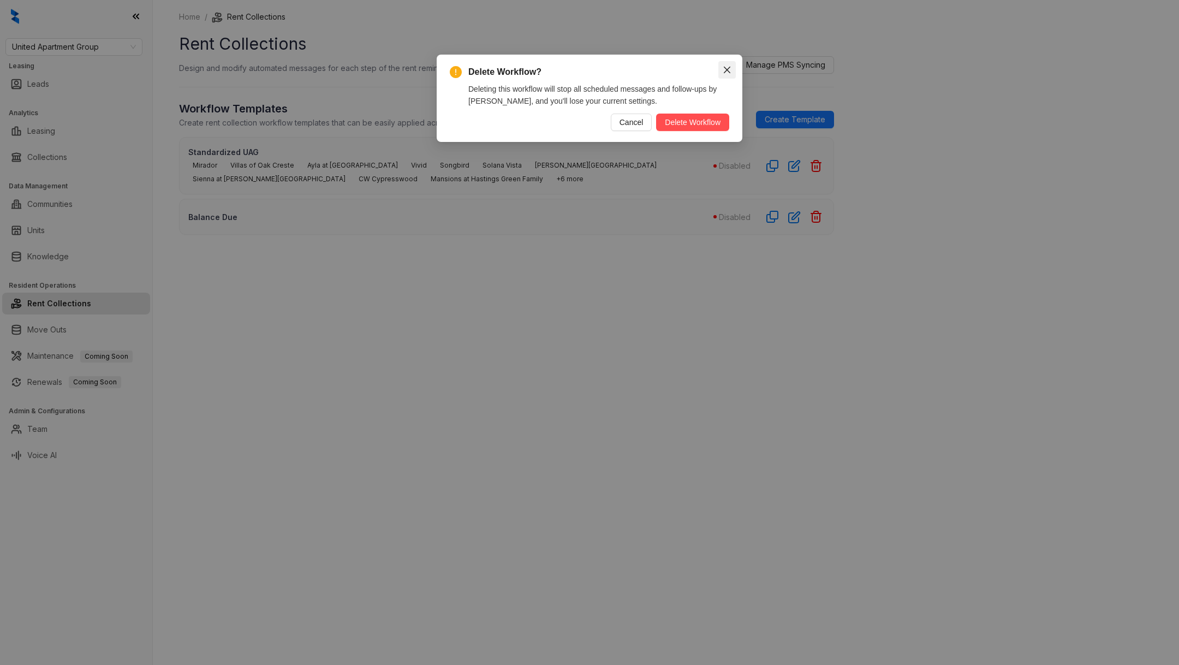
click at [731, 69] on span "Close" at bounding box center [726, 70] width 17 height 9
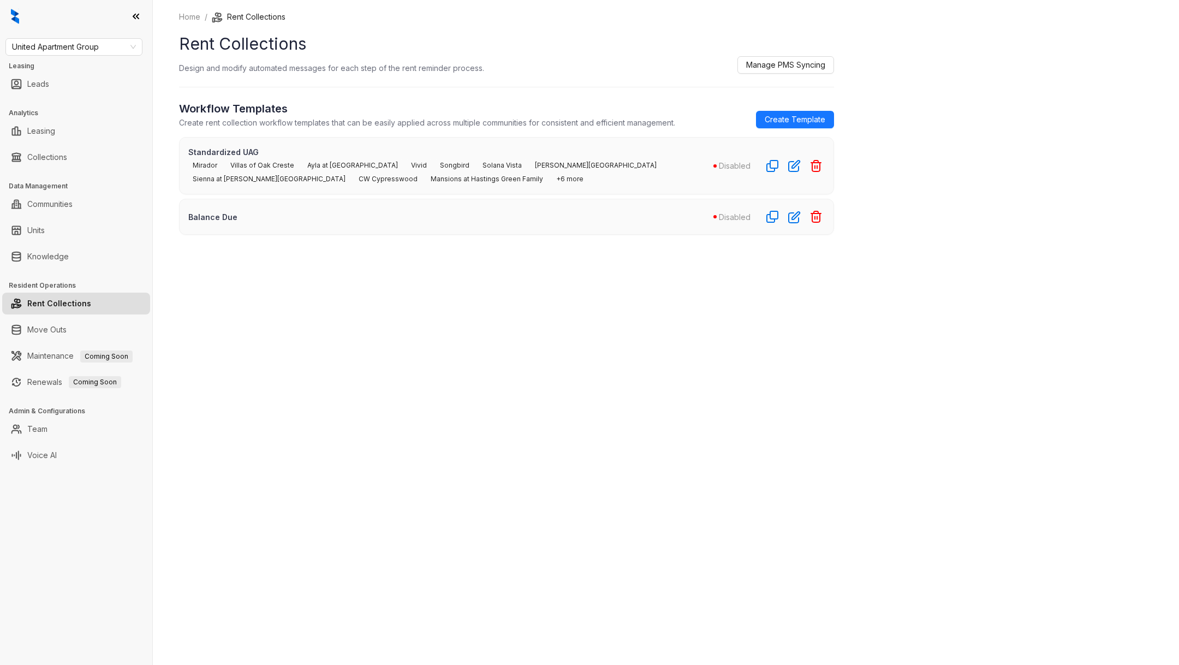
click at [621, 211] on p "Balance Due" at bounding box center [450, 216] width 525 height 11
click at [631, 231] on div "Balance Due Disabled" at bounding box center [506, 217] width 655 height 36
click at [795, 208] on button "button" at bounding box center [794, 216] width 17 height 17
click at [820, 219] on icon "button" at bounding box center [816, 216] width 13 height 13
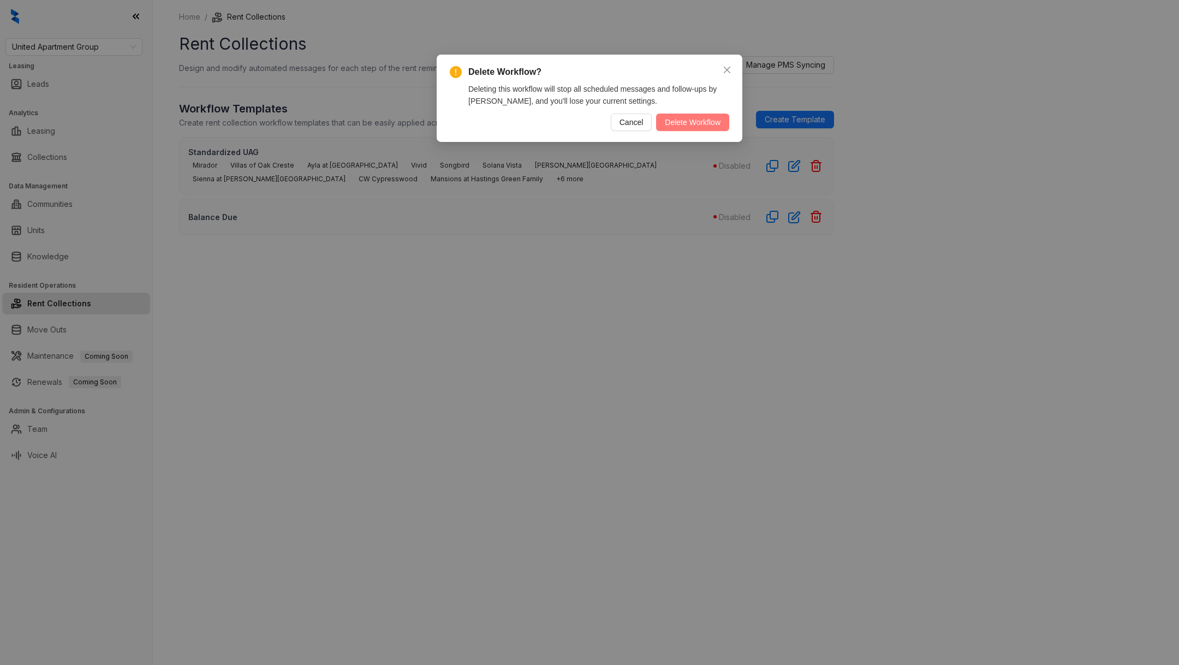
click at [682, 127] on span "Delete Workflow" at bounding box center [693, 122] width 56 height 12
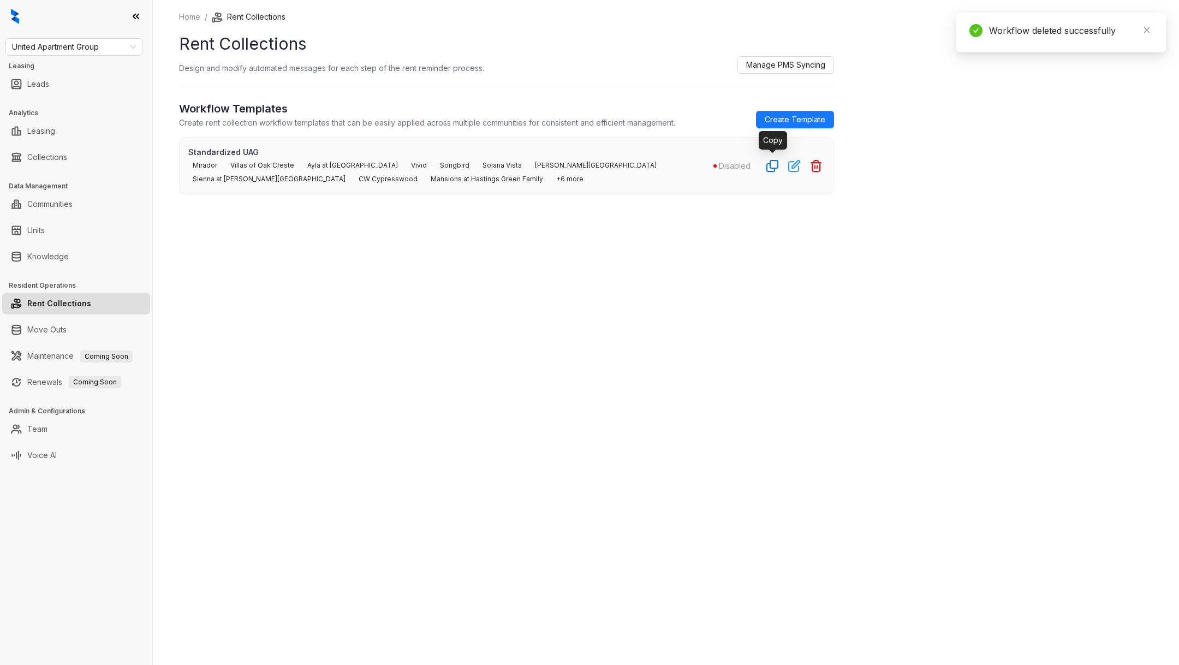
click at [792, 160] on icon "button" at bounding box center [794, 165] width 11 height 11
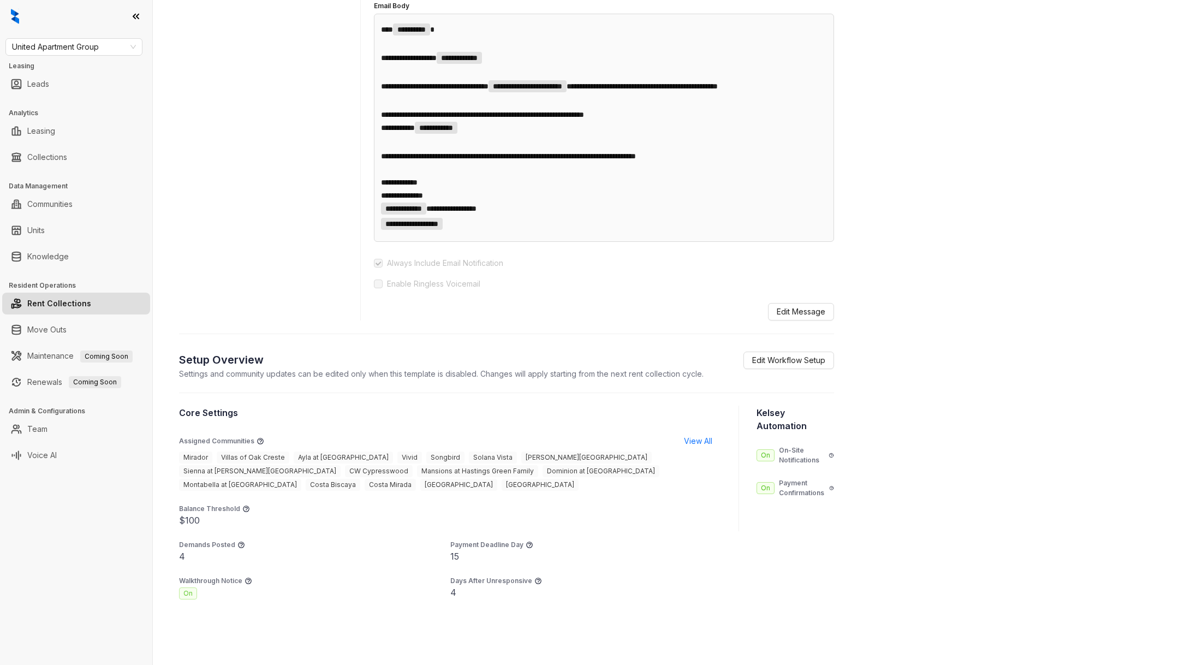
scroll to position [476, 0]
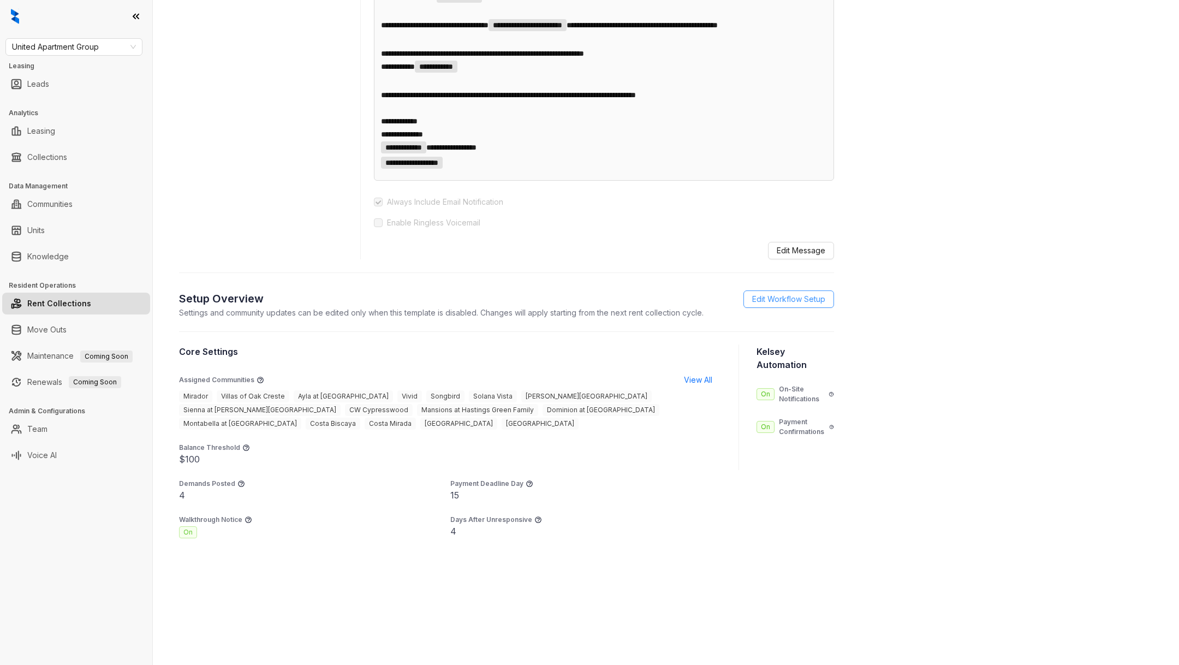
click at [778, 304] on span "Edit Workflow Setup" at bounding box center [788, 299] width 73 height 12
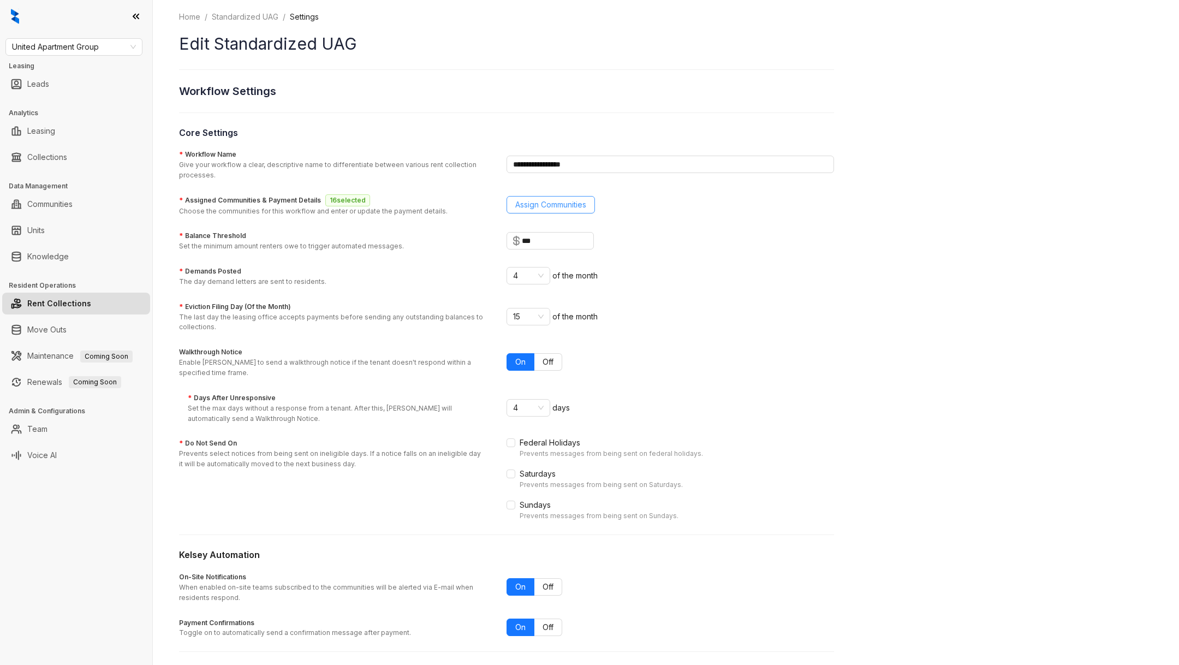
click at [576, 202] on span "Assign Communities" at bounding box center [550, 205] width 71 height 12
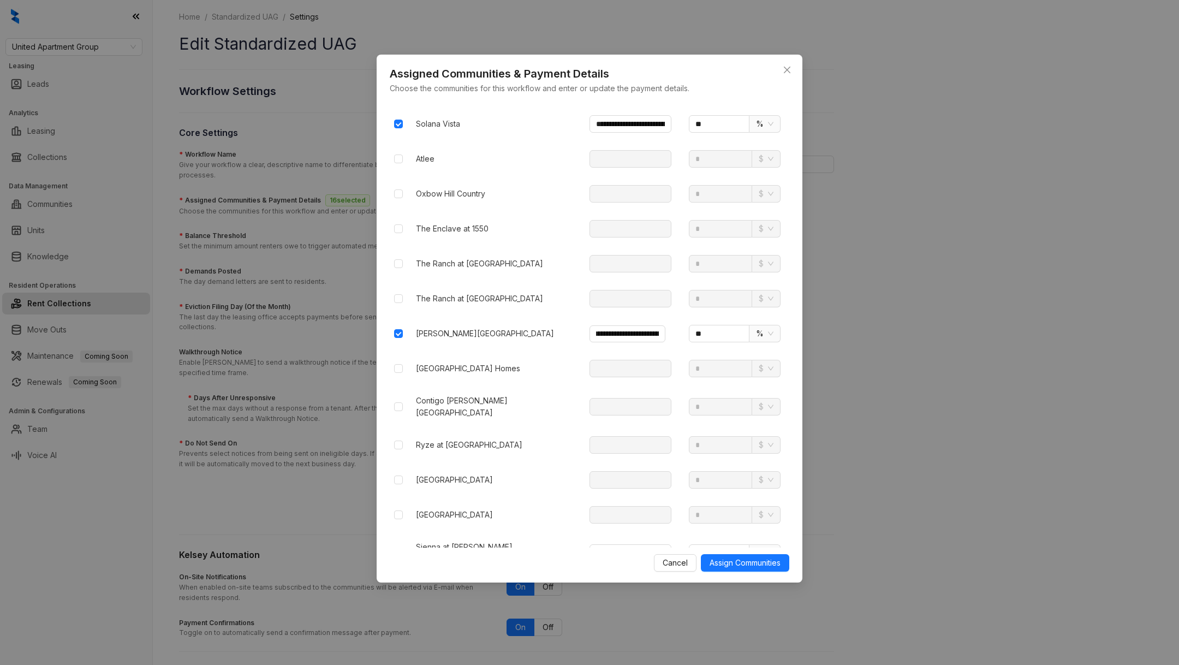
scroll to position [1140, 0]
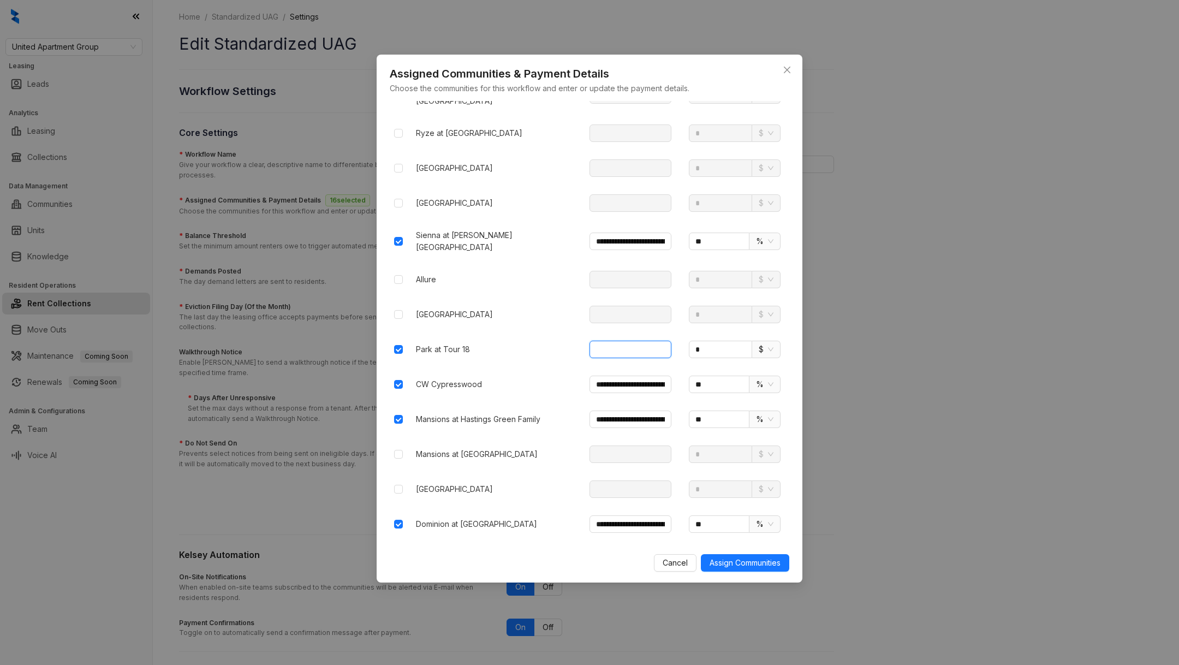
click at [652, 341] on input "text" at bounding box center [631, 349] width 82 height 17
paste input "**********"
type input "**********"
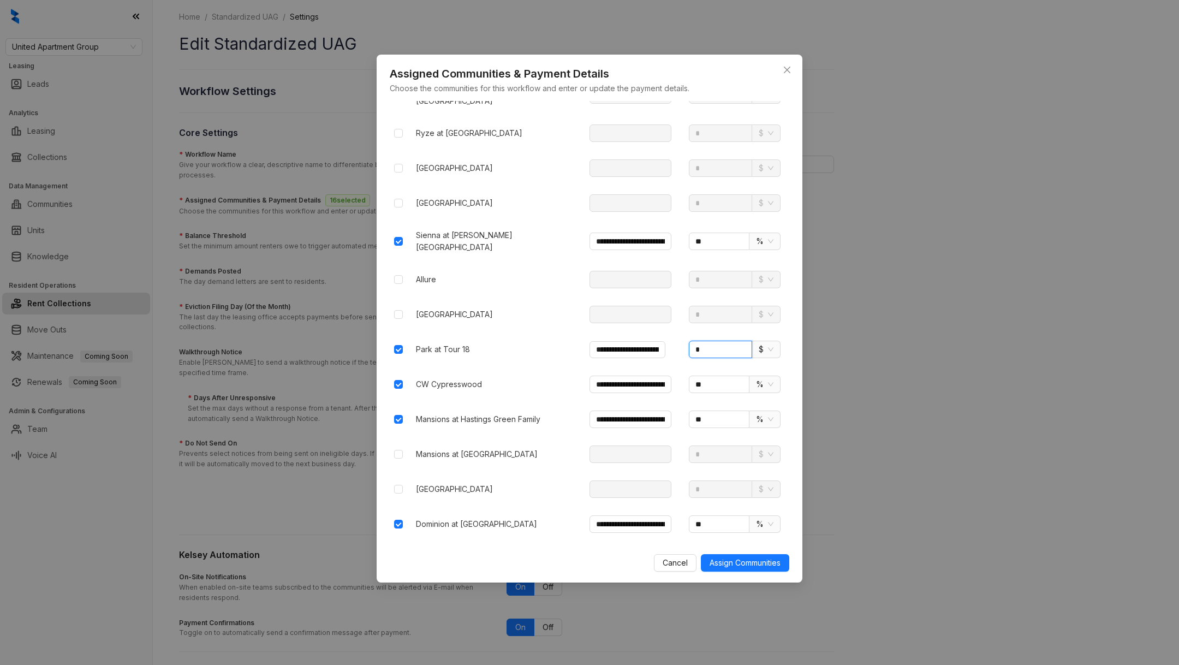
click at [733, 341] on input "*" at bounding box center [720, 349] width 63 height 17
click at [770, 341] on span "$" at bounding box center [766, 349] width 15 height 16
type input "**"
click at [770, 363] on div "%" at bounding box center [767, 364] width 10 height 12
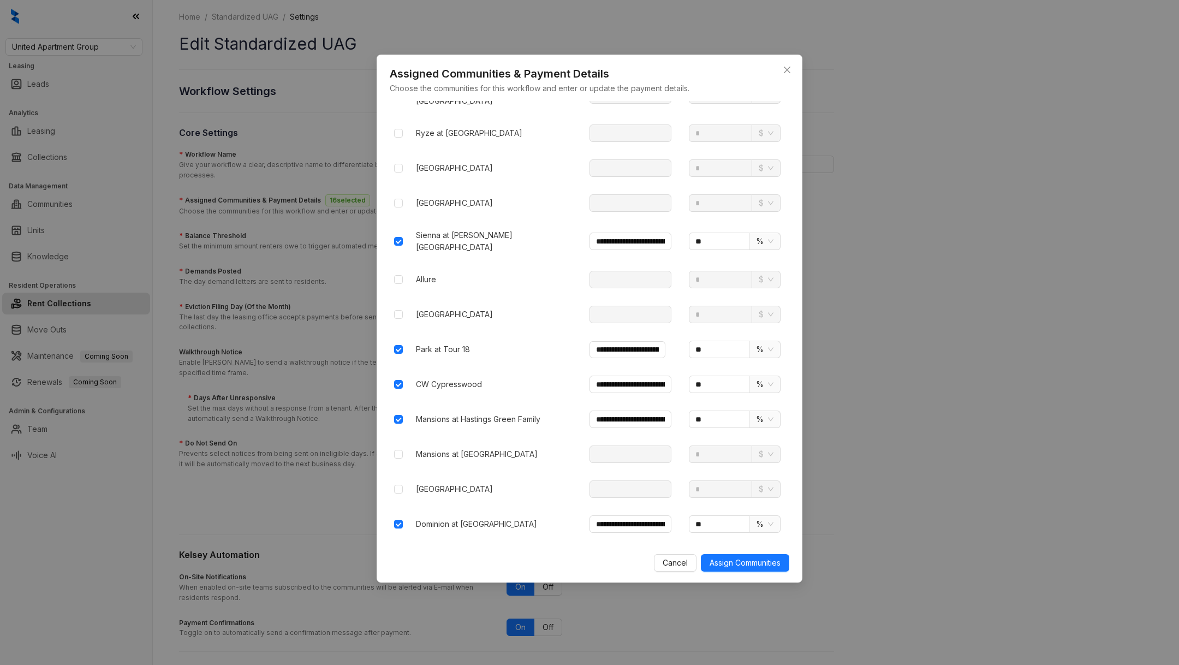
scroll to position [1625, 0]
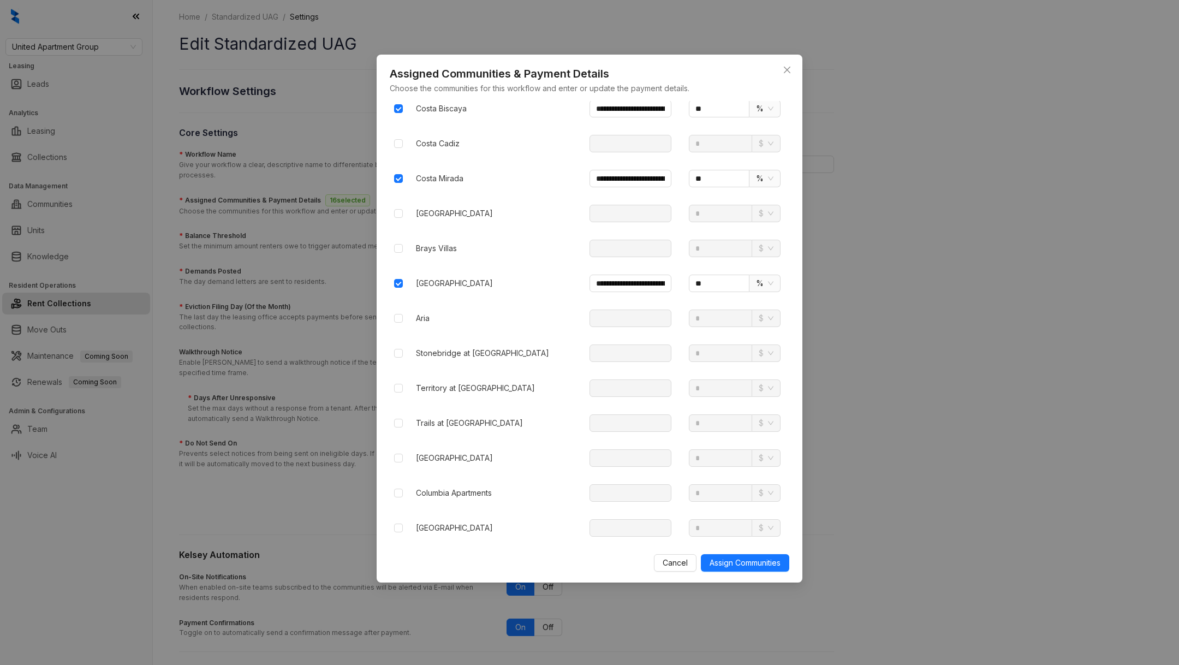
click at [390, 336] on td at bounding box center [398, 353] width 17 height 35
click at [600, 336] on td at bounding box center [630, 353] width 99 height 35
click at [609, 344] on input "text" at bounding box center [631, 352] width 82 height 17
paste input "**********"
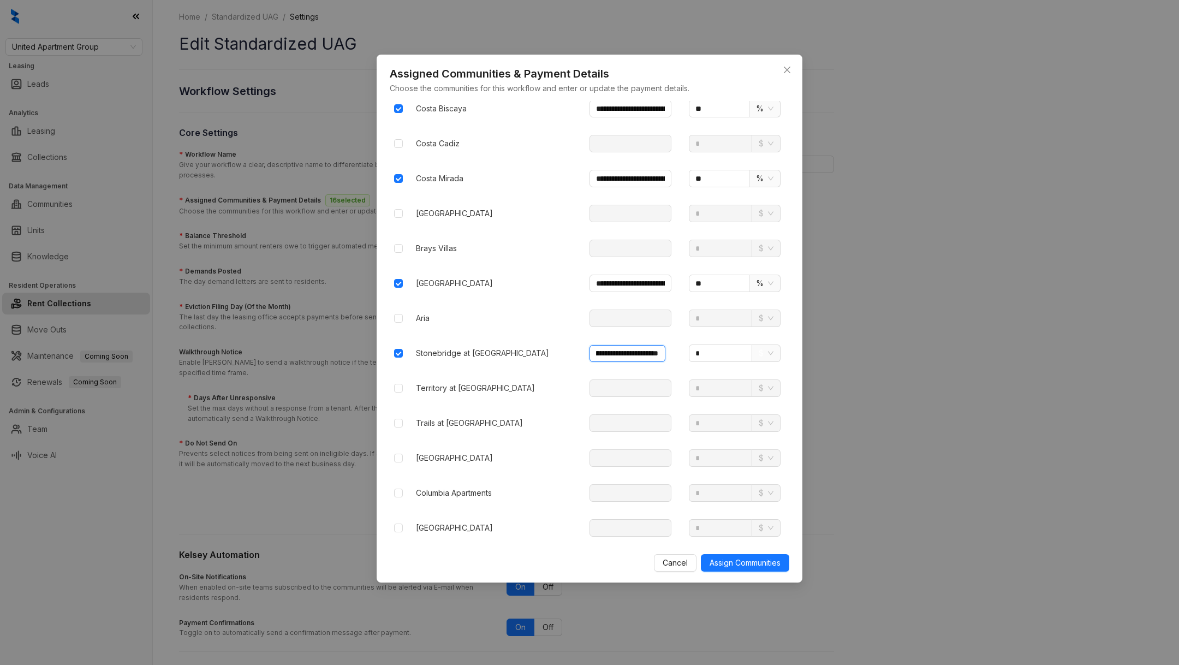
click at [763, 345] on span "$" at bounding box center [766, 353] width 15 height 16
type input "**********"
click at [774, 367] on div "%" at bounding box center [766, 363] width 23 height 17
click at [722, 344] on input "*" at bounding box center [719, 352] width 61 height 17
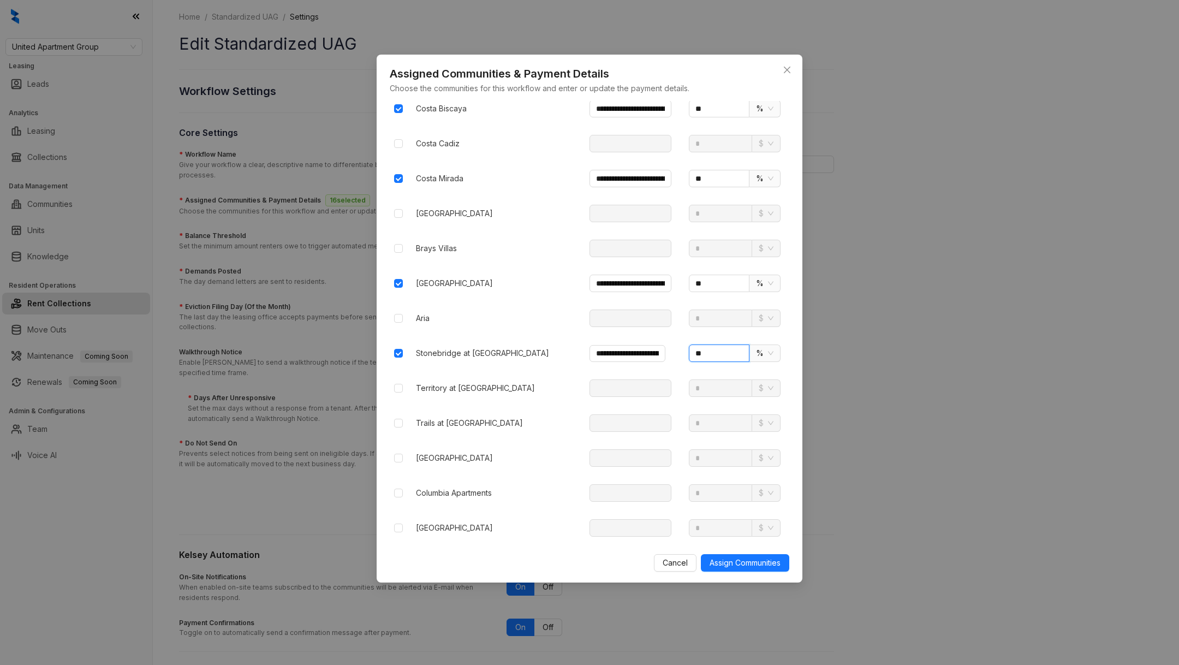
type input "**"
click at [646, 414] on input "text" at bounding box center [631, 422] width 82 height 17
paste input "**********"
type input "**********"
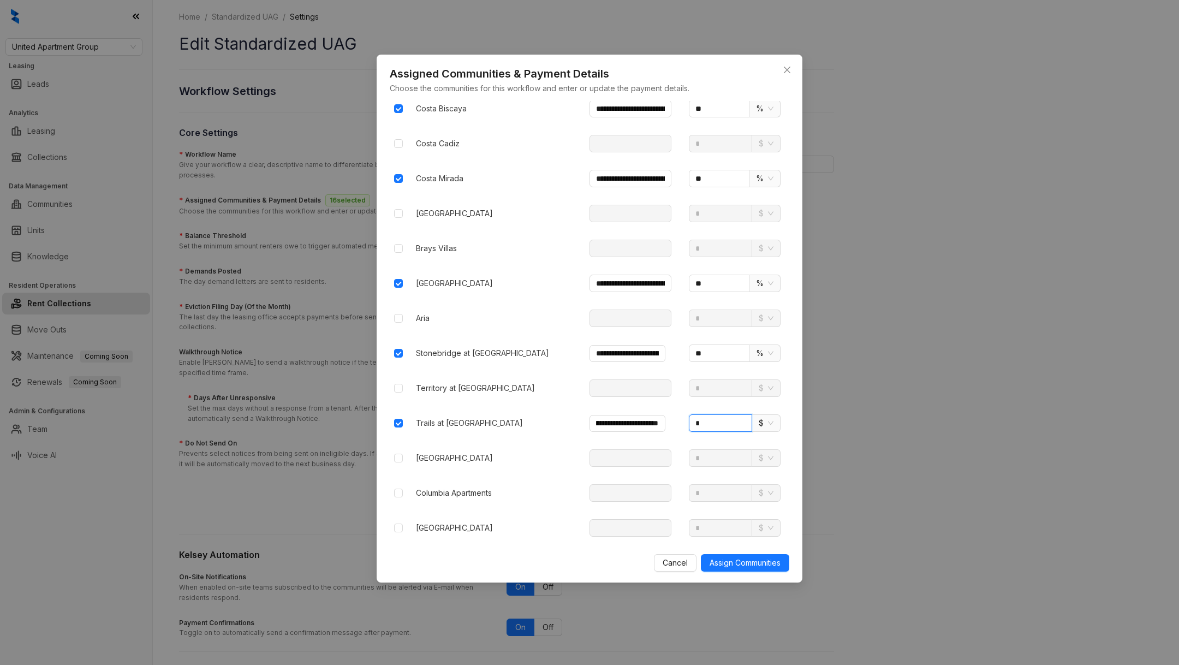
click at [732, 414] on input "*" at bounding box center [720, 422] width 63 height 17
click at [756, 414] on div "$" at bounding box center [766, 422] width 28 height 17
click at [772, 428] on div "%" at bounding box center [766, 433] width 23 height 17
click at [733, 414] on input "*" at bounding box center [719, 422] width 61 height 17
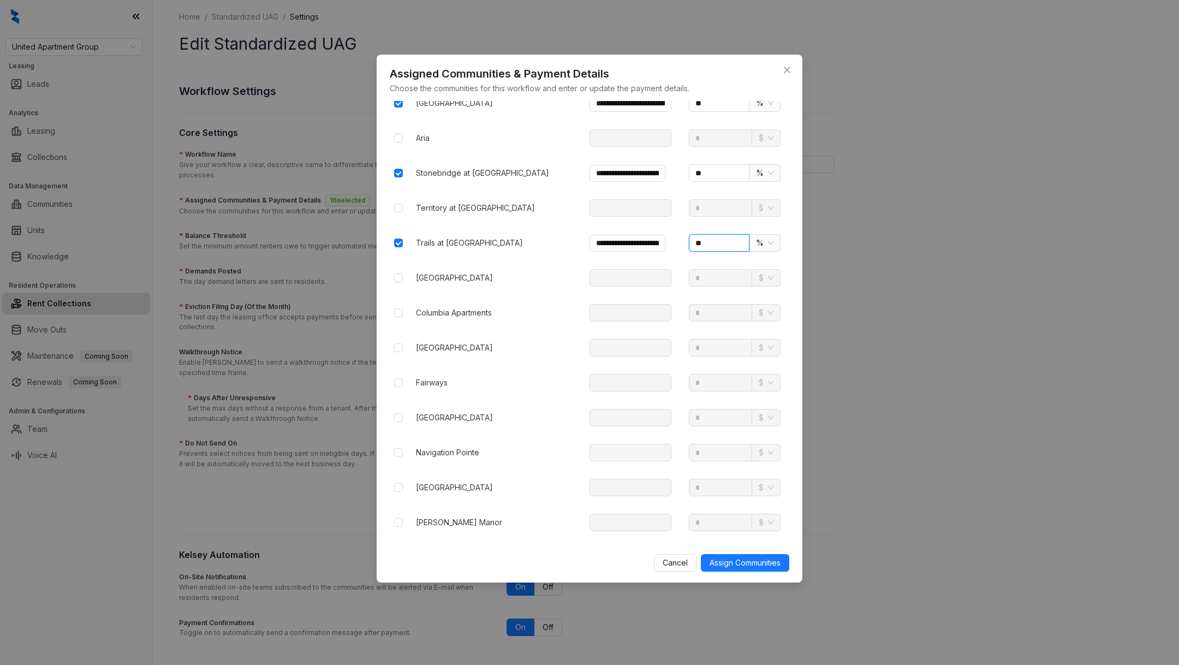
scroll to position [1860, 0]
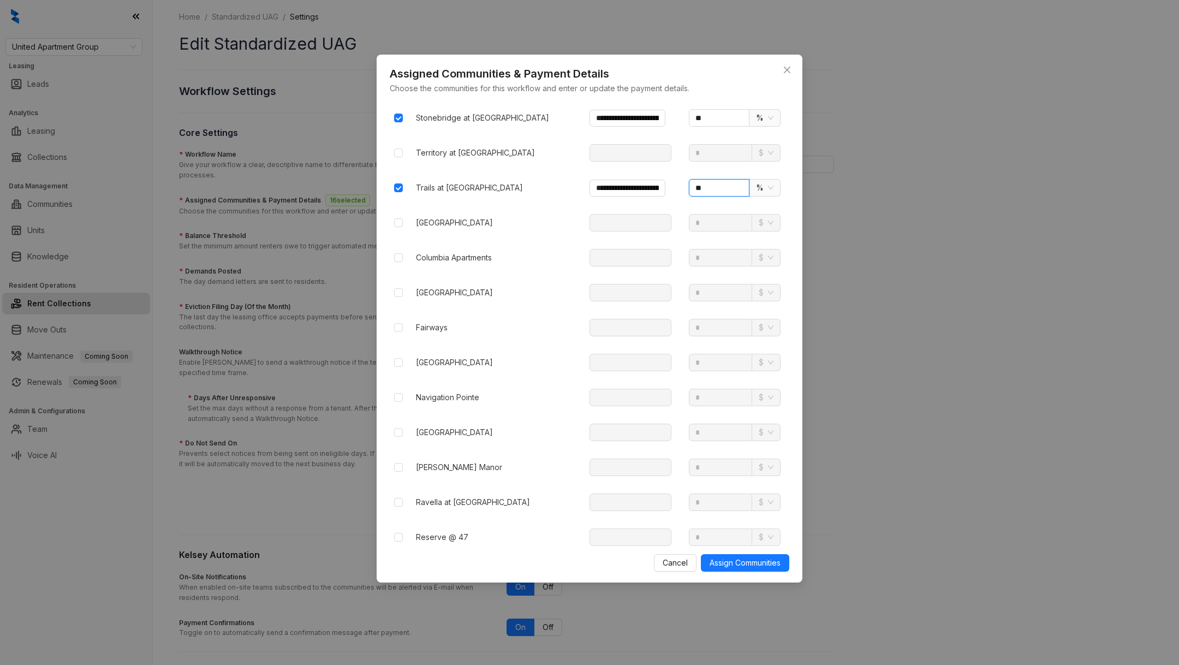
type input "**"
click at [756, 562] on span "Assign Communities" at bounding box center [745, 563] width 71 height 12
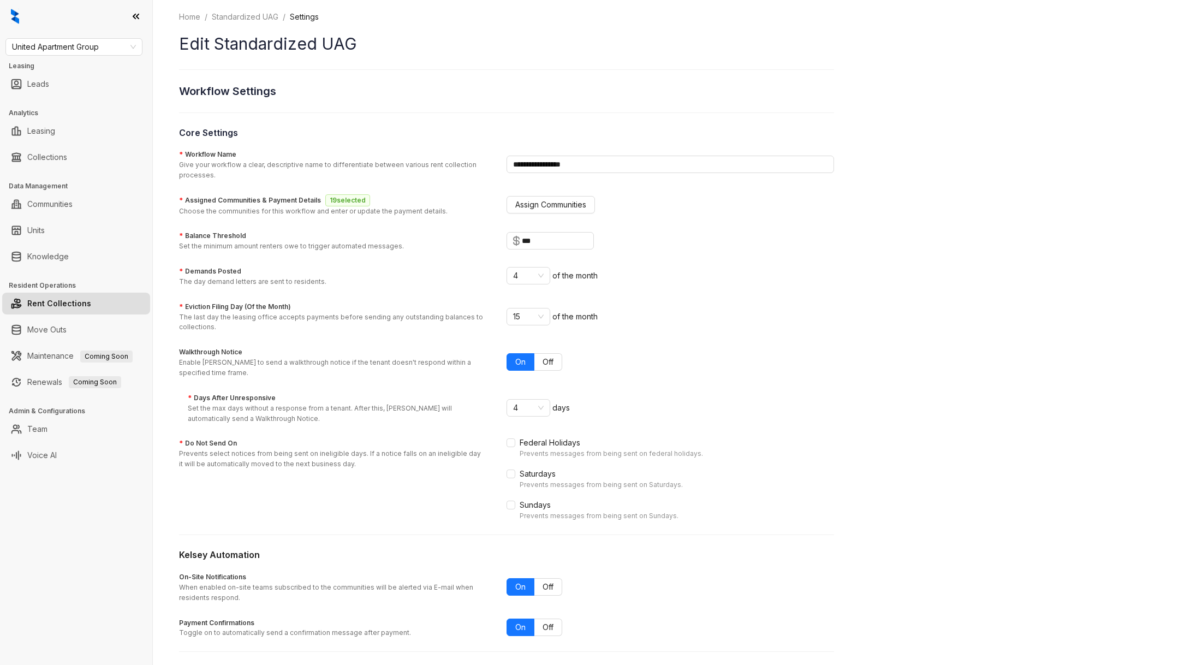
scroll to position [38, 0]
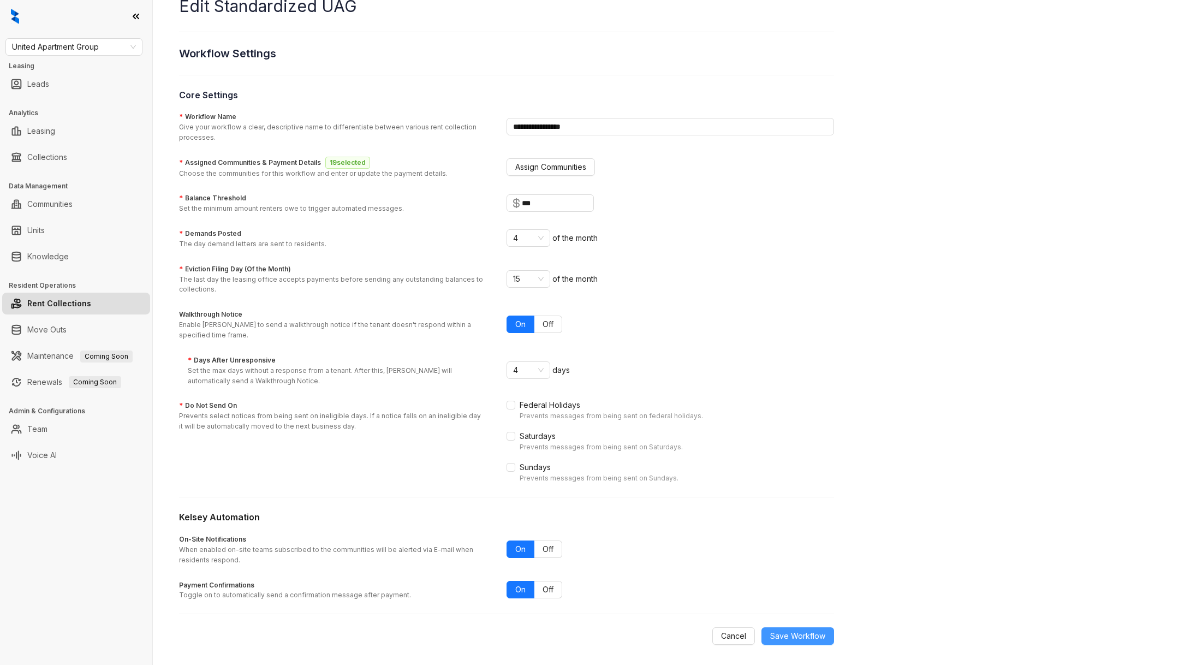
click at [797, 630] on span "Save Workflow" at bounding box center [797, 636] width 55 height 12
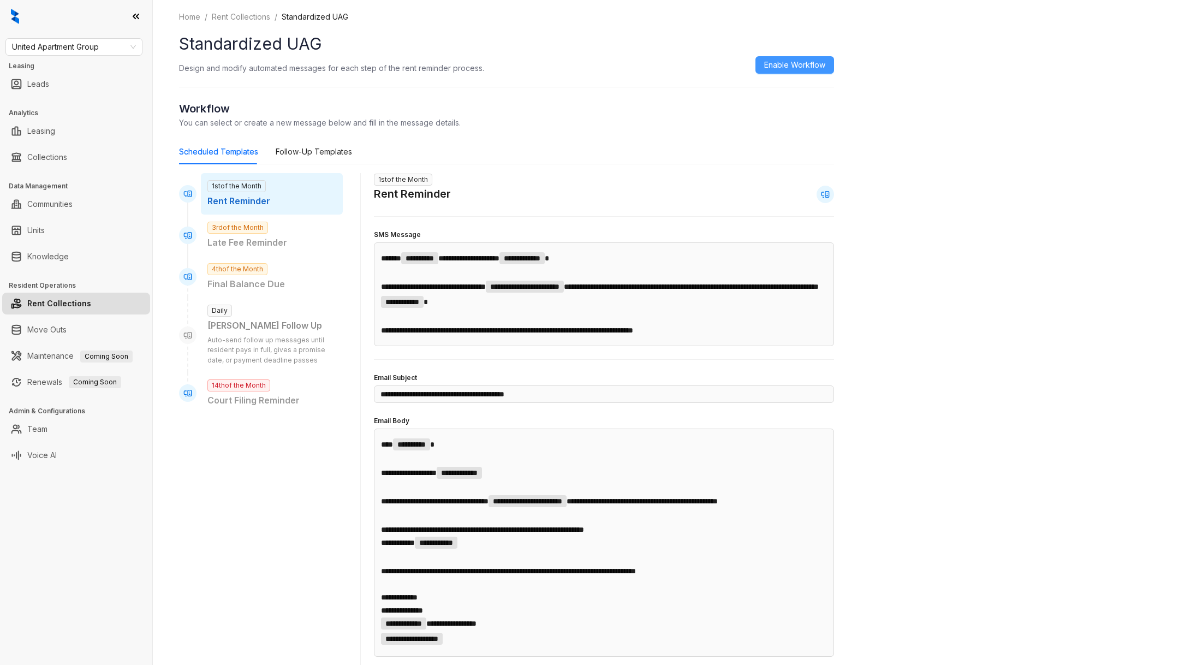
click at [782, 70] on span "Enable Workflow" at bounding box center [794, 65] width 61 height 12
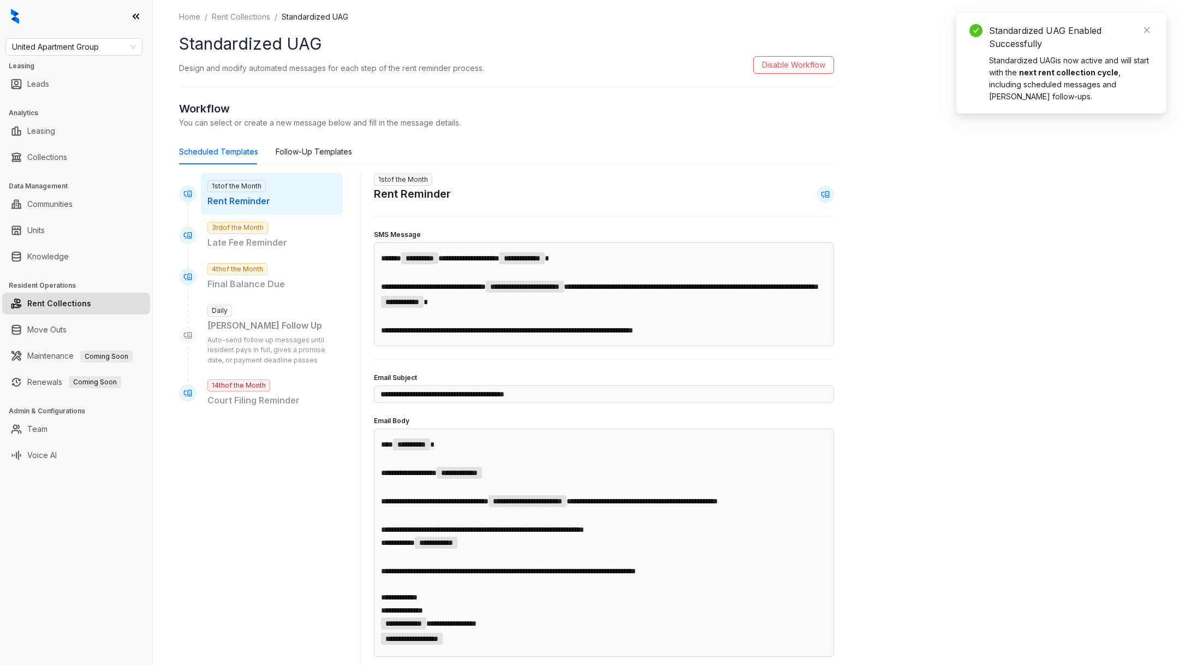
scroll to position [489, 0]
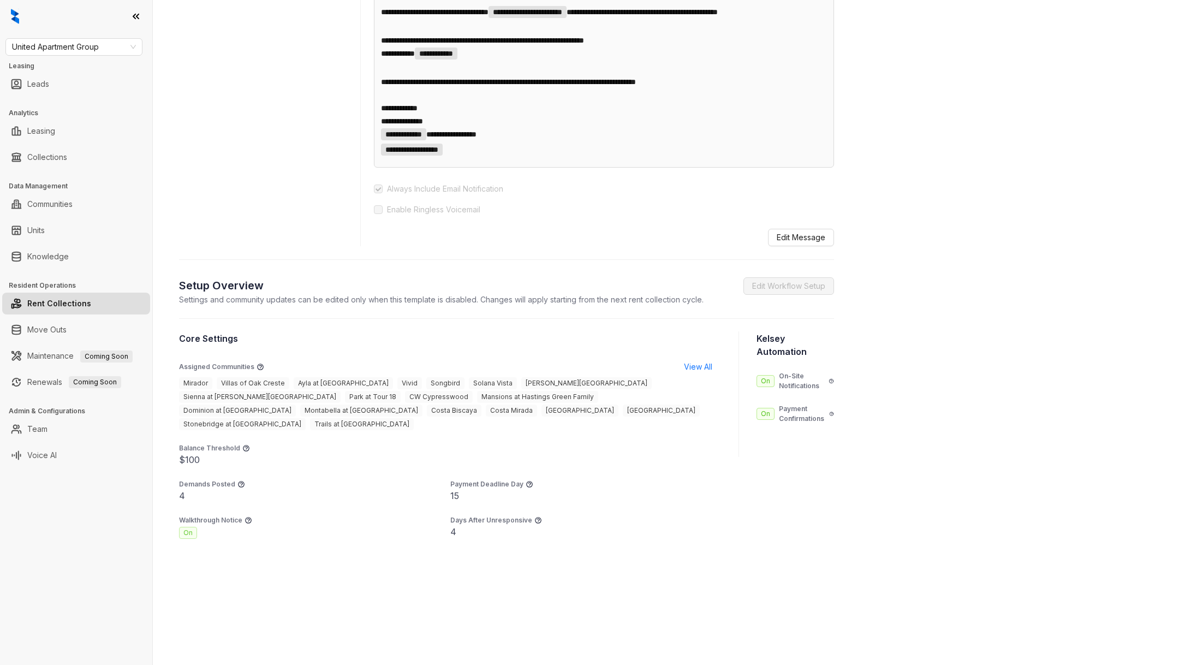
click at [53, 297] on link "Rent Collections" at bounding box center [59, 304] width 64 height 22
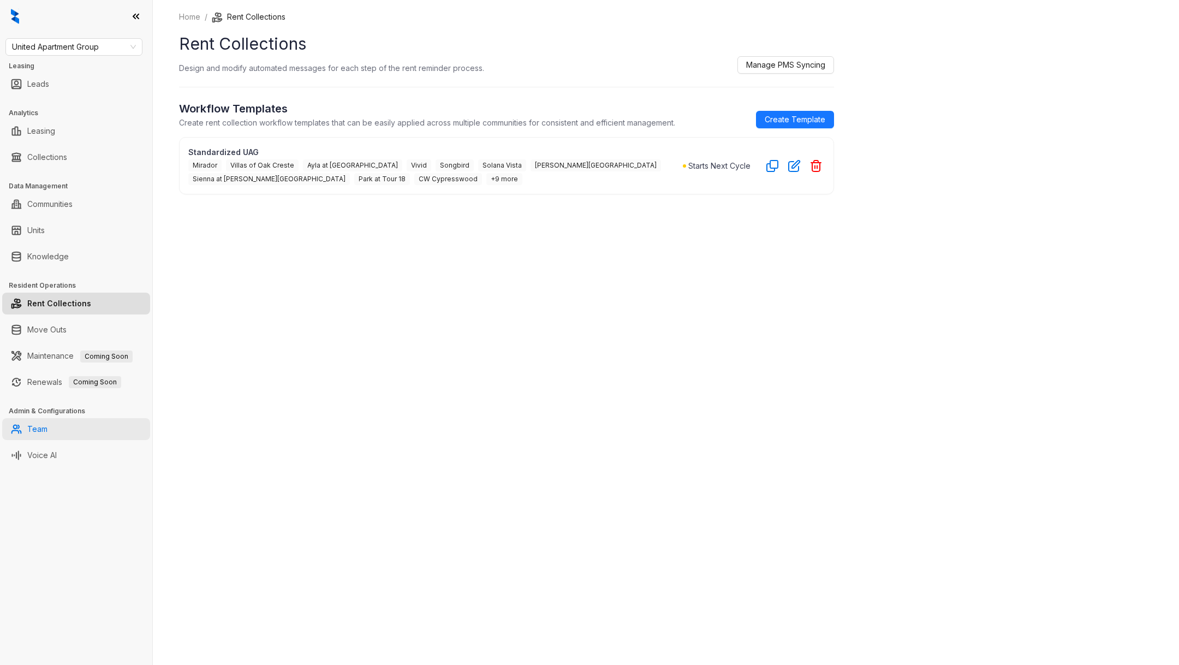
click at [47, 419] on link "Team" at bounding box center [37, 429] width 20 height 22
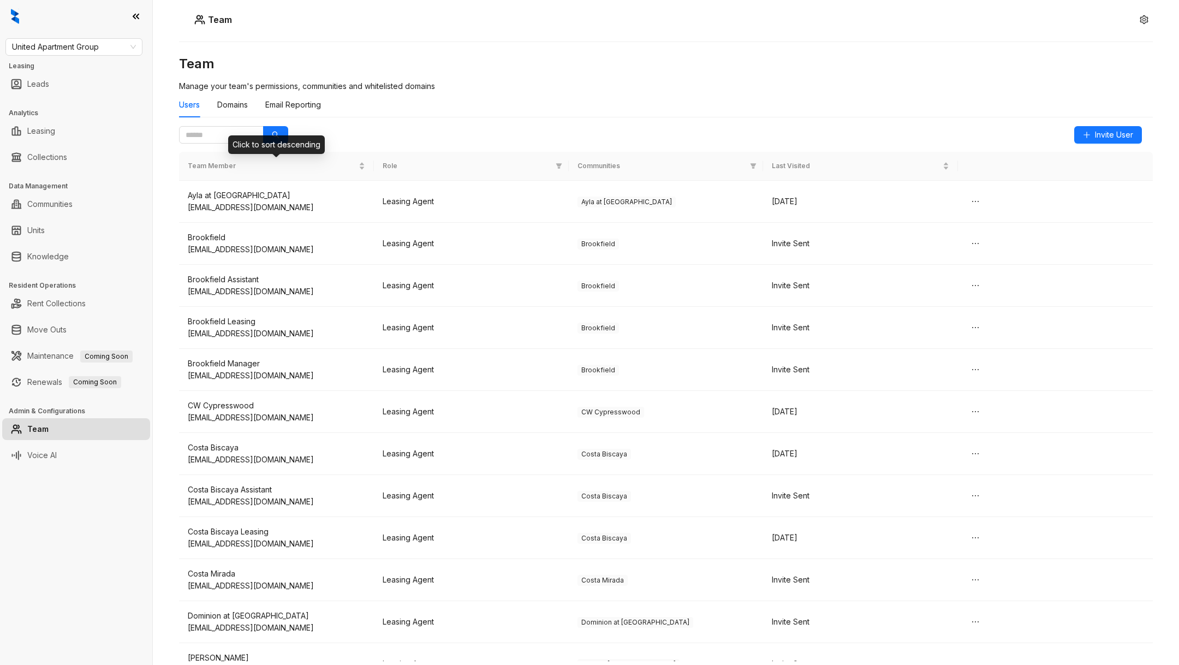
click at [228, 141] on div "Click to sort descending" at bounding box center [276, 144] width 97 height 19
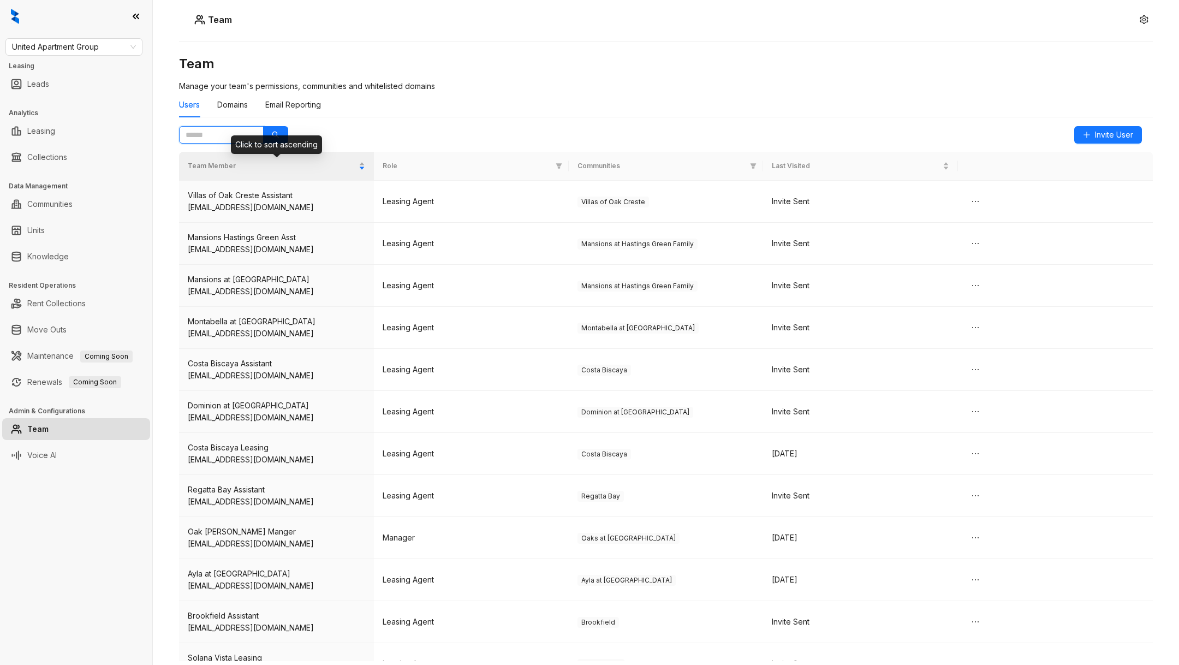
click at [219, 132] on input "text" at bounding box center [217, 135] width 63 height 12
click at [283, 132] on button "button" at bounding box center [275, 134] width 25 height 17
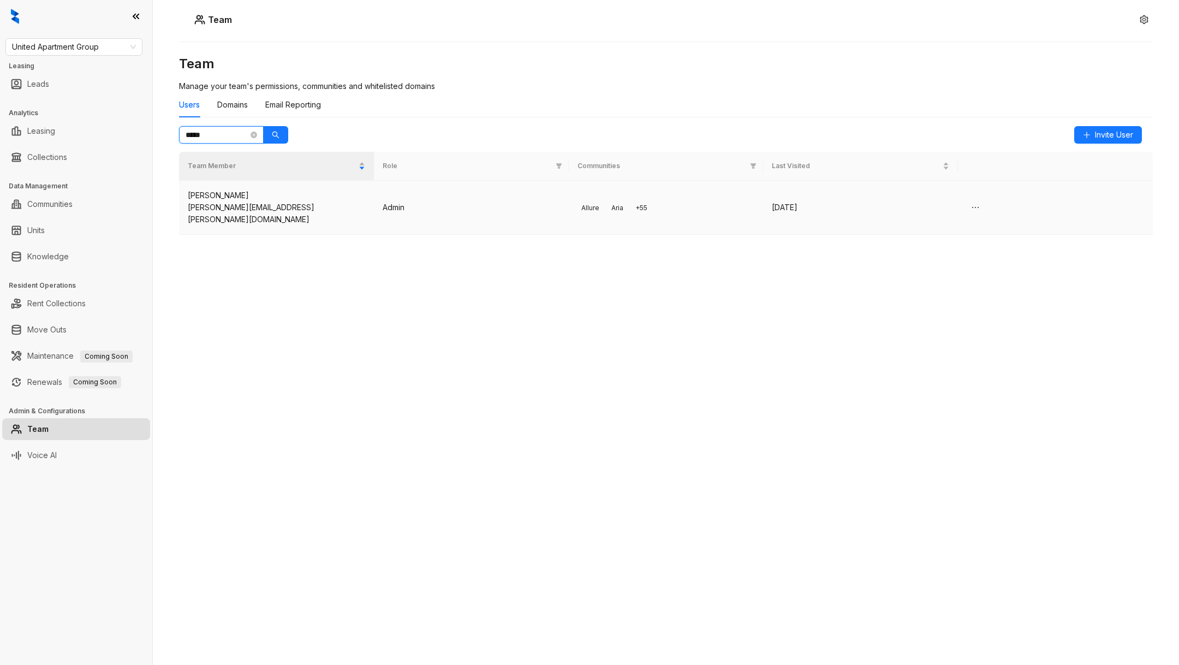
type input "*****"
click at [627, 216] on td "Allure Aria + 55" at bounding box center [666, 208] width 195 height 54
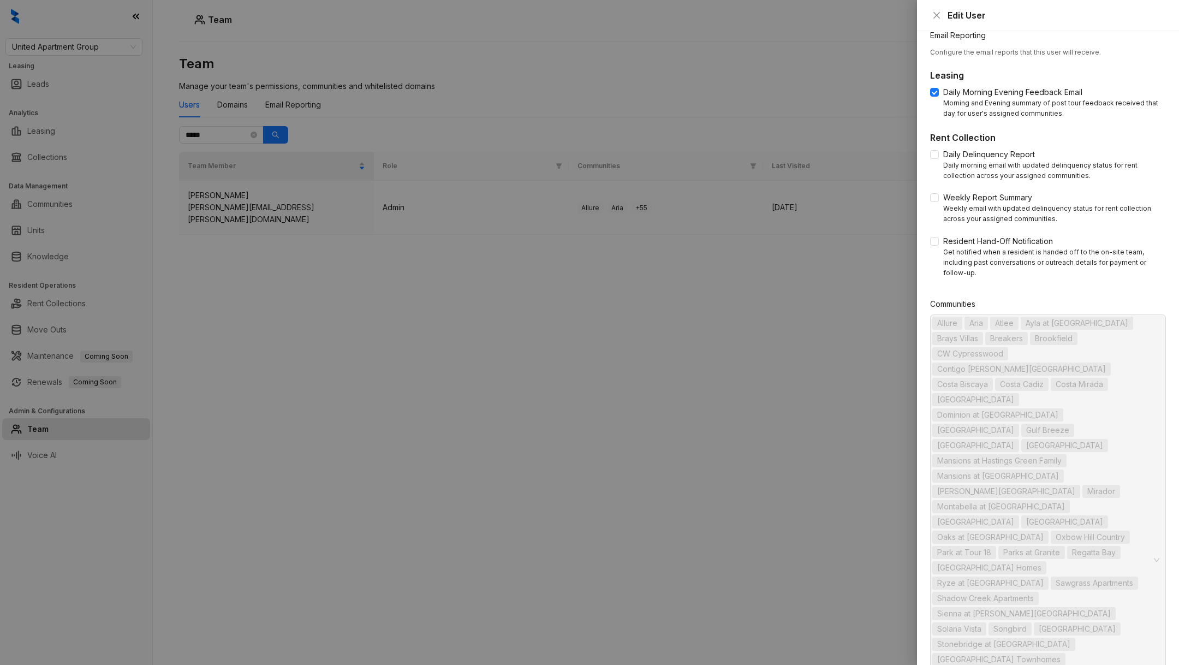
scroll to position [330, 0]
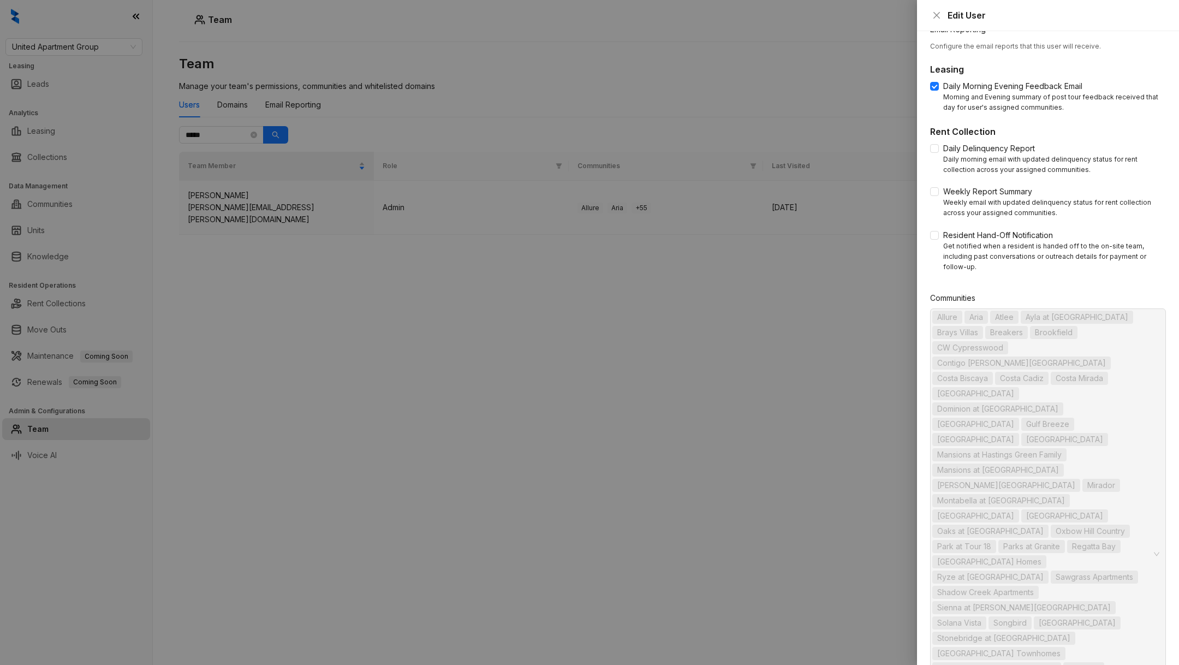
click at [310, 189] on div at bounding box center [589, 332] width 1179 height 665
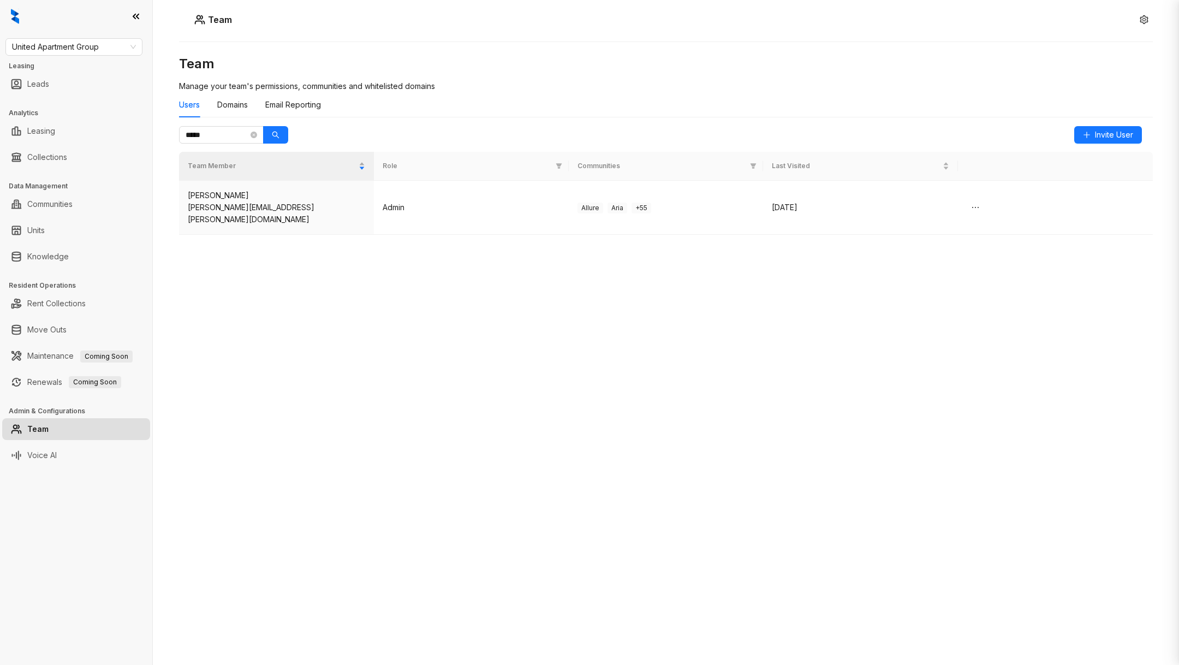
click at [85, 58] on div "United Apartment Group Leasing Leads Analytics Leasing Collections Data Managem…" at bounding box center [76, 332] width 152 height 665
click at [75, 47] on span "United Apartment Group" at bounding box center [74, 47] width 124 height 16
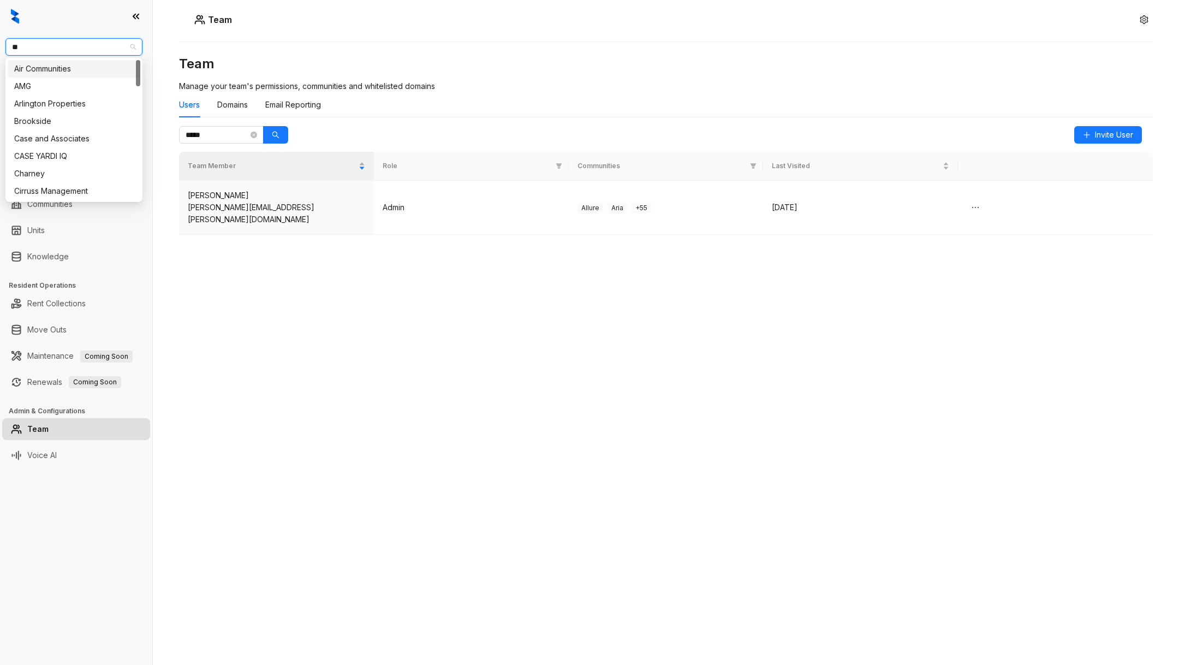
type input "***"
click at [75, 68] on div "Air Communities" at bounding box center [74, 69] width 120 height 12
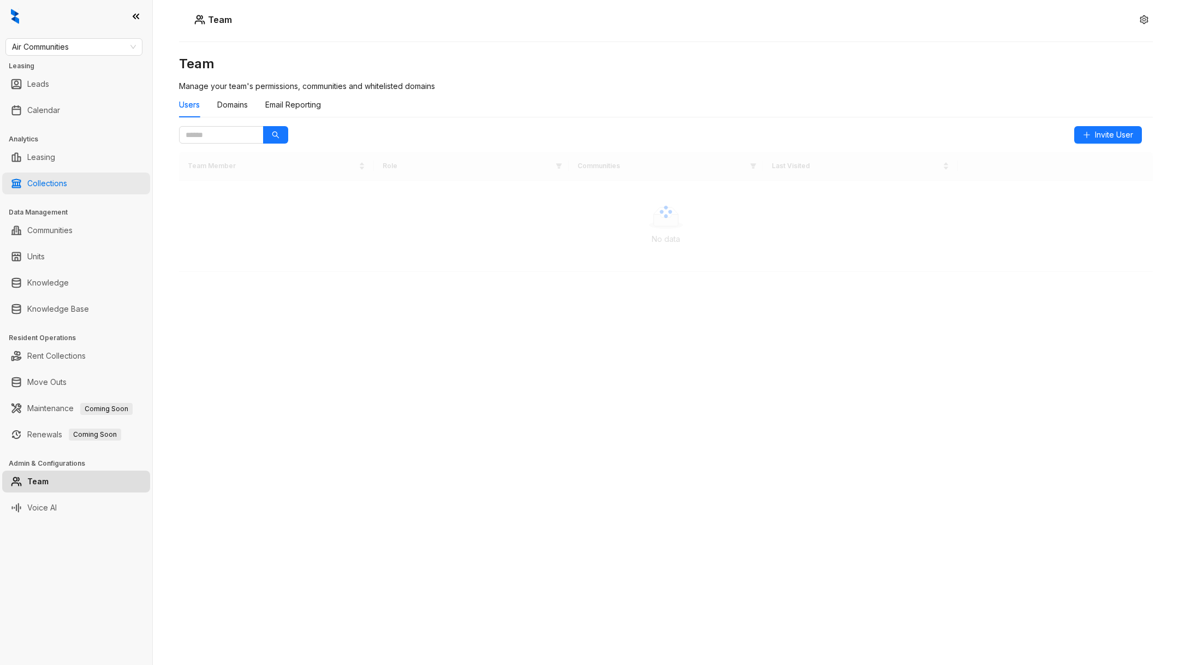
click at [58, 176] on link "Collections" at bounding box center [47, 184] width 40 height 22
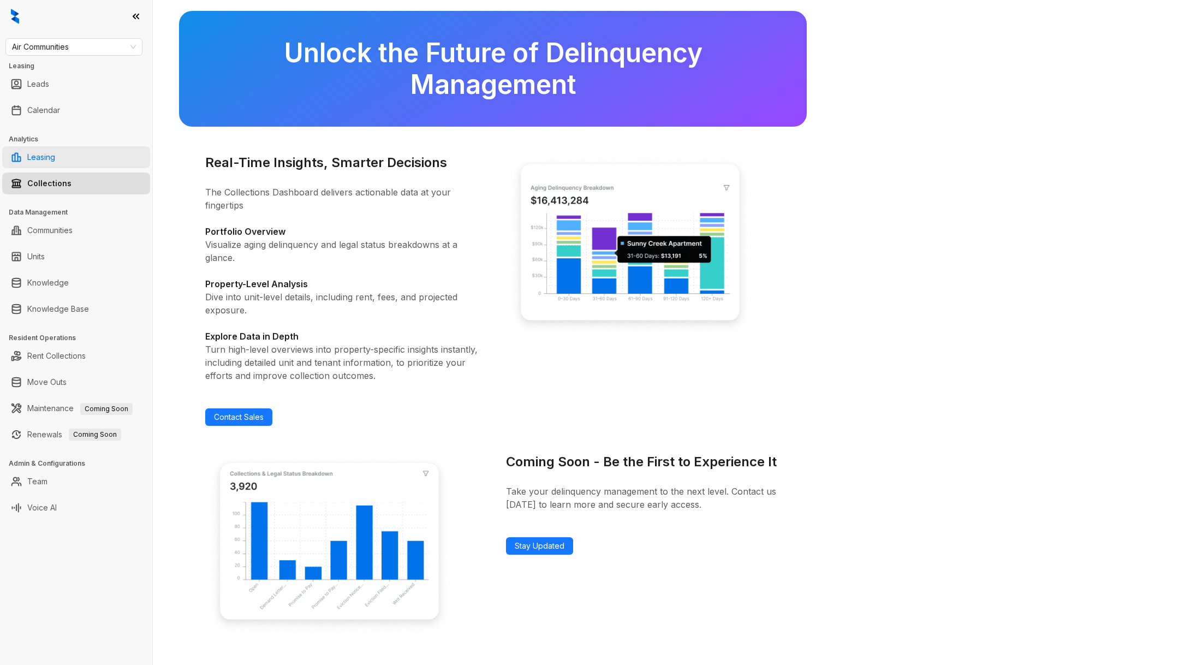
click at [49, 159] on link "Leasing" at bounding box center [41, 157] width 28 height 22
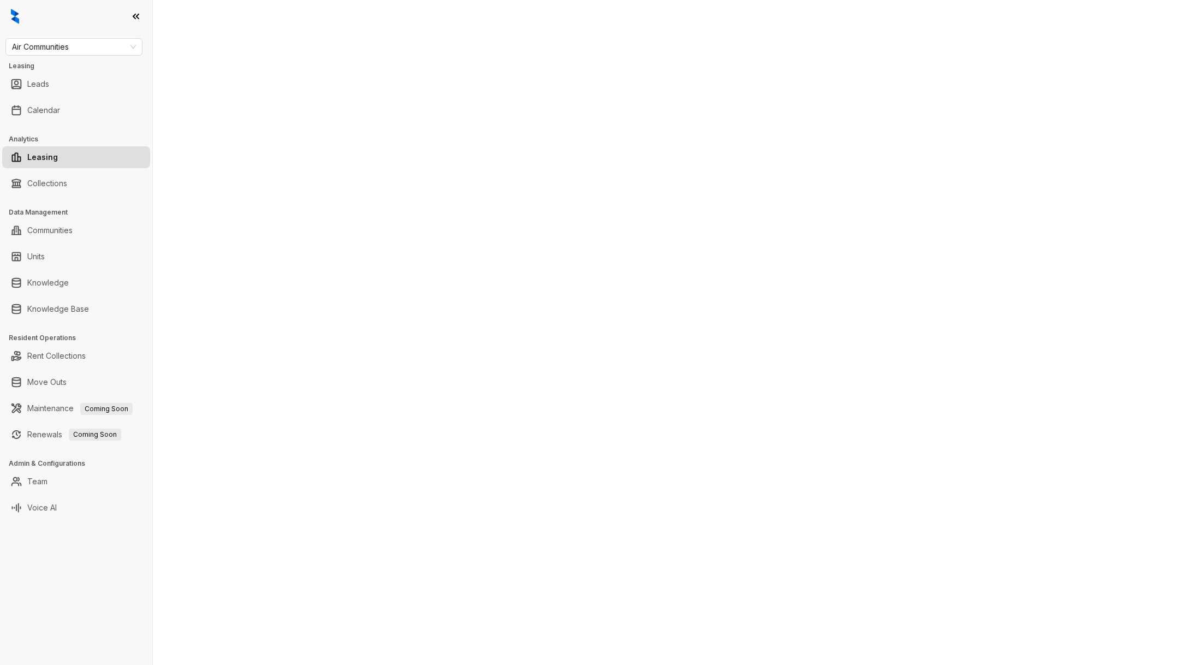
select select "******"
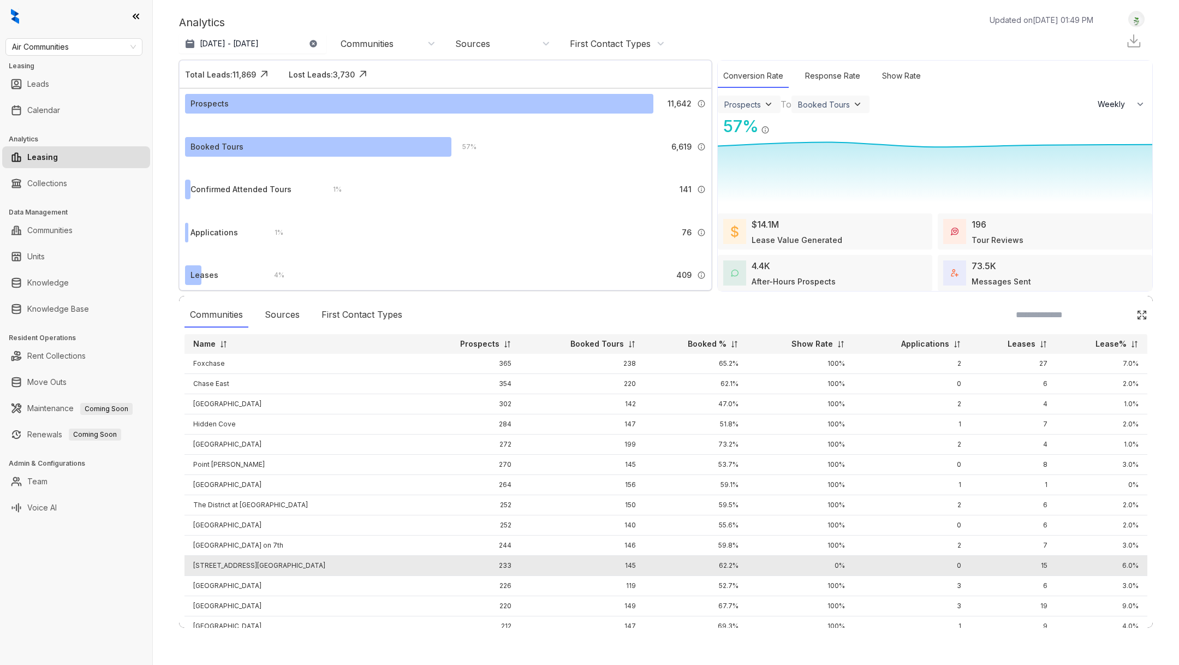
click at [1040, 572] on td "15" at bounding box center [1013, 566] width 86 height 20
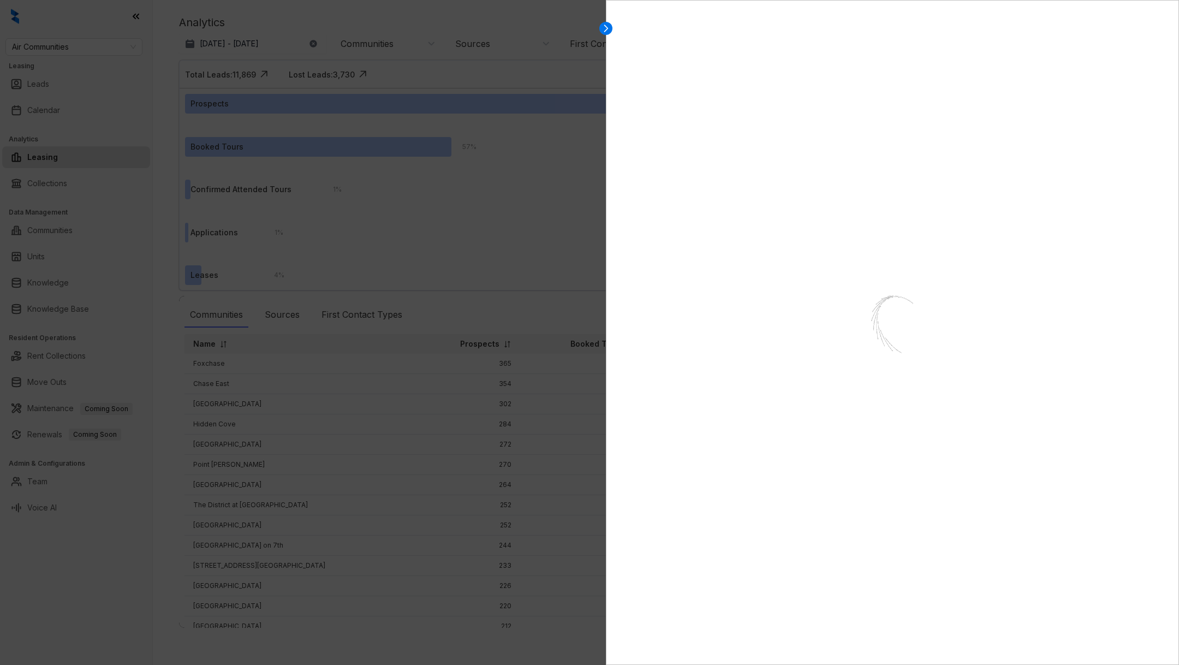
select select "******"
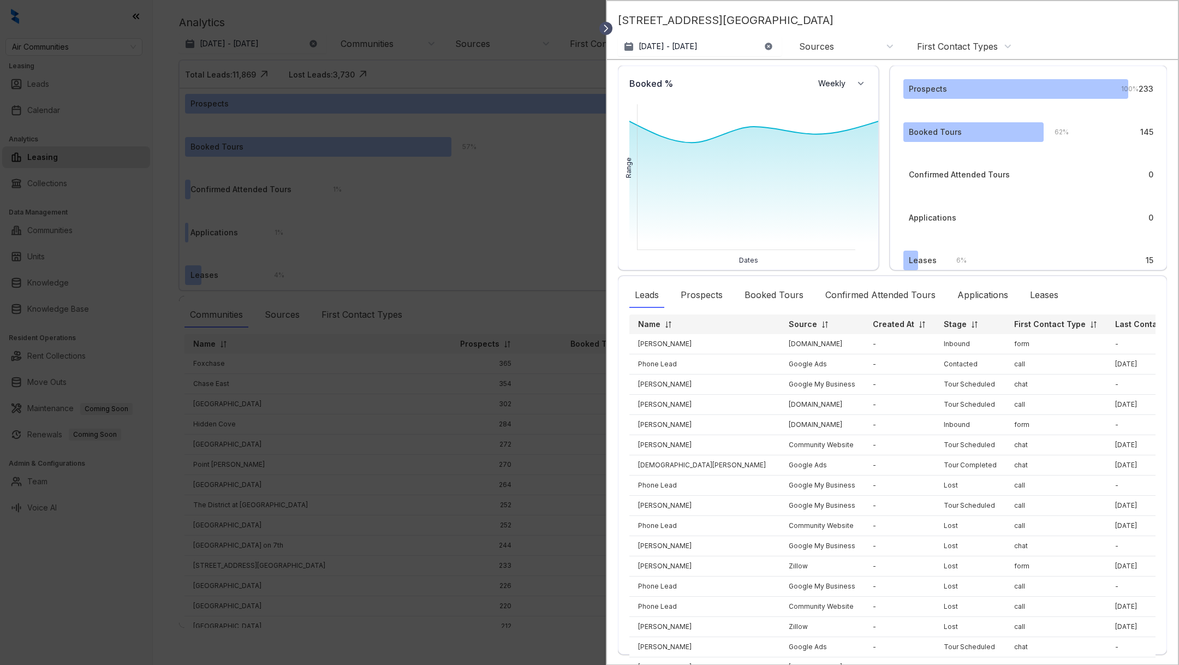
click at [608, 29] on icon at bounding box center [605, 28] width 11 height 11
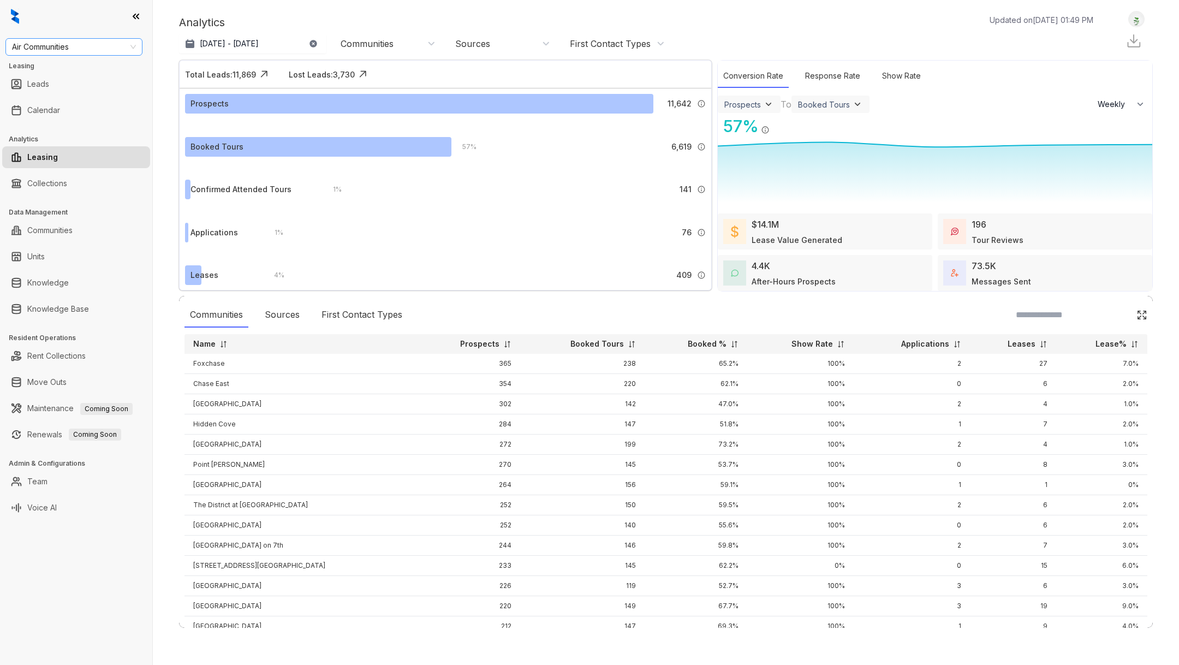
click at [106, 47] on span "Air Communities" at bounding box center [74, 47] width 124 height 16
type input "*"
type input "***"
click at [59, 354] on link "Rent Collections" at bounding box center [56, 356] width 58 height 22
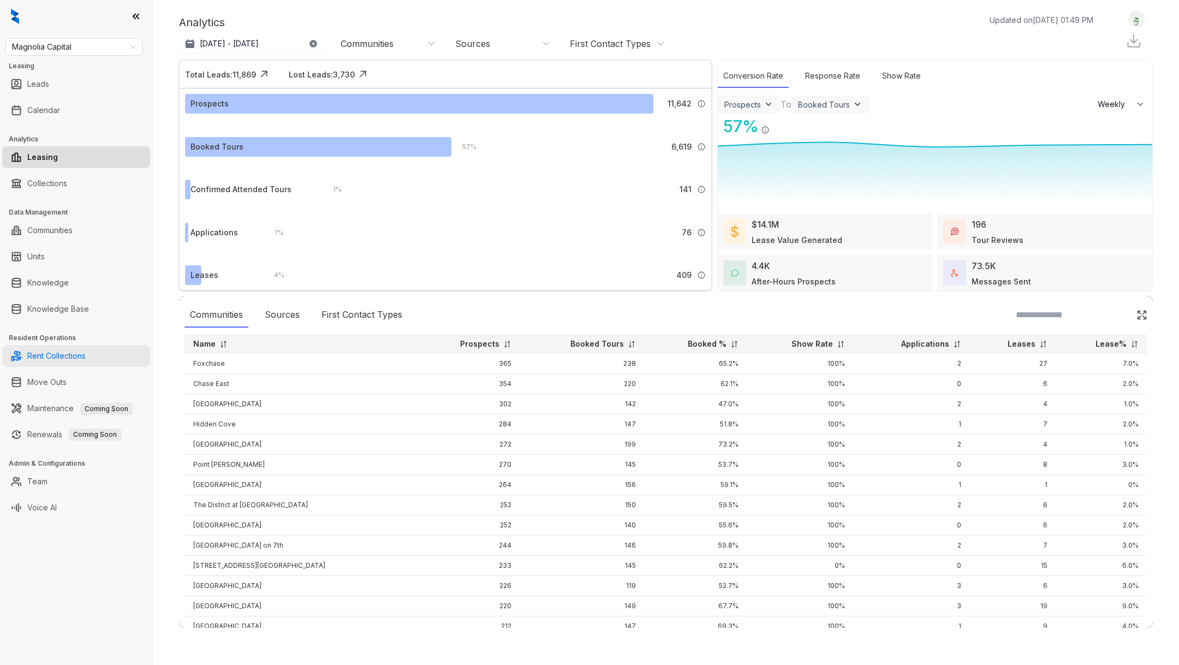
click at [71, 359] on link "Rent Collections" at bounding box center [56, 356] width 58 height 22
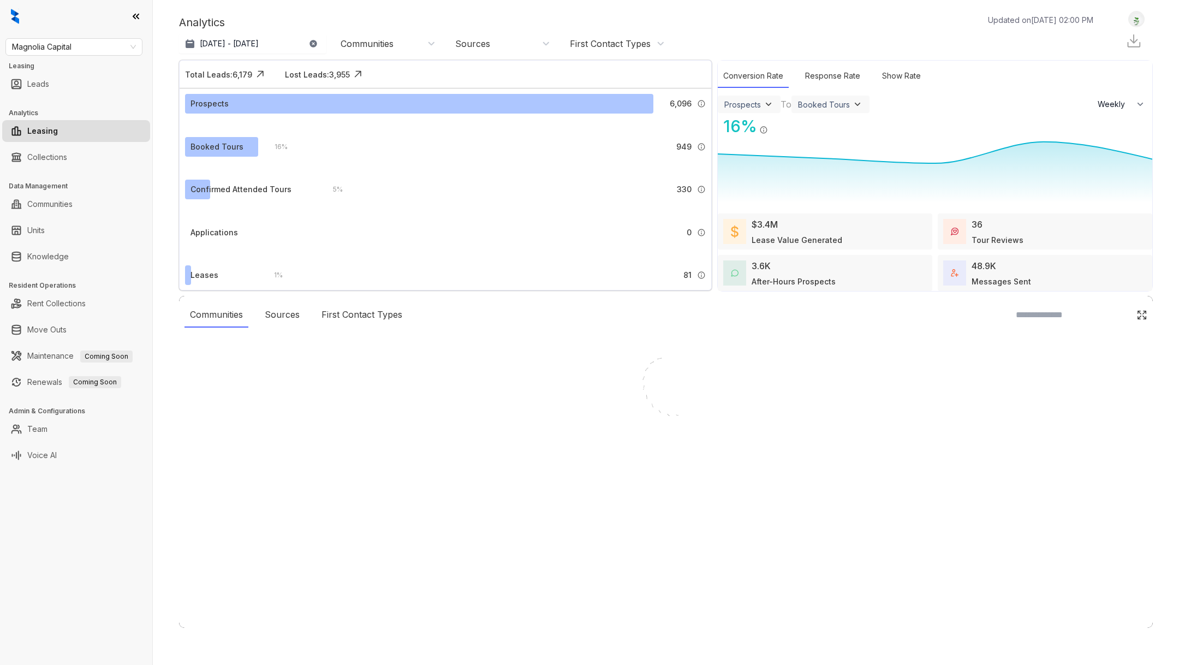
select select "******"
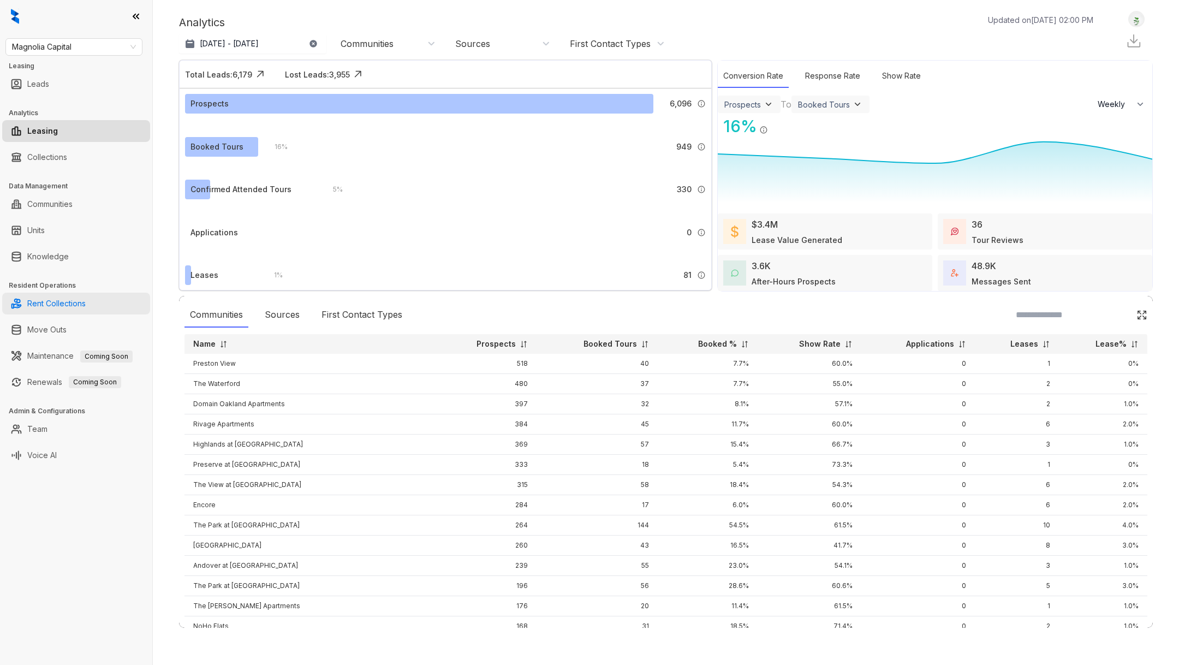
click at [60, 302] on link "Rent Collections" at bounding box center [56, 304] width 58 height 22
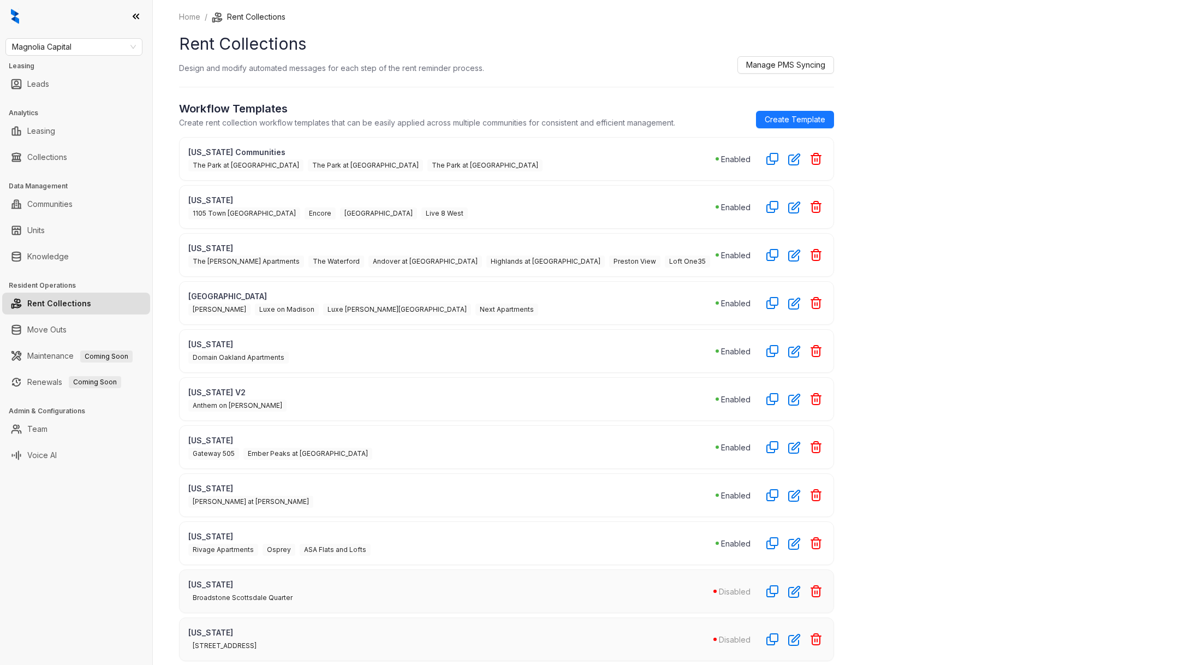
scroll to position [238, 0]
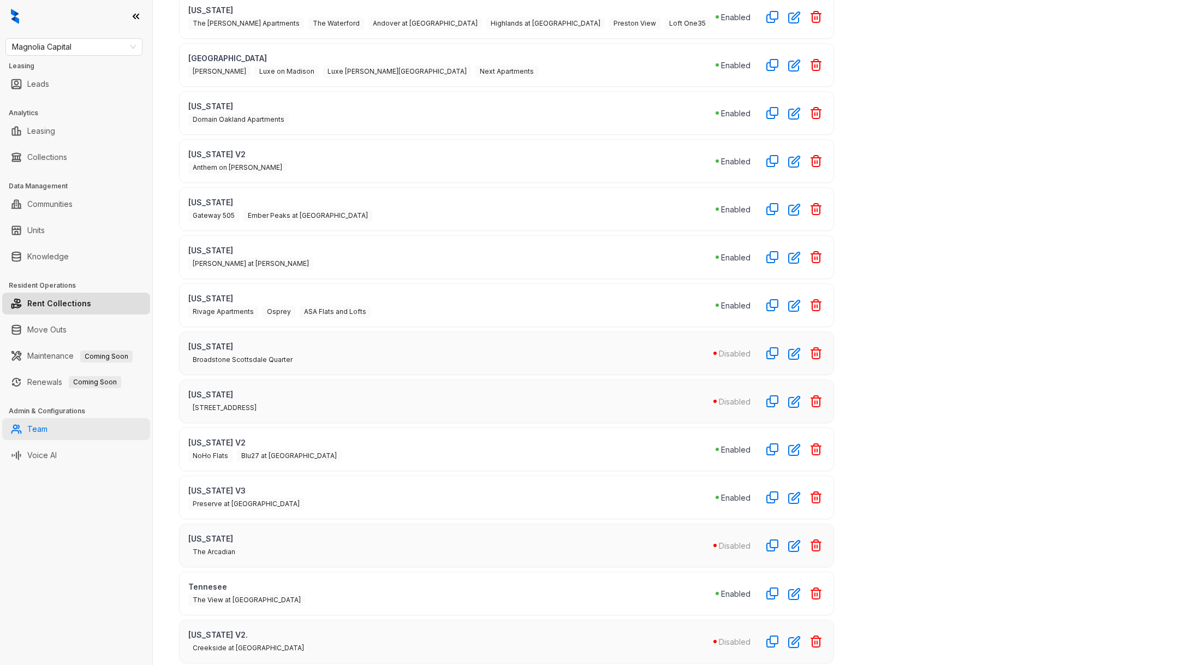
click at [47, 428] on link "Team" at bounding box center [37, 429] width 20 height 22
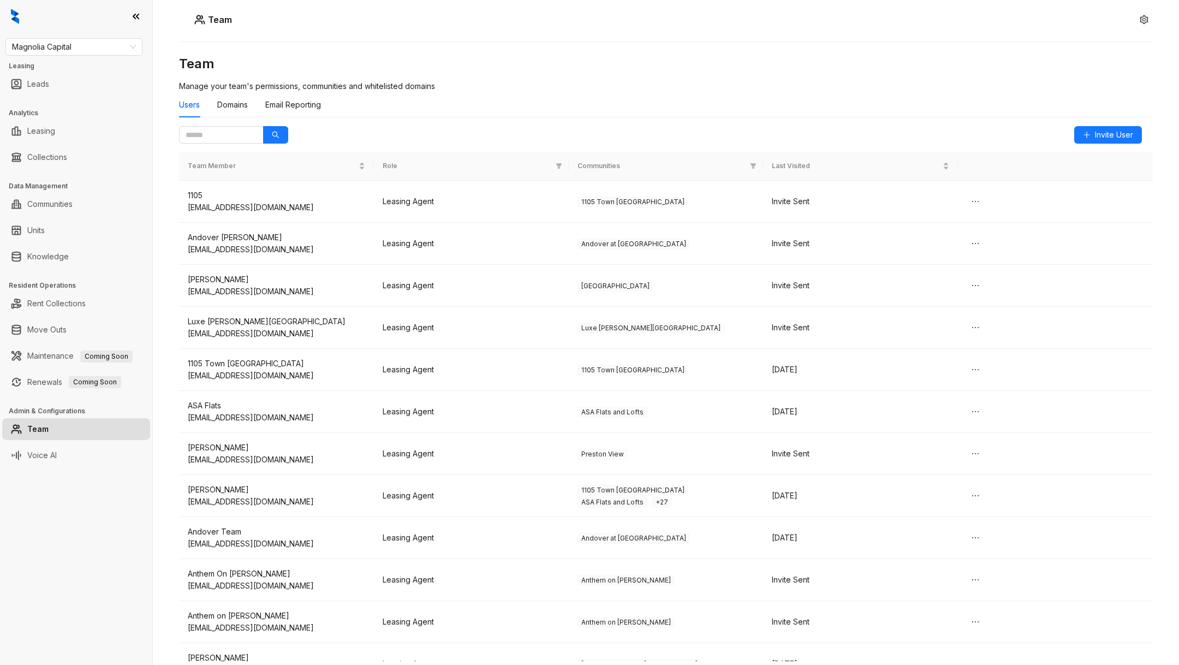
click at [44, 426] on link "Team" at bounding box center [37, 429] width 21 height 22
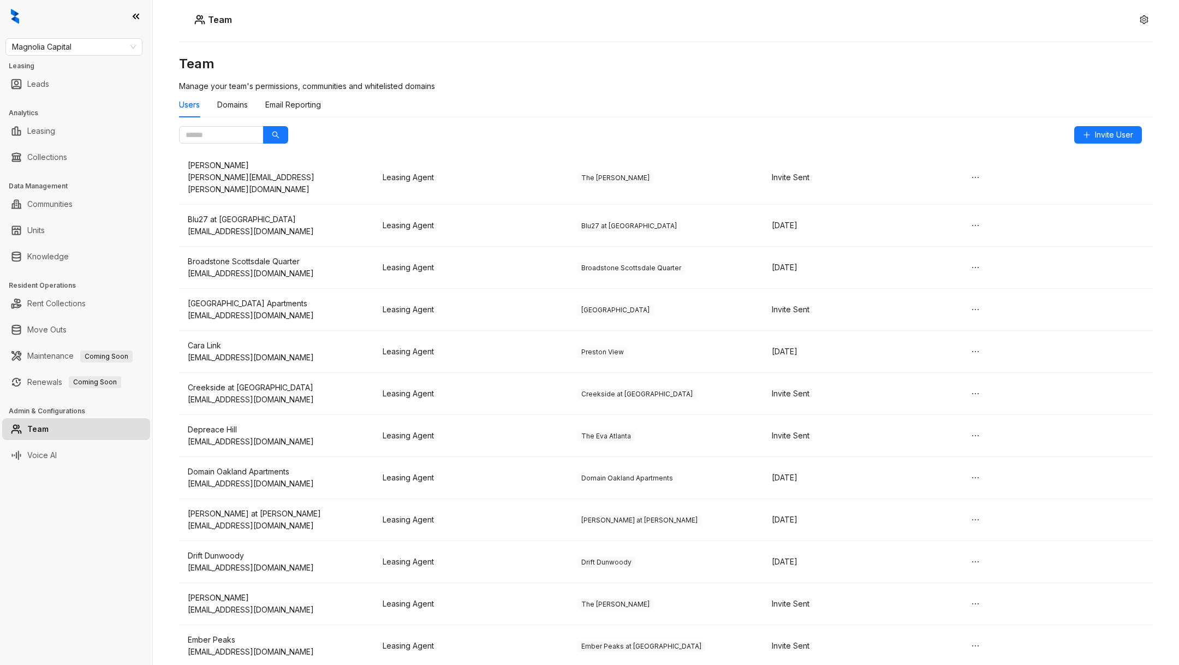
scroll to position [267, 0]
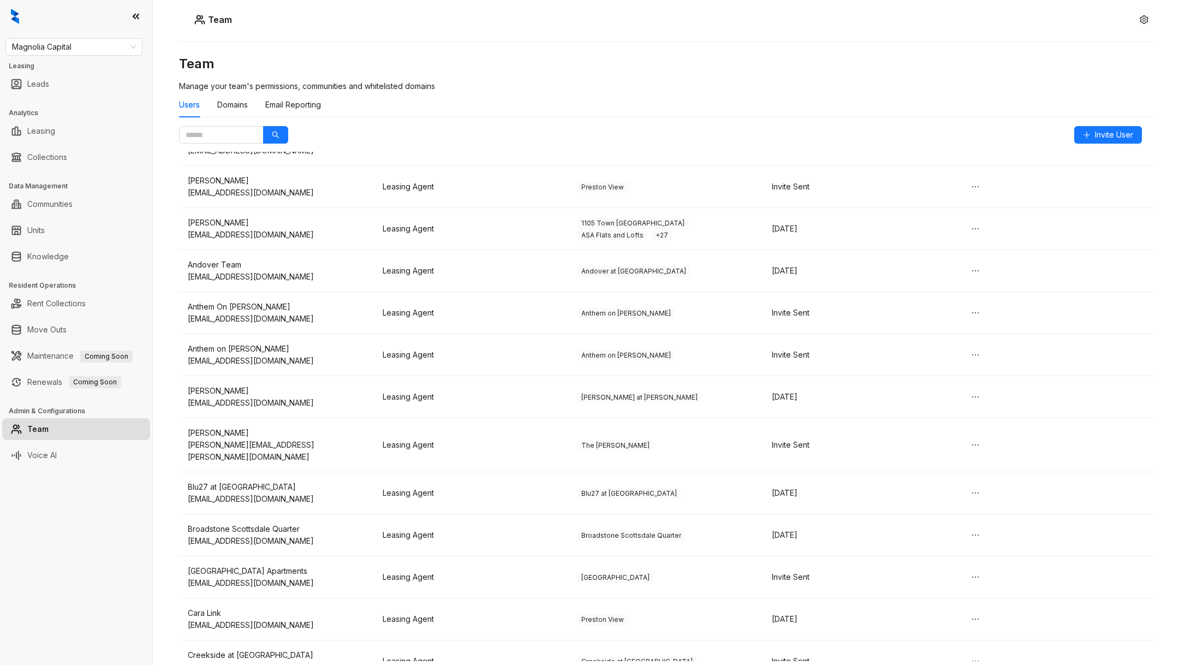
click at [49, 431] on link "Team" at bounding box center [37, 429] width 21 height 22
click at [33, 426] on link "Team" at bounding box center [37, 429] width 21 height 22
click at [27, 432] on link "Team" at bounding box center [37, 429] width 21 height 22
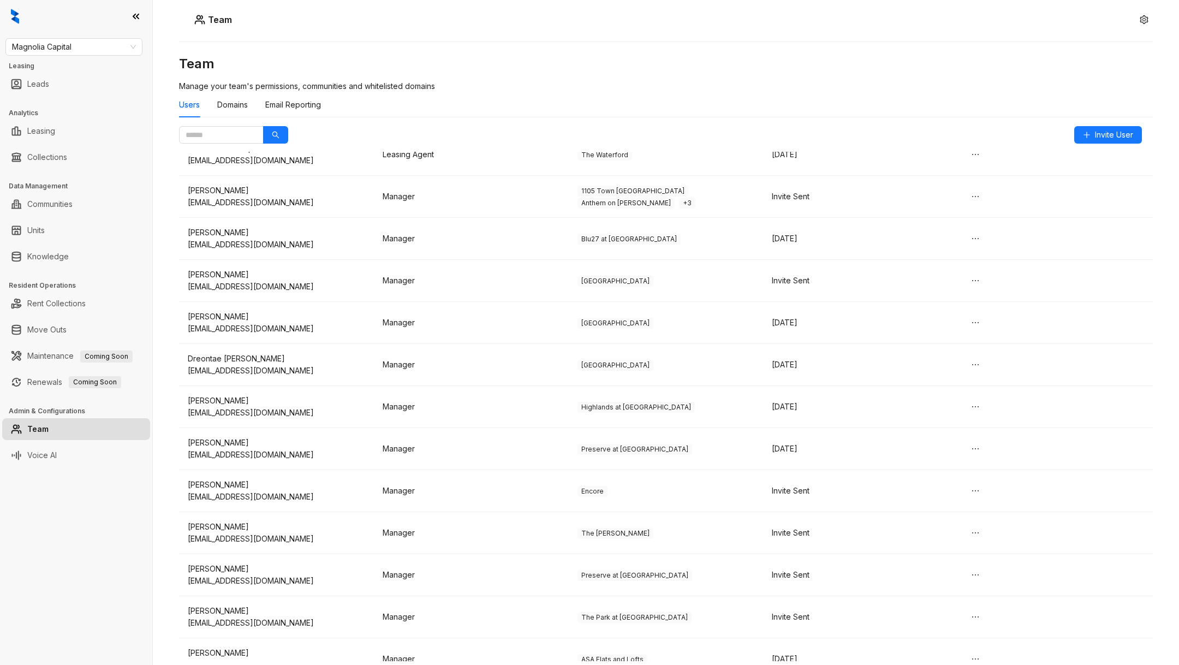
scroll to position [2709, 0]
click at [677, 468] on td "Encore" at bounding box center [666, 489] width 195 height 42
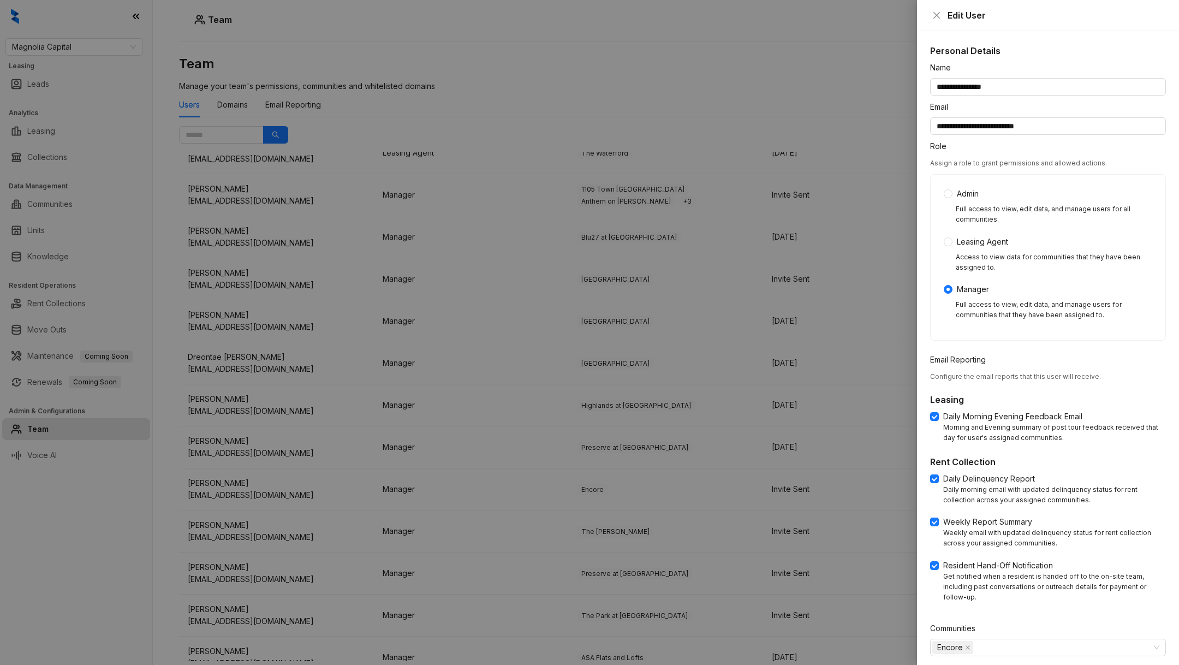
scroll to position [37, 0]
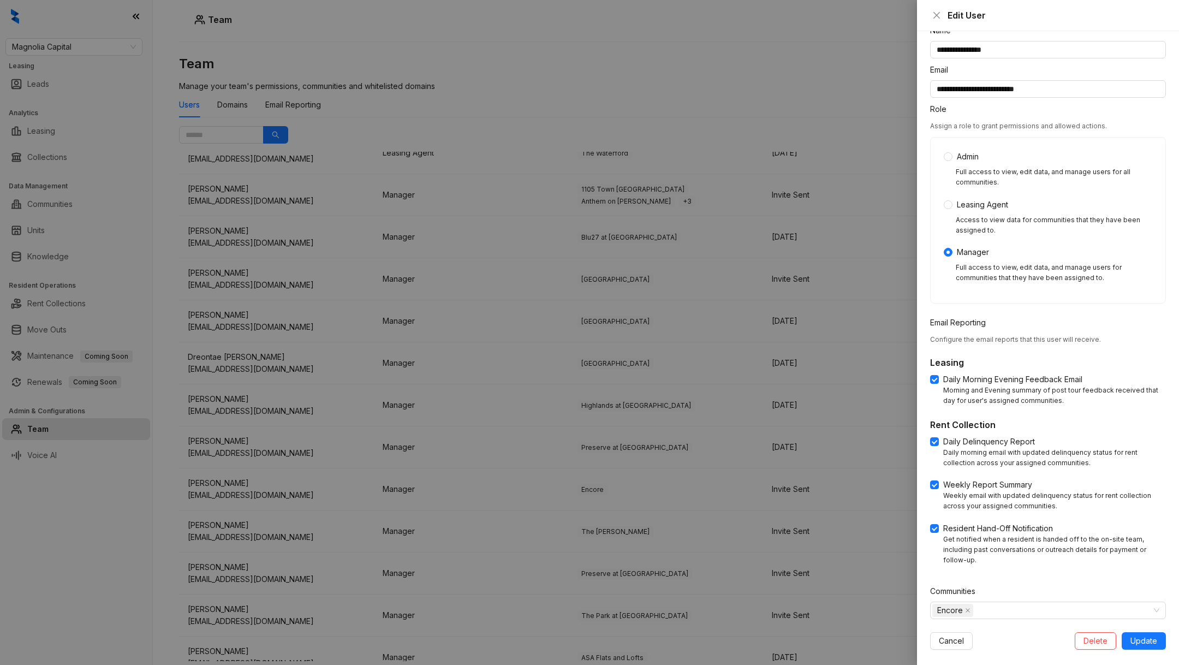
click at [475, 115] on div at bounding box center [589, 332] width 1179 height 665
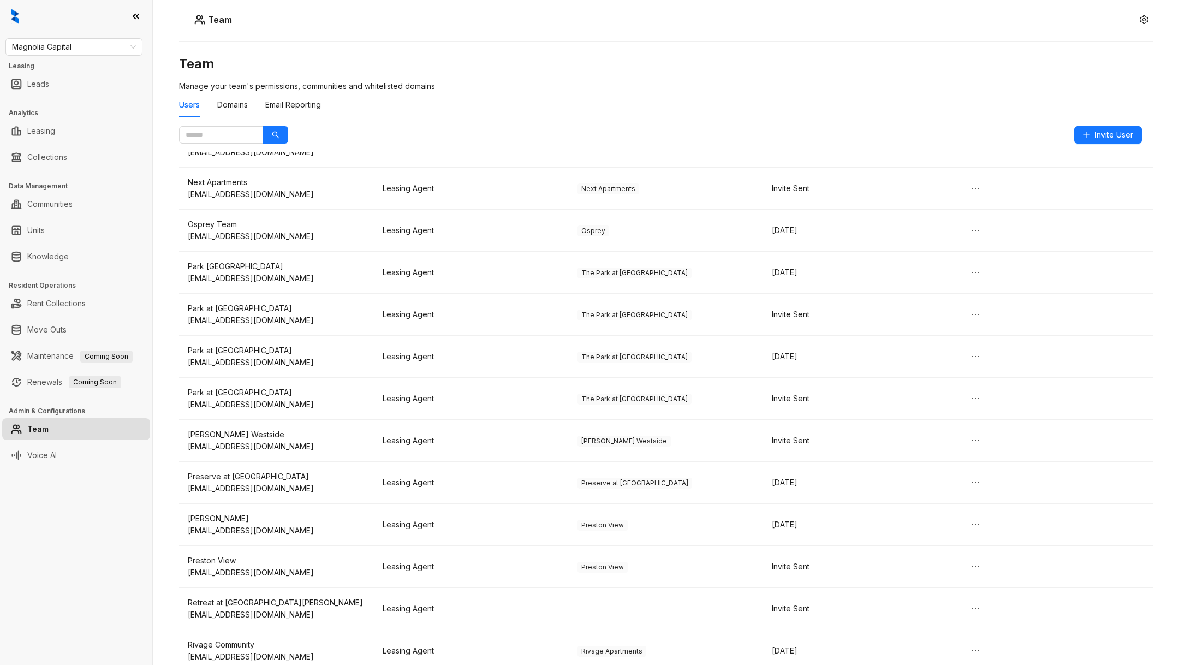
scroll to position [1909, 0]
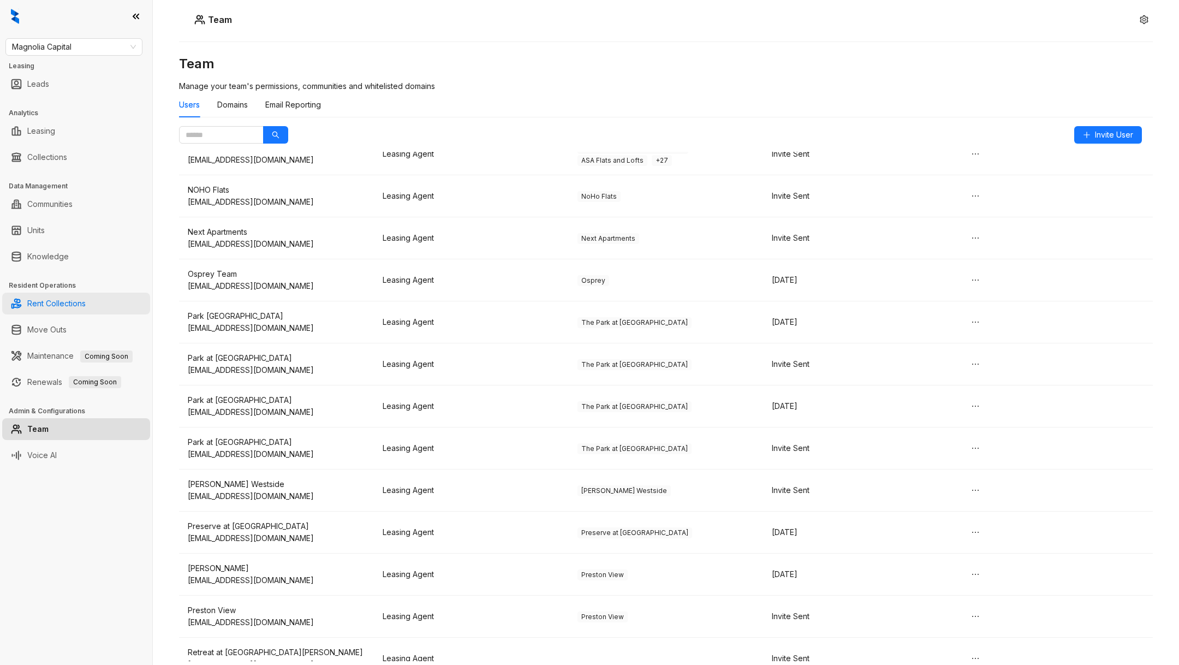
click at [67, 302] on link "Rent Collections" at bounding box center [56, 304] width 58 height 22
